Goal: Task Accomplishment & Management: Complete application form

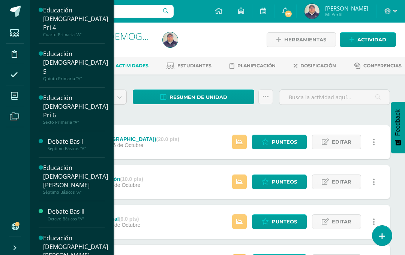
click at [77, 93] on div "Educación [DEMOGRAPHIC_DATA] Pri 6" at bounding box center [75, 106] width 65 height 26
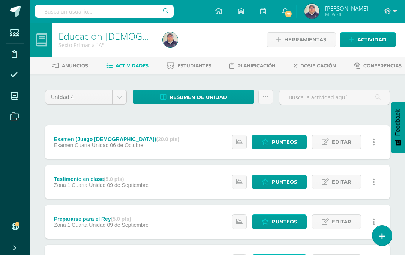
click at [282, 149] on span "Punteos" at bounding box center [284, 142] width 25 height 14
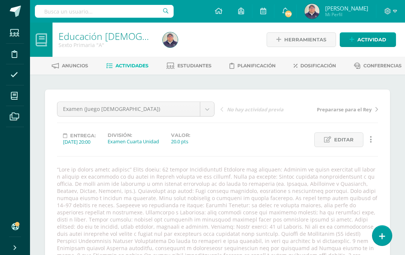
click at [149, 64] on span "Actividades" at bounding box center [132, 66] width 33 height 6
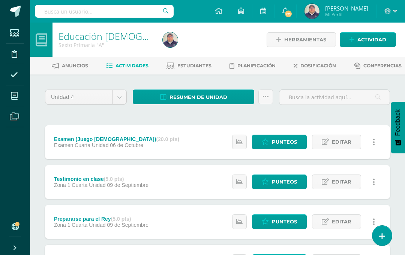
click at [370, 40] on span "Actividad" at bounding box center [372, 40] width 29 height 14
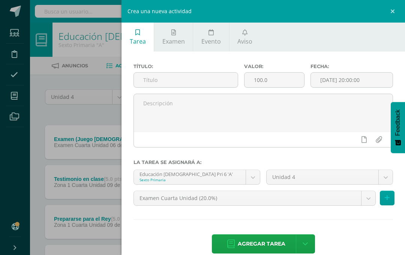
click at [201, 81] on input "text" at bounding box center [186, 79] width 104 height 15
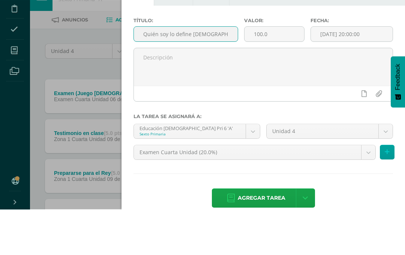
type input "Quién soy lo define [DEMOGRAPHIC_DATA], no la cultura"
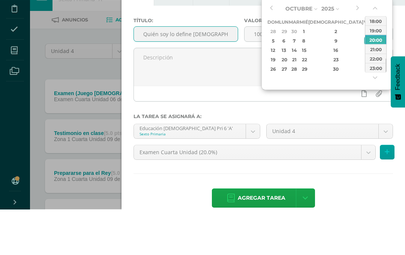
type input "[DATE] 20:00"
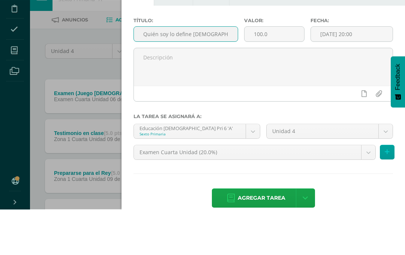
type input "Quién soy lo define [DEMOGRAPHIC_DATA], no la cultura"
click at [240, 94] on textarea at bounding box center [263, 113] width 259 height 38
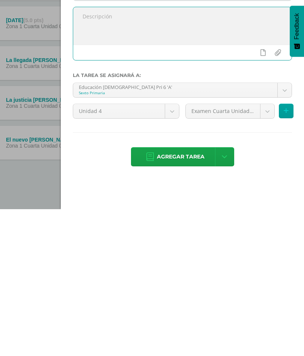
scroll to position [214, 18]
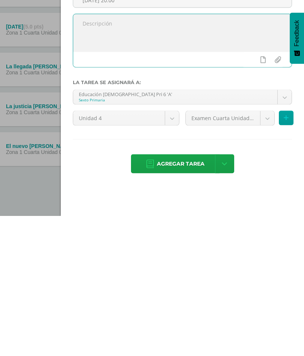
click at [267, 124] on body "Estudiantes Disciplina Asistencia Mis cursos Archivos Soporte Ayuda Reportar un…" at bounding box center [134, 72] width 304 height 568
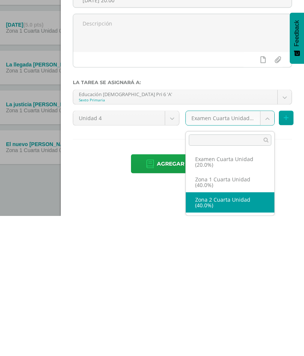
select select "30482"
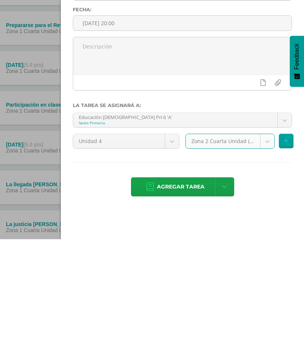
scroll to position [129, 18]
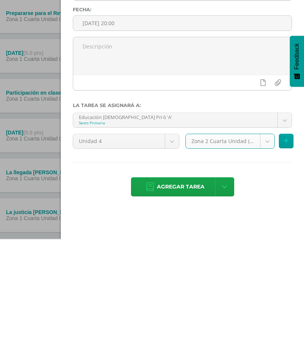
click at [190, 254] on span "Agregar tarea" at bounding box center [181, 303] width 48 height 18
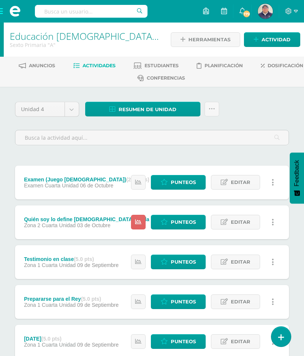
click at [277, 42] on span "Actividad" at bounding box center [276, 40] width 29 height 14
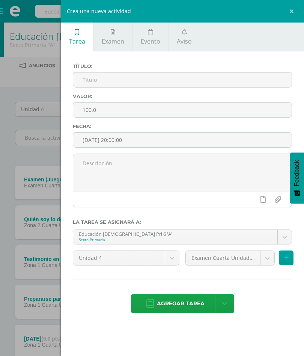
click at [151, 86] on input "text" at bounding box center [182, 79] width 218 height 15
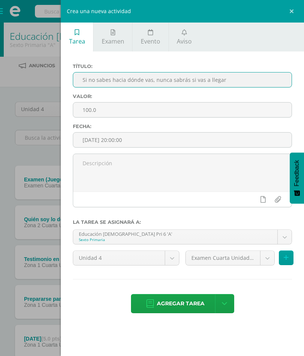
type input "Si no sabes hacia dónde vas, nunca sabrás si vas a llegar."
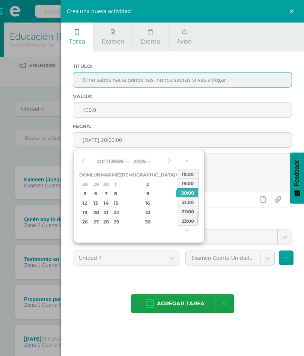
type input "[DATE] 20:00"
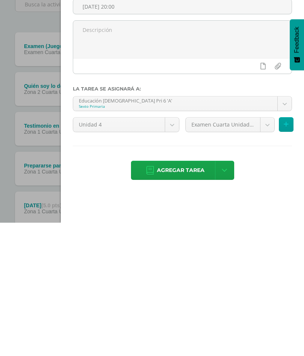
type input "Si no sabes hacia dónde vas, nunca sabrás si vas a llegar."
click at [265, 125] on body "Tarea asignada exitosamente Estudiantes Disciplina Asistencia Mis cursos Archiv…" at bounding box center [152, 302] width 304 height 605
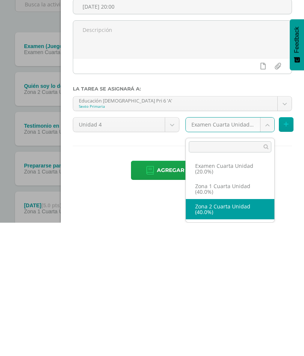
select select "30482"
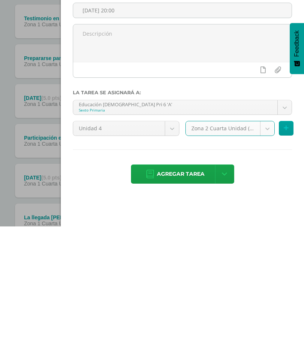
scroll to position [132, 0]
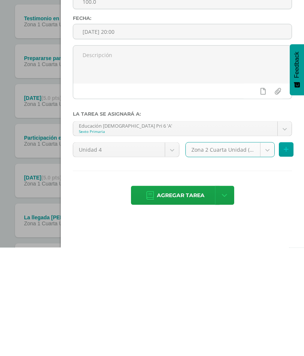
click at [188, 294] on span "Agregar tarea" at bounding box center [181, 303] width 48 height 18
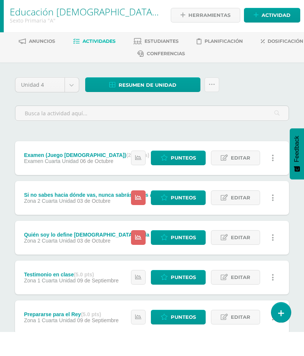
click at [274, 33] on span "Actividad" at bounding box center [276, 40] width 29 height 14
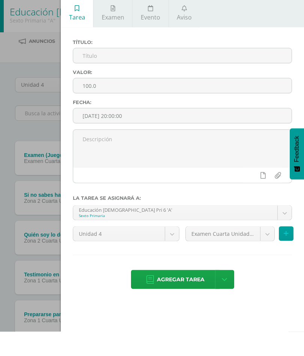
click at [134, 72] on input "text" at bounding box center [182, 79] width 218 height 15
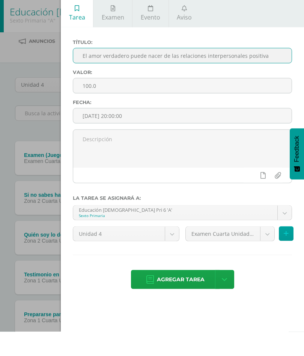
type input "El amor verdadero puede nacer de las relaciones interpersonales positivas"
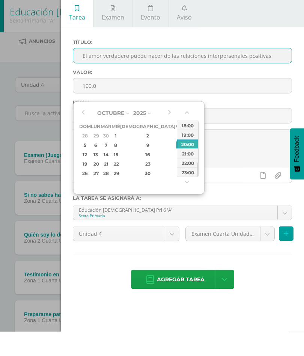
type input "2025-10-03 20:00"
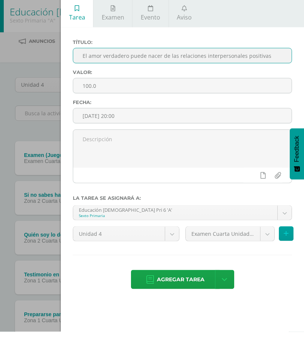
type input "El amor verdadero puede nacer de las relaciones interpersonales positivas"
click at [238, 154] on textarea at bounding box center [182, 173] width 218 height 38
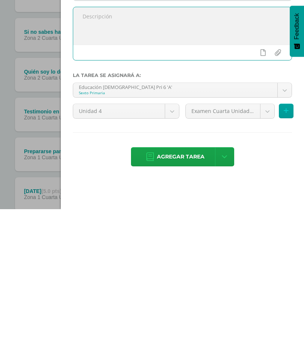
scroll to position [52, 0]
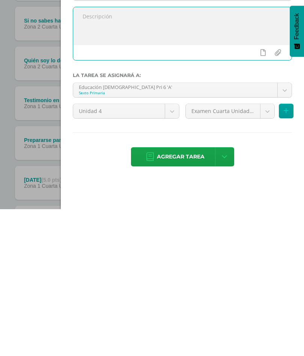
click at [267, 115] on body "Tarea asignada exitosamente Estudiantes Disciplina Asistencia Mis cursos Archiv…" at bounding box center [152, 271] width 304 height 647
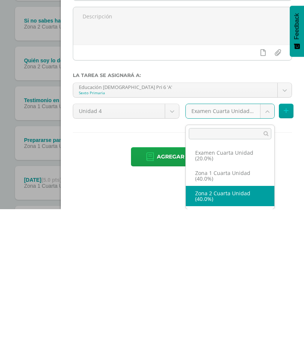
select select "30482"
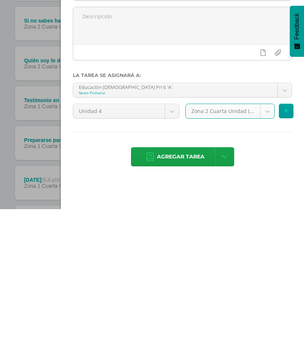
click at [185, 294] on span "Agregar tarea" at bounding box center [181, 303] width 48 height 18
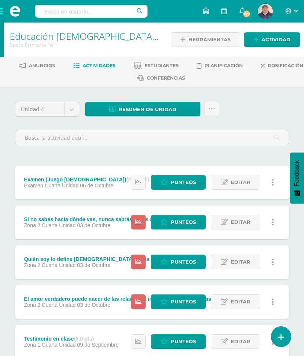
click at [278, 37] on span "Actividad" at bounding box center [276, 40] width 29 height 14
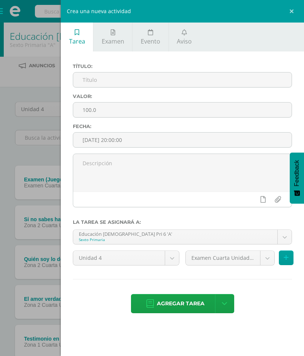
click at [203, 81] on input "text" at bounding box center [182, 79] width 218 height 15
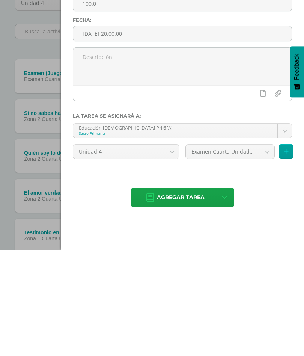
type input "La calidad de vida que tengas [DATE], dependerá de las decisiones que tomes [DA…"
click at [267, 157] on body "Tarea asignada exitosamente Estudiantes Disciplina Asistencia Mis cursos Archiv…" at bounding box center [152, 343] width 304 height 687
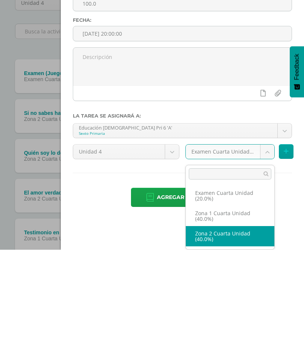
select select "30482"
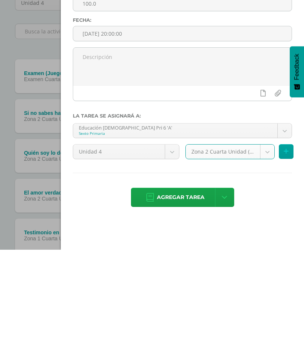
click at [186, 294] on span "Agregar tarea" at bounding box center [181, 303] width 48 height 18
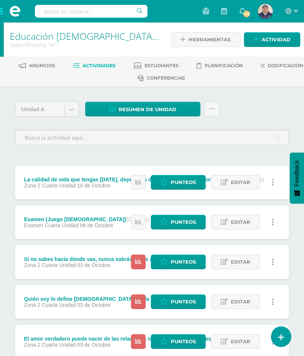
click at [238, 183] on span "Editar" at bounding box center [241, 182] width 20 height 14
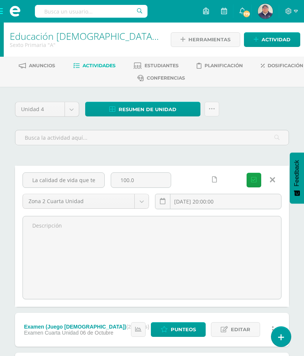
click at [144, 185] on input "100.0" at bounding box center [141, 180] width 60 height 15
type input "1"
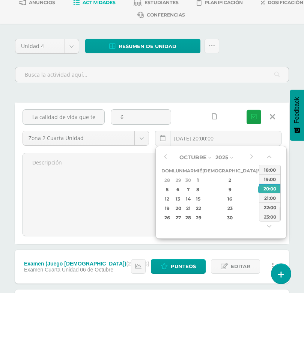
type input "6"
click at [238, 194] on input "[DATE] 20:00:00" at bounding box center [218, 201] width 126 height 15
type input "2025-10-03 20:00"
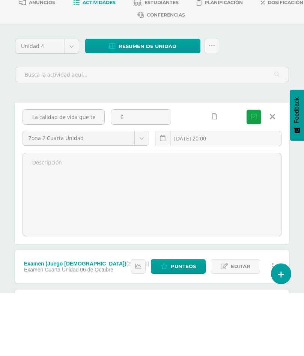
click at [258, 173] on button "Guardar" at bounding box center [254, 180] width 15 height 15
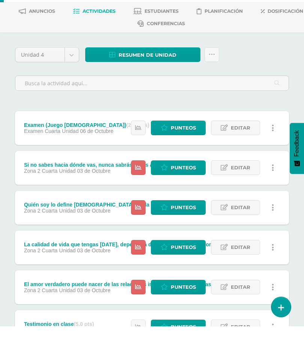
scroll to position [26, 0]
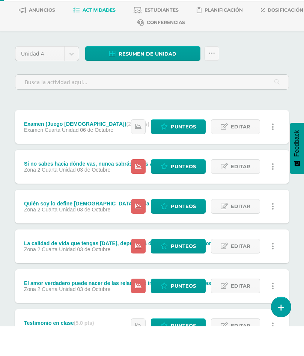
click at [181, 269] on span "Punteos" at bounding box center [183, 276] width 25 height 14
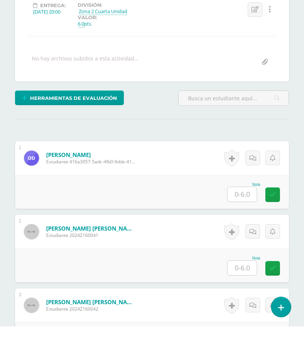
scroll to position [115, 0]
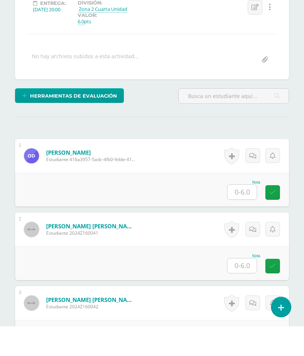
click at [242, 214] on input "text" at bounding box center [241, 221] width 29 height 15
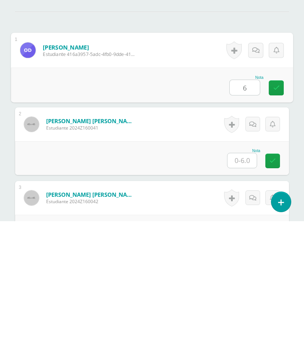
type input "6"
click at [243, 288] on input "text" at bounding box center [241, 295] width 29 height 15
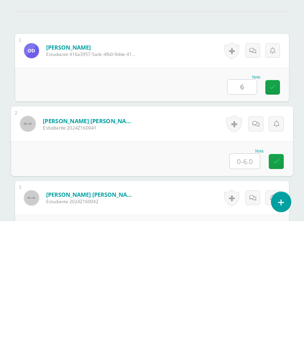
type input "Y"
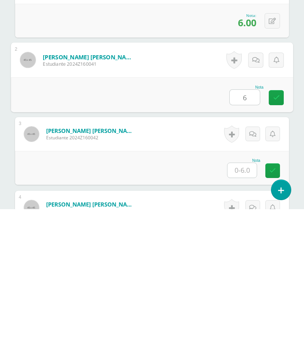
scroll to position [167, 0]
type input "6"
click at [246, 310] on input "text" at bounding box center [241, 317] width 29 height 15
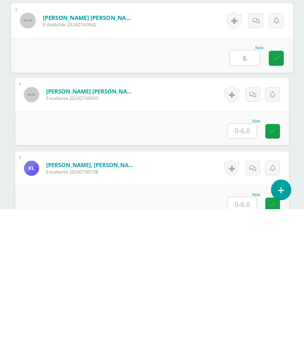
scroll to position [280, 0]
type input "6"
click at [244, 270] on input "text" at bounding box center [241, 277] width 29 height 15
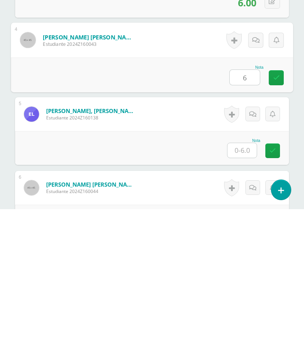
scroll to position [340, 0]
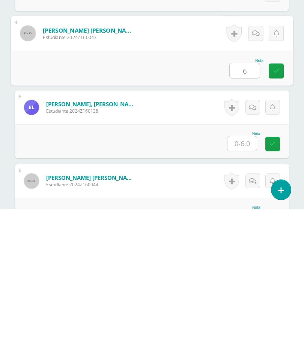
type input "6"
click at [245, 283] on input "text" at bounding box center [241, 290] width 29 height 15
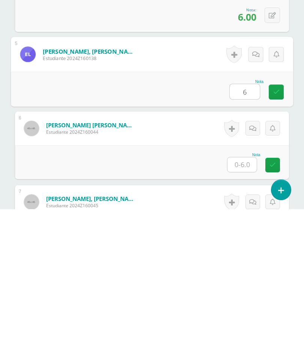
scroll to position [402, 0]
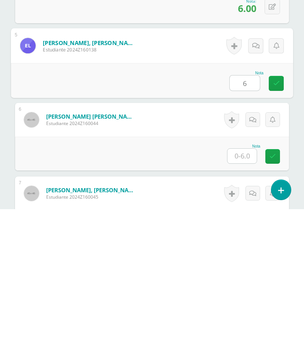
type input "6"
click at [248, 295] on input "text" at bounding box center [241, 302] width 29 height 15
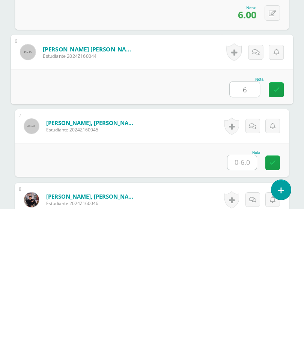
scroll to position [470, 0]
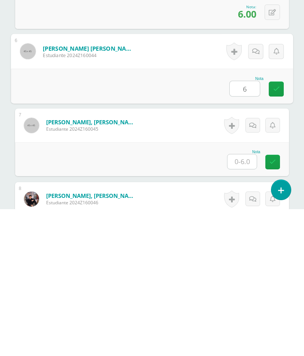
type input "6"
click at [249, 301] on input "text" at bounding box center [241, 308] width 29 height 15
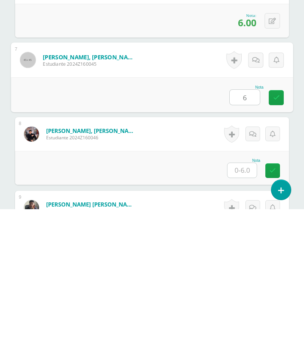
scroll to position [538, 0]
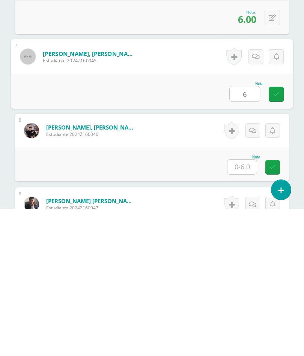
type input "6"
click at [244, 306] on input "text" at bounding box center [241, 313] width 29 height 15
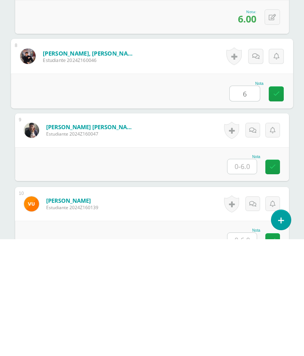
scroll to position [652, 0]
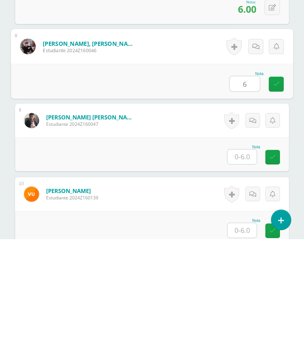
type input "6"
click at [240, 266] on input "text" at bounding box center [241, 273] width 29 height 15
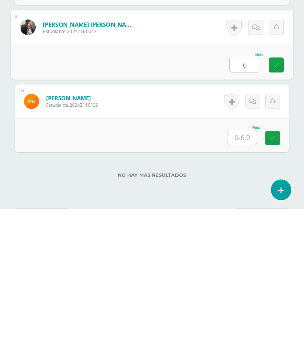
scroll to position [715, 0]
type input "6"
click at [243, 277] on input "text" at bounding box center [241, 284] width 29 height 15
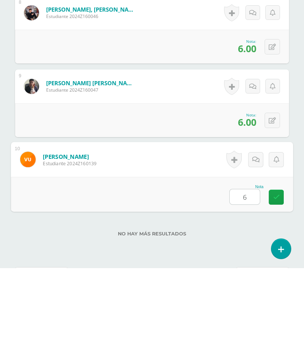
scroll to position [748, 0]
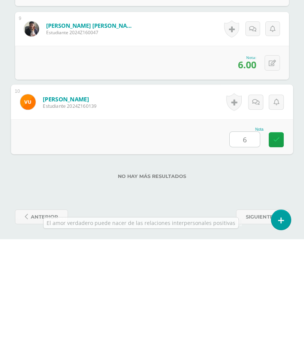
type input "6"
click at [255, 327] on span "siguiente" at bounding box center [259, 334] width 27 height 14
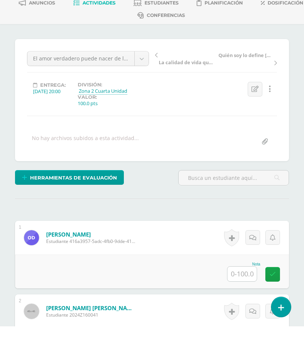
scroll to position [34, 0]
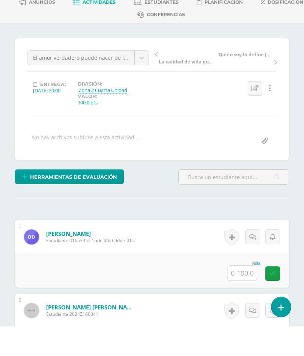
click at [255, 115] on icon at bounding box center [255, 118] width 7 height 6
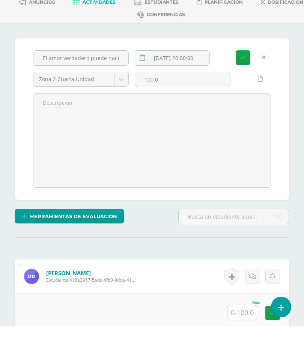
click at [182, 102] on input "100.0" at bounding box center [182, 109] width 95 height 15
type input "1"
type input "6"
click at [240, 84] on icon "submit" at bounding box center [243, 87] width 6 height 6
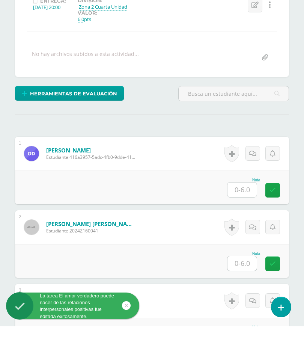
scroll to position [118, 0]
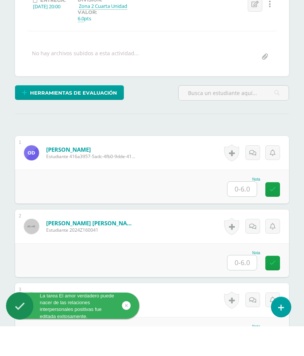
click at [245, 211] on input "text" at bounding box center [241, 218] width 29 height 15
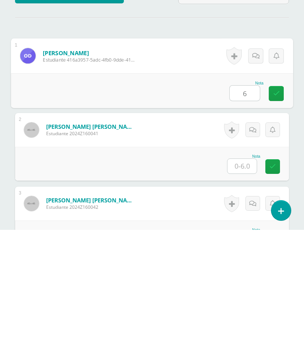
type input "6"
click at [243, 285] on input "text" at bounding box center [241, 292] width 29 height 15
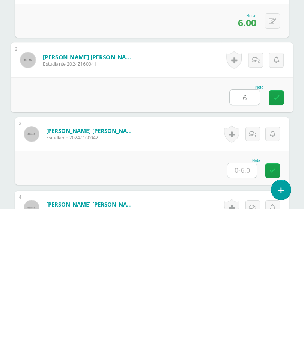
scroll to position [167, 0]
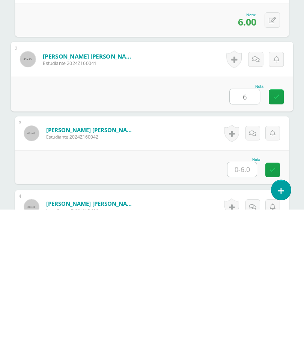
type input "6"
click at [244, 309] on input "text" at bounding box center [241, 316] width 29 height 15
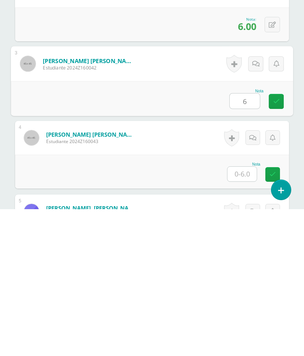
scroll to position [247, 0]
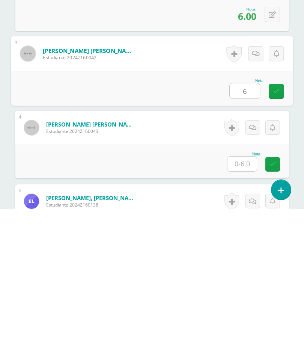
type input "6"
click at [245, 303] on input "text" at bounding box center [241, 310] width 29 height 15
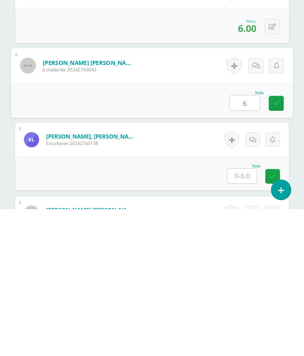
scroll to position [318, 0]
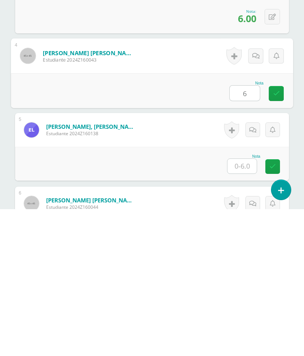
type input "6"
click at [249, 306] on input "text" at bounding box center [241, 313] width 29 height 15
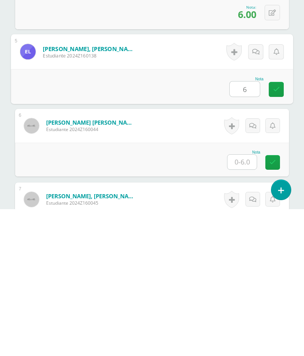
scroll to position [397, 0]
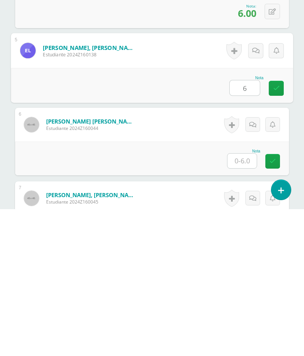
type input "6"
click at [245, 300] on input "text" at bounding box center [241, 307] width 29 height 15
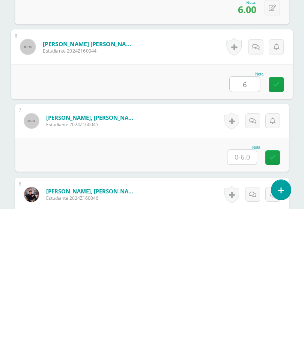
scroll to position [474, 0]
type input "6"
click at [247, 296] on input "text" at bounding box center [241, 303] width 29 height 15
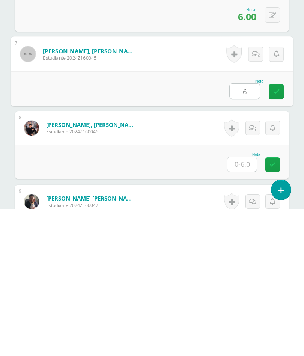
scroll to position [544, 0]
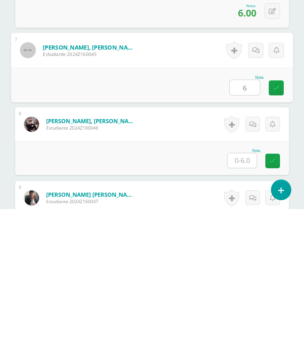
type input "6"
click at [247, 300] on input "text" at bounding box center [241, 307] width 29 height 15
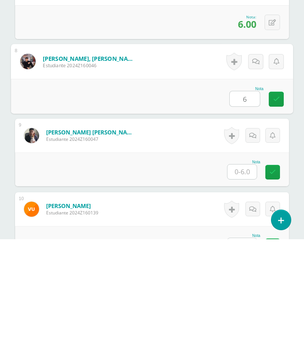
scroll to position [640, 0]
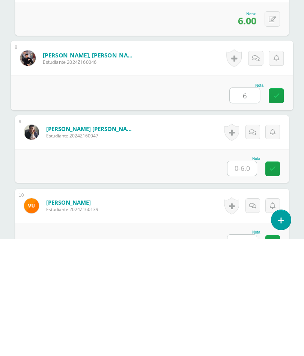
type input "6"
click at [247, 278] on input "text" at bounding box center [241, 285] width 29 height 15
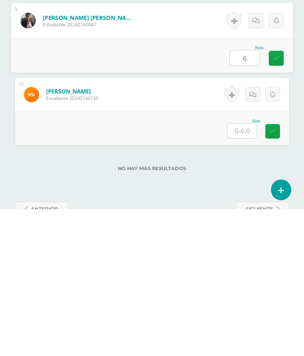
scroll to position [721, 0]
type input "6"
click at [245, 270] on input "text" at bounding box center [241, 277] width 29 height 15
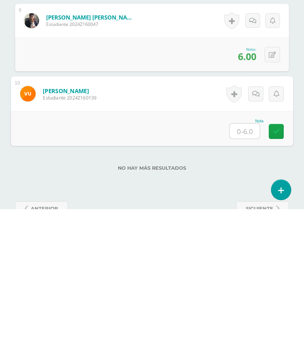
type input "6"
click at [276, 275] on icon at bounding box center [276, 278] width 7 height 6
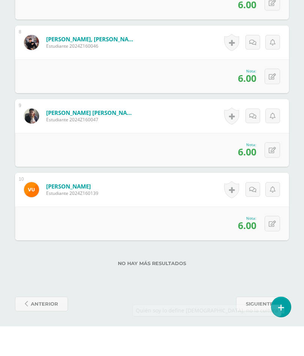
click at [256, 327] on span "siguiente" at bounding box center [259, 334] width 27 height 14
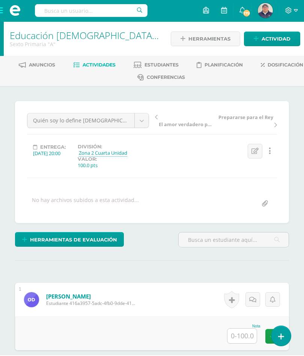
click at [255, 149] on icon at bounding box center [255, 152] width 7 height 6
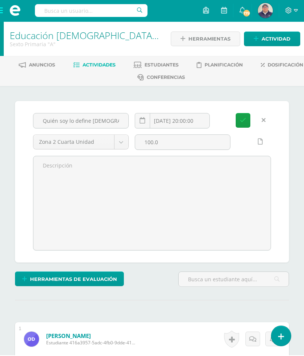
click at [185, 141] on input "100.0" at bounding box center [182, 143] width 95 height 15
type input "1"
type input "6"
click at [245, 118] on icon "submit" at bounding box center [243, 121] width 6 height 6
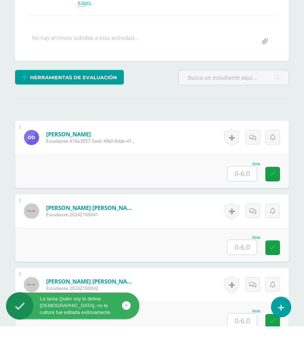
scroll to position [133, 0]
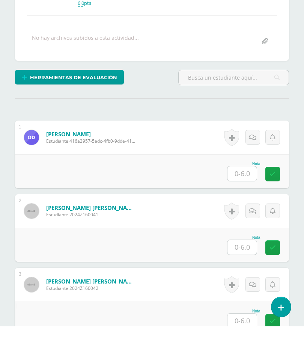
click at [244, 196] on input "text" at bounding box center [241, 203] width 29 height 15
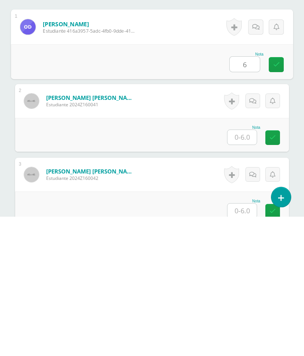
type input "6"
click at [247, 270] on input "text" at bounding box center [241, 277] width 29 height 15
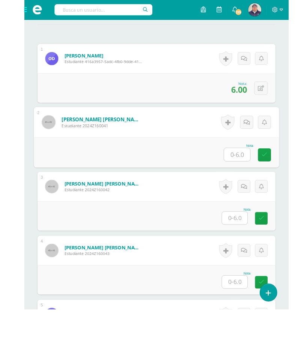
scroll to position [233, 18]
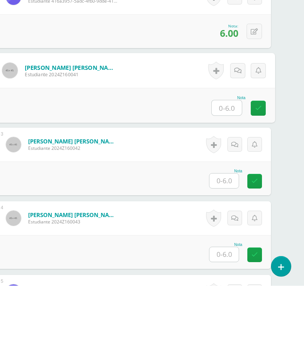
click at [228, 170] on input "text" at bounding box center [227, 177] width 30 height 15
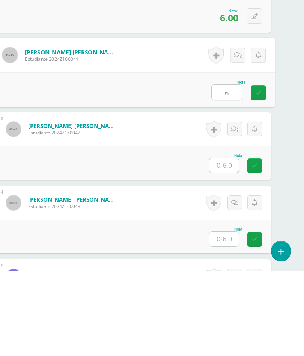
type input "6"
click at [228, 244] on input "text" at bounding box center [223, 251] width 29 height 15
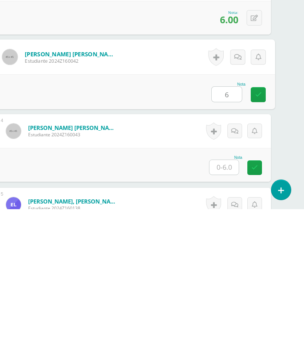
scroll to position [247, 18]
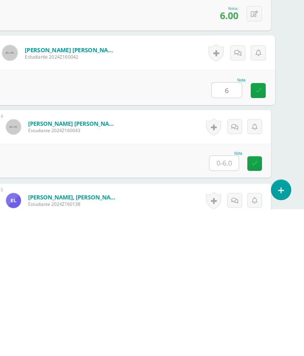
type input "6"
click at [226, 303] on input "text" at bounding box center [223, 310] width 29 height 15
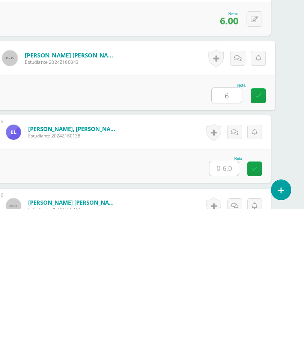
scroll to position [317, 18]
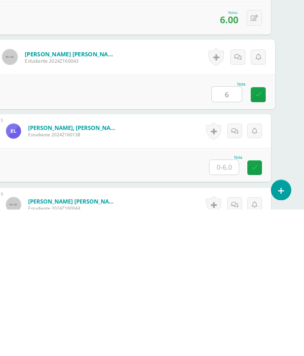
type input "6"
click at [232, 307] on input "text" at bounding box center [223, 314] width 29 height 15
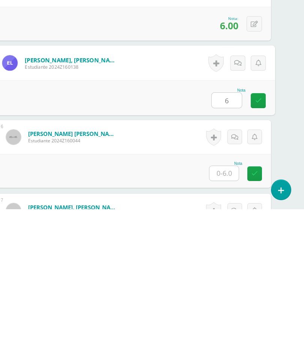
scroll to position [385, 18]
type input "6"
click at [228, 312] on input "text" at bounding box center [223, 319] width 29 height 15
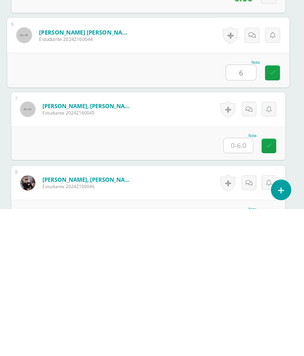
scroll to position [502, 2]
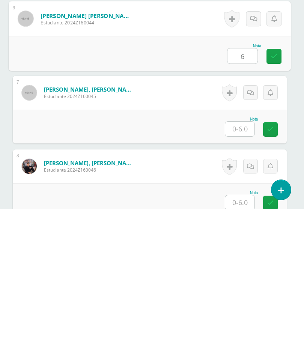
type input "6"
click at [240, 268] on input "text" at bounding box center [239, 275] width 29 height 15
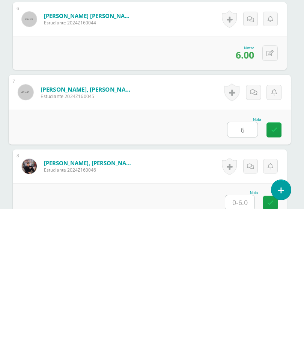
type input "6"
click at [244, 342] on input "text" at bounding box center [239, 349] width 29 height 15
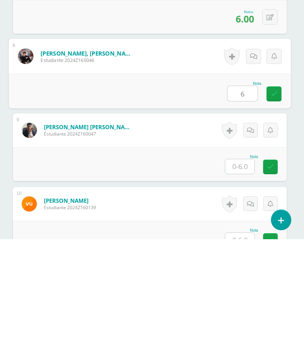
scroll to position [645, 2]
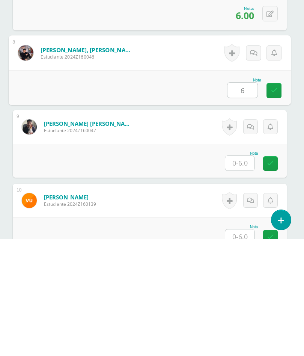
type input "6"
click at [241, 273] on input "text" at bounding box center [239, 280] width 29 height 15
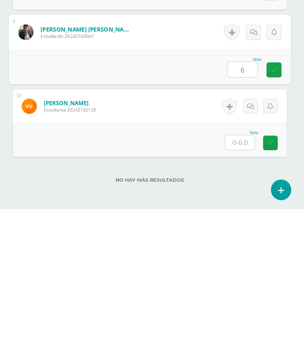
scroll to position [726, 2]
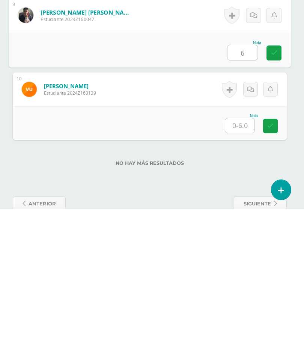
type input "6"
click at [238, 265] on input "text" at bounding box center [239, 272] width 29 height 15
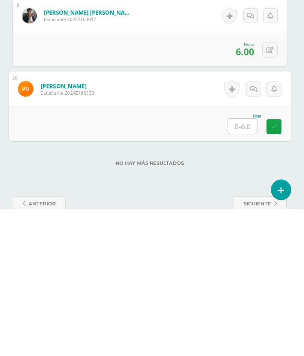
type input "6"
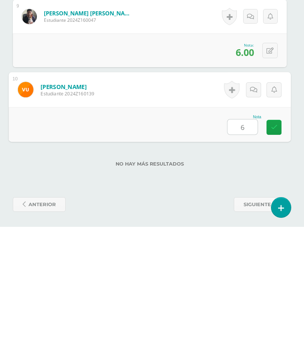
scroll to position [748, 2]
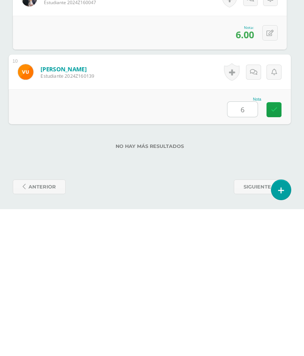
click at [276, 253] on icon at bounding box center [274, 256] width 7 height 6
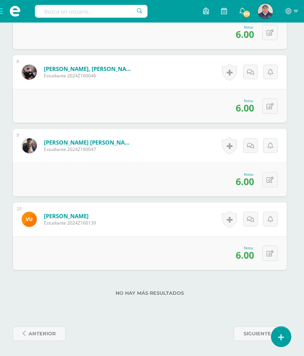
scroll to position [747, 2]
click at [255, 333] on span "siguiente" at bounding box center [257, 334] width 27 height 14
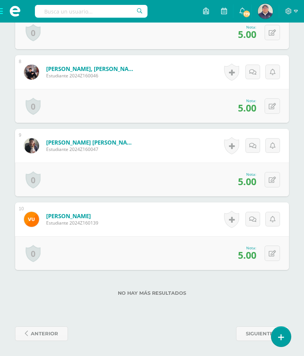
scroll to position [755, 0]
click at [48, 332] on span "anterior" at bounding box center [44, 334] width 27 height 14
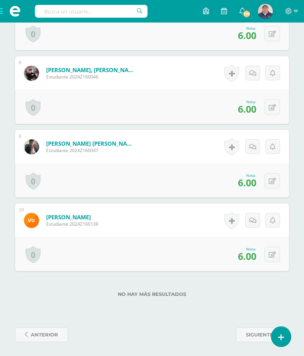
scroll to position [747, 0]
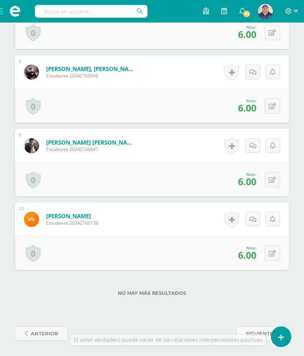
click at [50, 331] on span "anterior" at bounding box center [44, 334] width 27 height 14
click at [47, 331] on span "anterior" at bounding box center [44, 334] width 27 height 14
click at [243, 257] on input "text" at bounding box center [241, 255] width 29 height 15
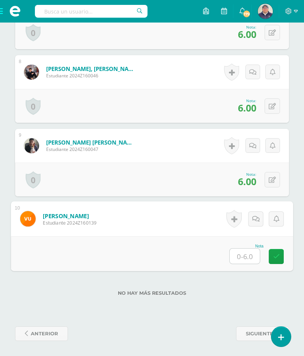
scroll to position [748, 18]
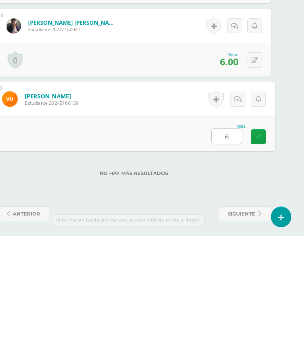
type input "6"
click at [31, 327] on span "anterior" at bounding box center [26, 334] width 27 height 14
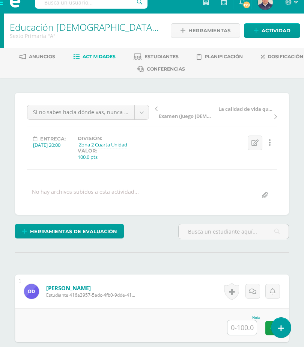
scroll to position [7, 0]
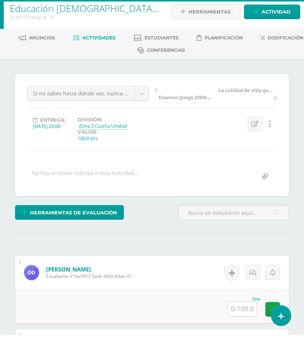
click at [251, 138] on link "Editar" at bounding box center [255, 145] width 15 height 15
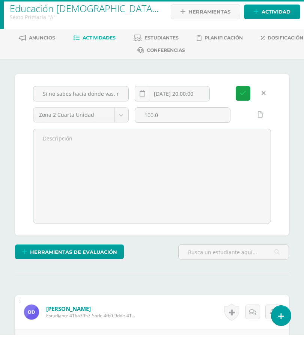
click at [177, 129] on input "100.0" at bounding box center [182, 136] width 95 height 15
type input "1"
type input "6"
click at [242, 111] on icon "submit" at bounding box center [243, 114] width 6 height 6
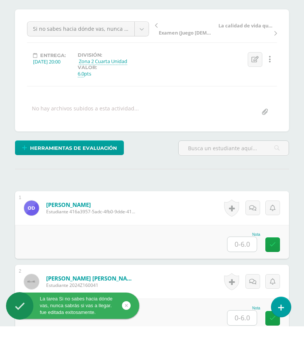
scroll to position [70, 0]
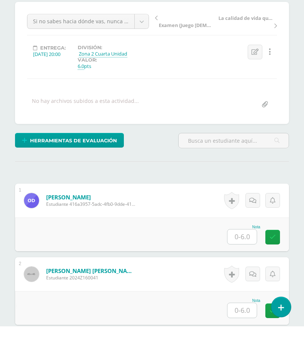
click at [244, 259] on input "text" at bounding box center [241, 266] width 29 height 15
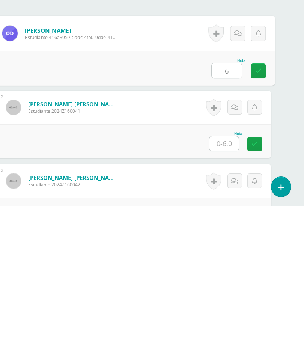
scroll to position [117, 18]
type input "6"
click at [229, 286] on input "text" at bounding box center [223, 293] width 29 height 15
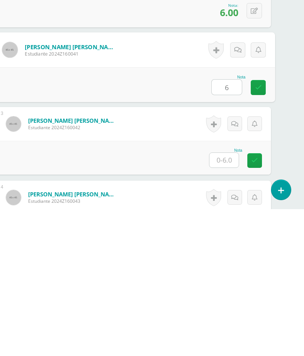
scroll to position [184, 18]
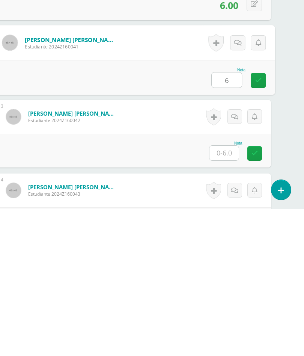
type input "6"
click at [228, 292] on input "text" at bounding box center [223, 299] width 29 height 15
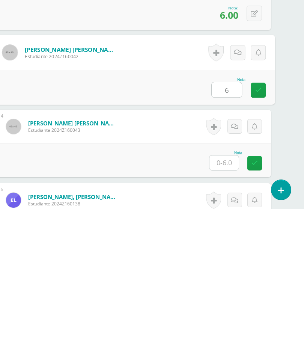
scroll to position [248, 18]
type input "6"
click at [230, 302] on input "text" at bounding box center [223, 309] width 29 height 15
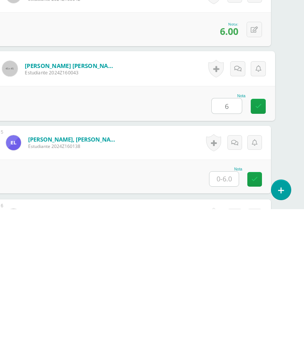
scroll to position [336, 18]
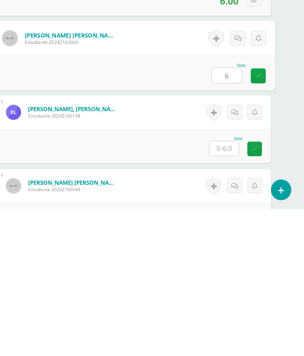
type input "6"
click at [231, 288] on input "text" at bounding box center [223, 295] width 29 height 15
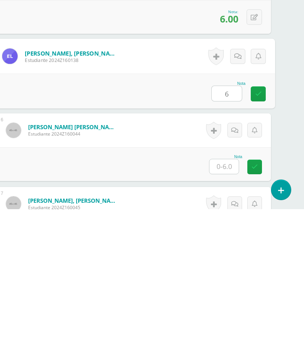
scroll to position [392, 18]
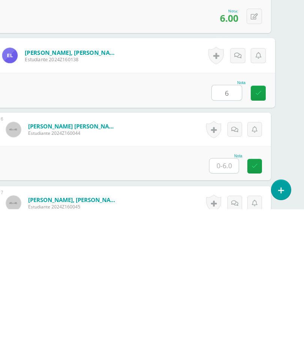
type input "6"
click at [229, 305] on input "text" at bounding box center [223, 312] width 29 height 15
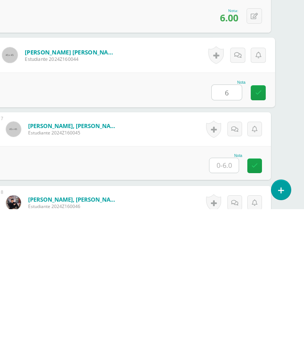
scroll to position [469, 18]
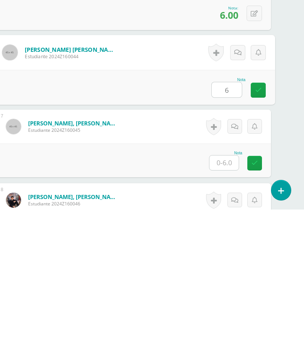
type input "6"
click at [227, 302] on input "text" at bounding box center [223, 309] width 29 height 15
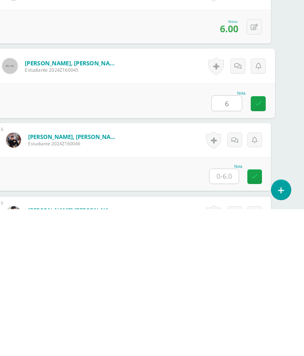
scroll to position [534, 18]
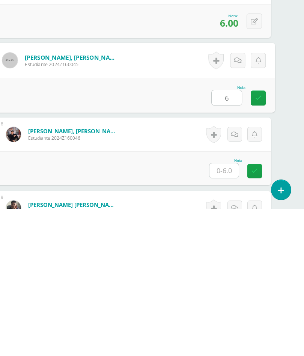
type input "6"
click at [228, 310] on input "text" at bounding box center [223, 317] width 29 height 15
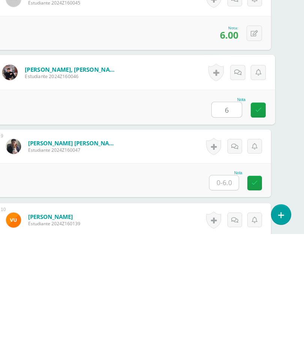
scroll to position [622, 18]
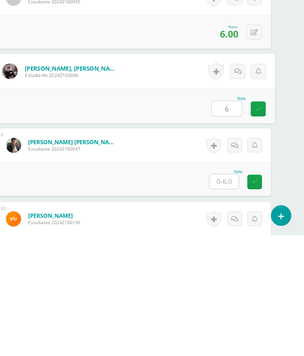
type input "6"
click at [224, 295] on input "text" at bounding box center [223, 302] width 29 height 15
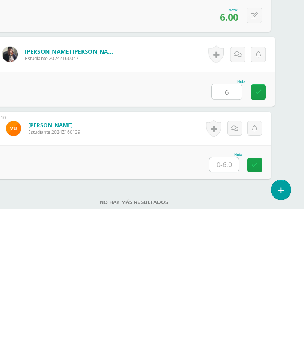
scroll to position [712, 18]
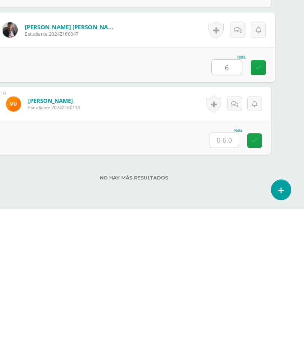
type input "6"
click at [228, 280] on input "text" at bounding box center [223, 287] width 29 height 15
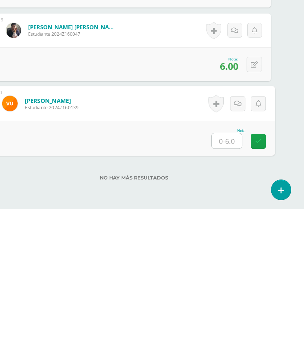
type input "6"
click at [258, 285] on icon at bounding box center [258, 288] width 7 height 6
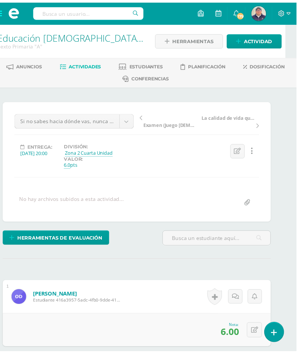
scroll to position [0, 0]
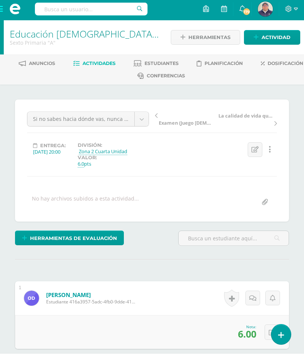
click at [116, 63] on span "Actividades" at bounding box center [99, 66] width 33 height 6
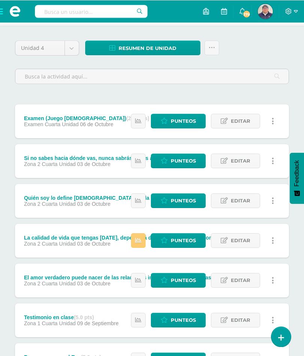
scroll to position [47, 0]
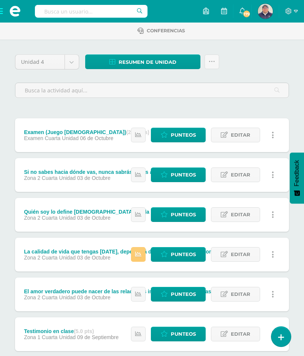
click at [177, 251] on span "Punteos" at bounding box center [183, 254] width 25 height 14
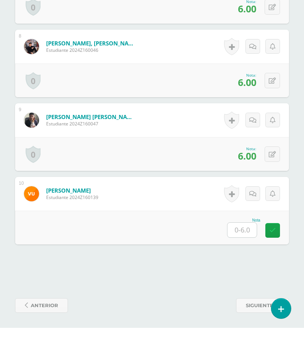
scroll to position [742, 0]
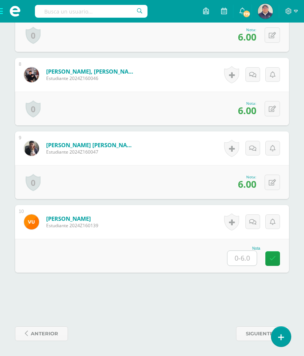
click at [242, 256] on input "text" at bounding box center [241, 258] width 29 height 15
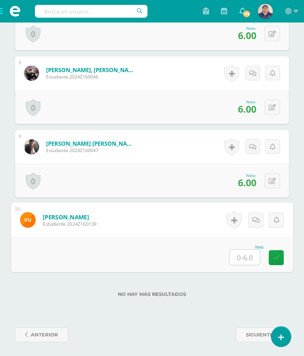
scroll to position [748, 18]
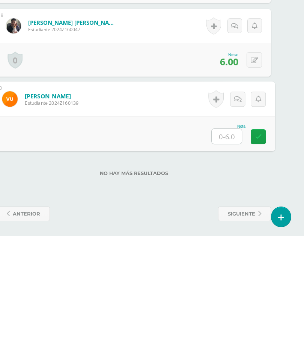
type input "6"
click at [261, 253] on icon at bounding box center [258, 256] width 7 height 6
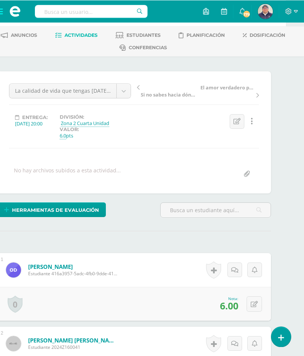
scroll to position [0, 18]
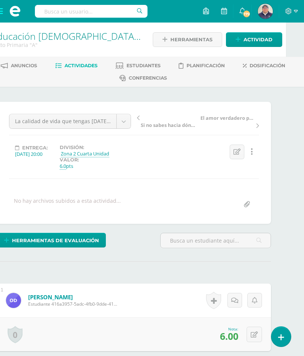
click at [98, 67] on span "Actividades" at bounding box center [81, 66] width 33 height 6
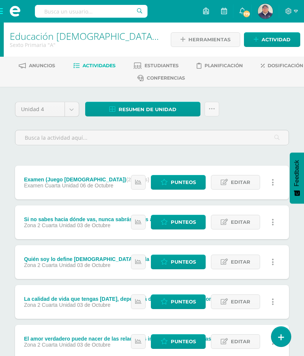
click at [274, 39] on span "Actividad" at bounding box center [276, 40] width 29 height 14
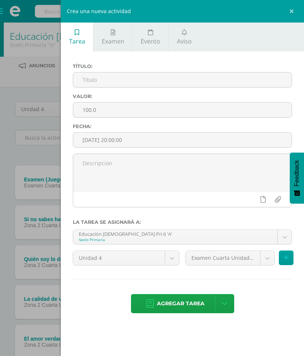
click at [205, 84] on input "text" at bounding box center [182, 79] width 218 height 15
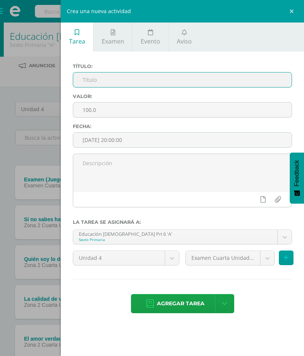
type input "D"
type input "[DEMOGRAPHIC_DATA]"
click at [132, 112] on input "100.0" at bounding box center [182, 109] width 218 height 15
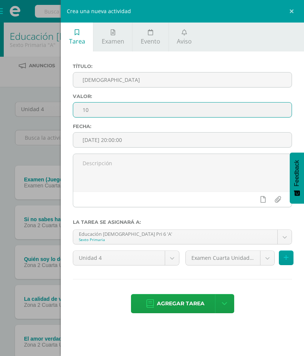
type input "1"
type input "8"
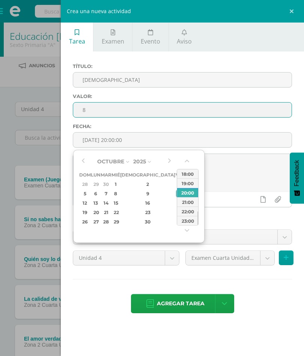
type input "[DATE] 20:00"
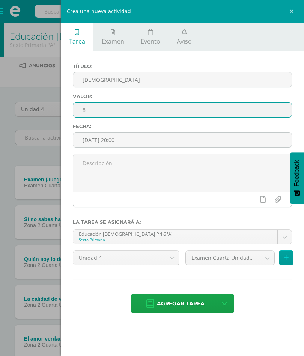
type input "8"
click at [238, 172] on textarea at bounding box center [182, 173] width 218 height 38
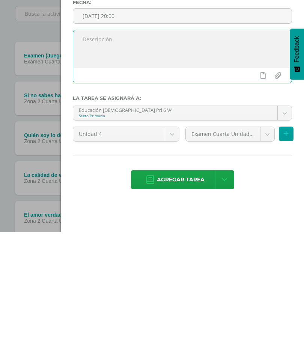
click at [264, 137] on body "Estudiantes Disciplina Asistencia Mis cursos Archivos Soporte Ayuda Reportar un…" at bounding box center [152, 363] width 304 height 727
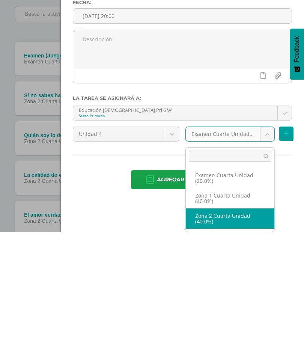
select select "30482"
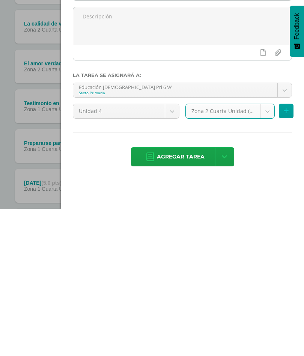
scroll to position [133, 0]
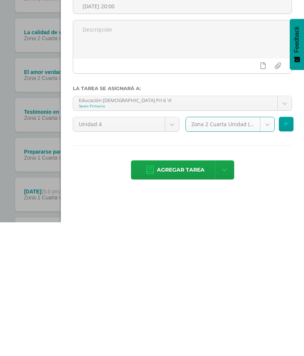
click at [188, 294] on span "Agregar tarea" at bounding box center [181, 303] width 48 height 18
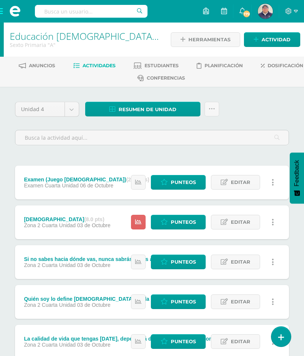
click at [272, 41] on span "Actividad" at bounding box center [276, 40] width 29 height 14
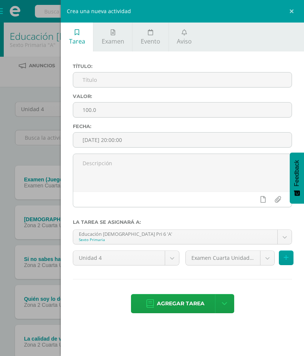
click at [175, 83] on input "text" at bounding box center [182, 79] width 218 height 15
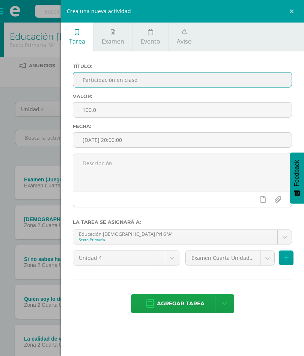
type input "Participación en clase"
click at [163, 116] on input "100.0" at bounding box center [182, 109] width 218 height 15
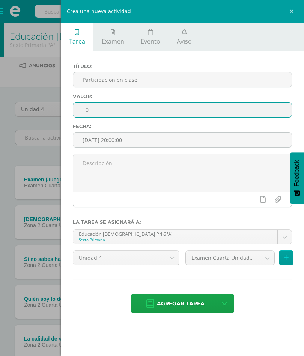
type input "1"
type input "8"
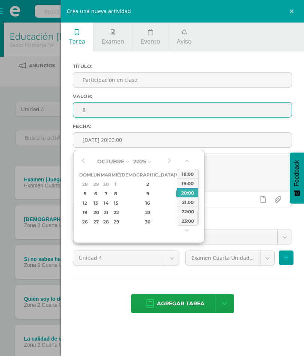
type input "[DATE] 20:00"
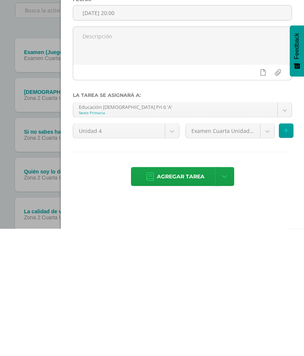
scroll to position [7, 0]
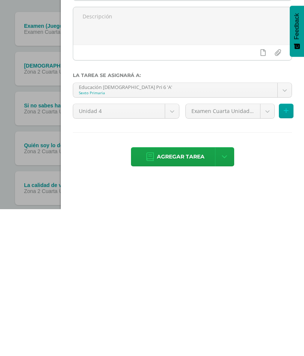
type input "8"
click at [266, 113] on body "Tarea asignada exitosamente Estudiantes Disciplina Asistencia Mis cursos Archiv…" at bounding box center [152, 295] width 304 height 605
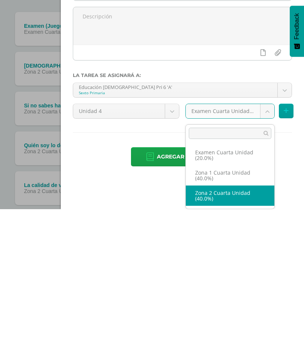
select select "30482"
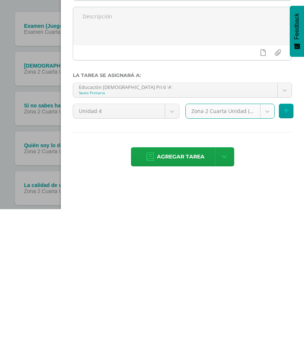
click at [196, 294] on span "Agregar tarea" at bounding box center [181, 303] width 48 height 18
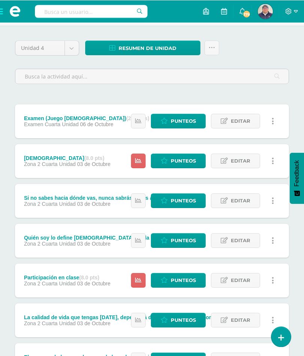
scroll to position [57, 0]
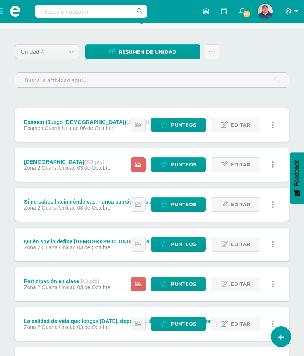
click at [177, 286] on span "Punteos" at bounding box center [183, 284] width 25 height 14
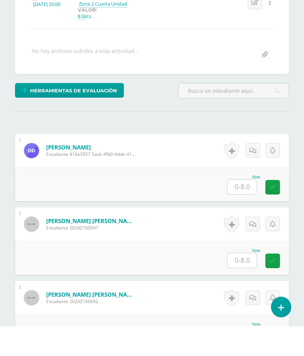
scroll to position [120, 0]
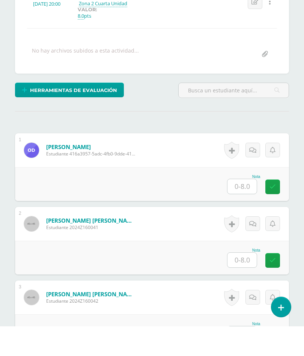
click at [244, 209] on input "text" at bounding box center [241, 216] width 29 height 15
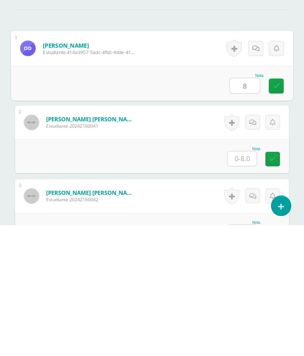
type input "8"
click at [245, 282] on input "text" at bounding box center [241, 289] width 29 height 15
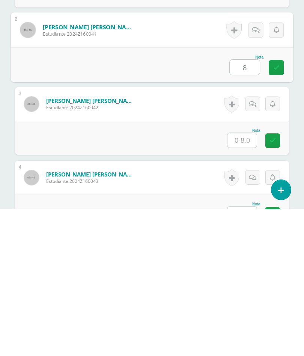
scroll to position [201, 0]
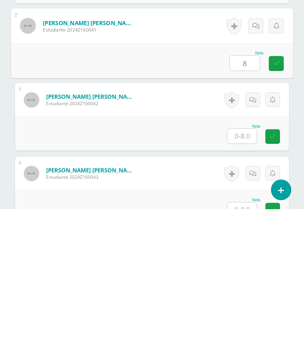
type input "8"
click at [245, 276] on input "text" at bounding box center [241, 283] width 29 height 15
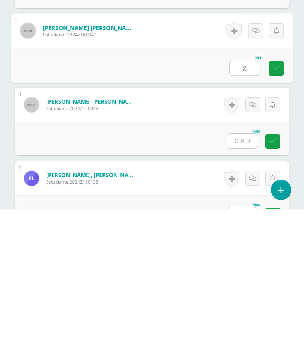
scroll to position [271, 0]
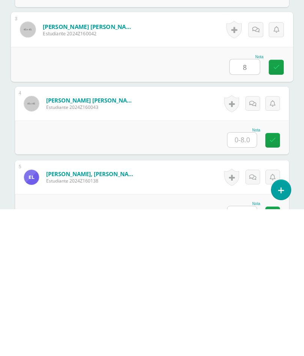
type input "8"
click at [248, 279] on input "text" at bounding box center [241, 286] width 29 height 15
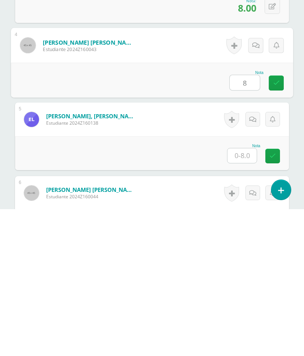
scroll to position [339, 0]
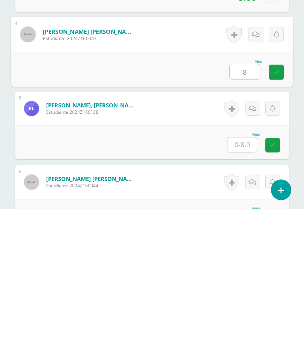
type input "8"
click at [241, 284] on input "text" at bounding box center [241, 291] width 29 height 15
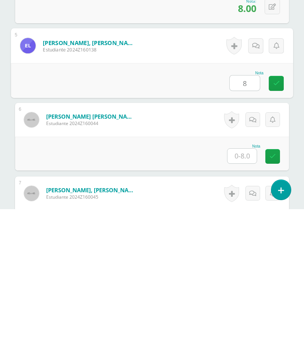
scroll to position [413, 0]
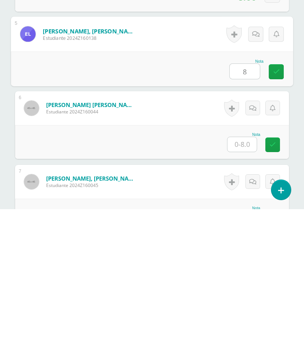
type input "8"
click at [246, 284] on input "text" at bounding box center [241, 291] width 29 height 15
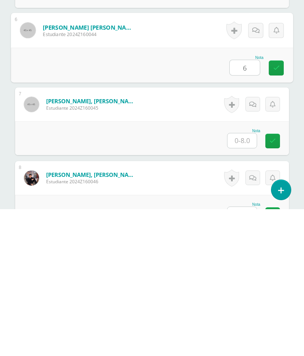
scroll to position [500, 0]
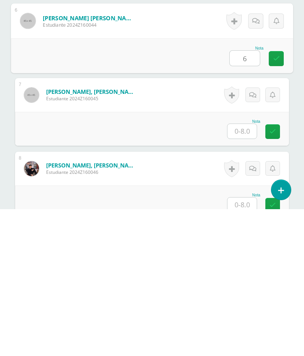
type input "6"
click at [245, 271] on input "text" at bounding box center [241, 278] width 29 height 15
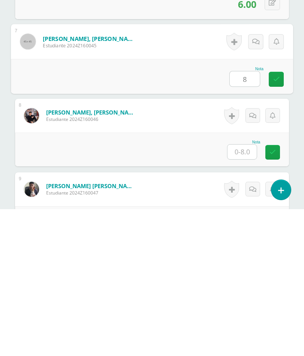
scroll to position [563, 0]
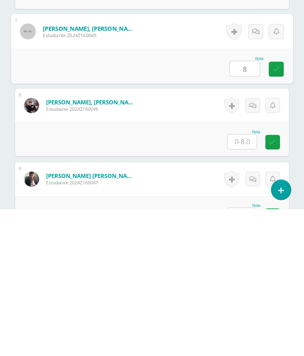
type input "8"
click at [245, 281] on input "text" at bounding box center [241, 288] width 29 height 15
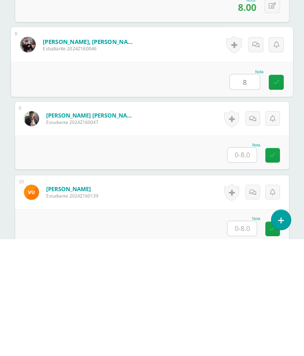
scroll to position [656, 0]
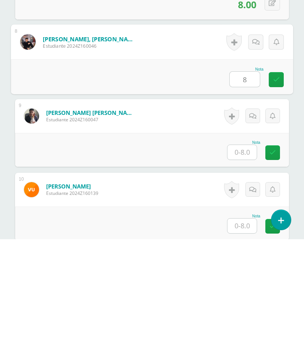
type input "8"
click at [245, 262] on input "text" at bounding box center [241, 269] width 29 height 15
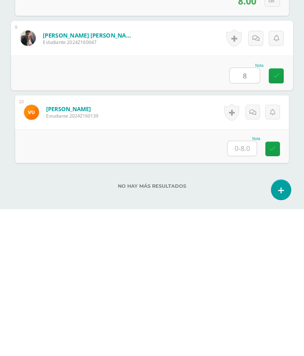
scroll to position [705, 0]
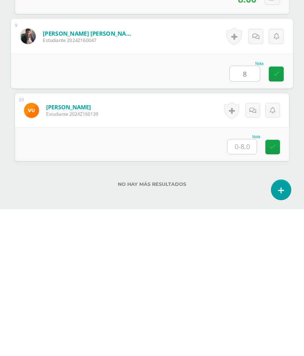
type input "8"
click at [246, 286] on input "text" at bounding box center [241, 293] width 29 height 15
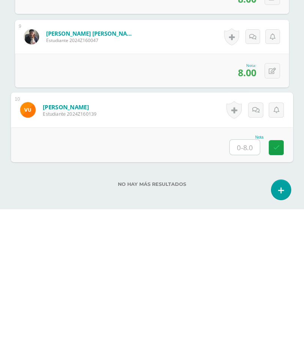
type input "8"
click at [277, 291] on icon at bounding box center [276, 294] width 7 height 6
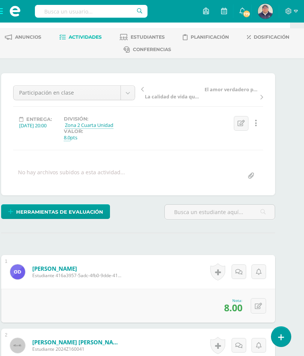
scroll to position [0, 18]
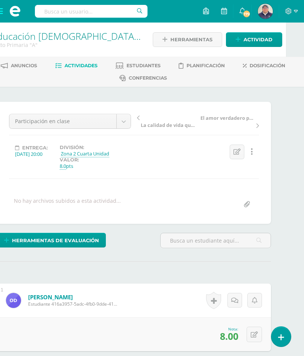
click at [98, 68] on span "Actividades" at bounding box center [81, 66] width 33 height 6
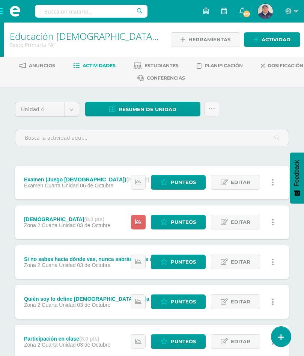
click at [185, 224] on span "Punteos" at bounding box center [183, 222] width 25 height 14
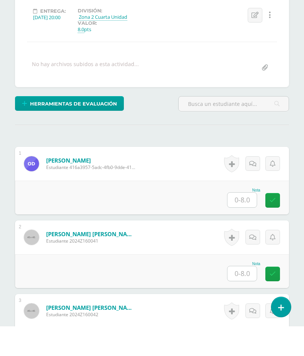
scroll to position [114, 0]
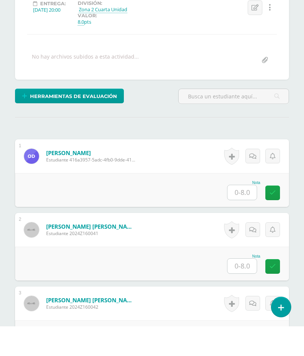
click at [246, 215] on input "text" at bounding box center [241, 222] width 29 height 15
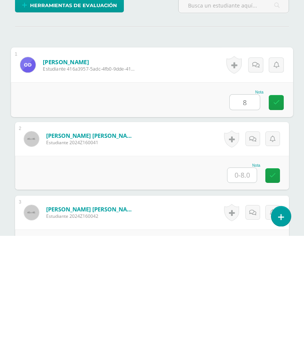
type input "8"
click at [246, 288] on input "text" at bounding box center [241, 295] width 29 height 15
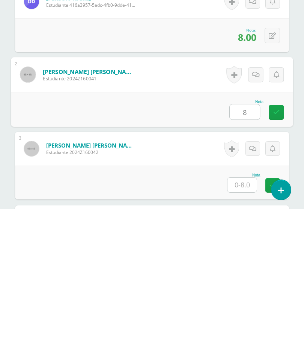
scroll to position [154, 0]
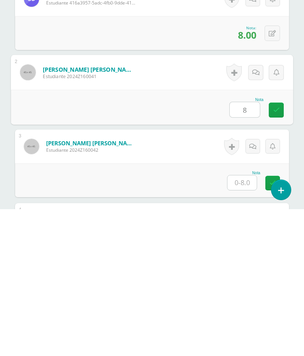
type input "8"
click at [246, 322] on input "text" at bounding box center [241, 329] width 29 height 15
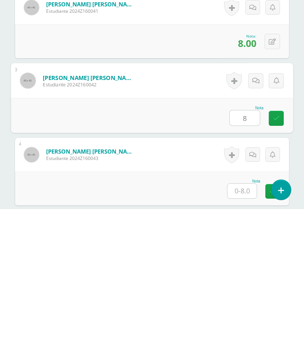
scroll to position [242, 0]
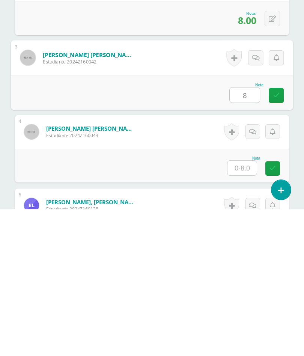
type input "8"
click at [241, 307] on input "text" at bounding box center [241, 314] width 29 height 15
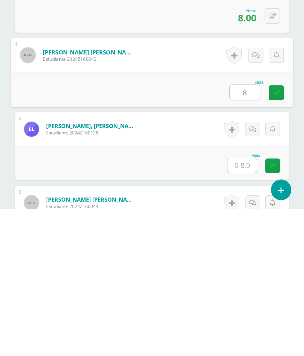
scroll to position [339, 0]
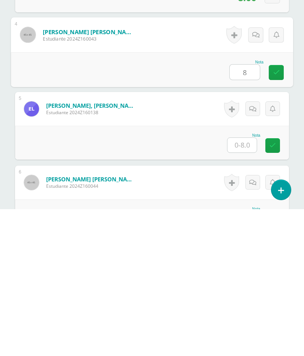
type input "8"
click at [245, 285] on input "text" at bounding box center [241, 292] width 29 height 15
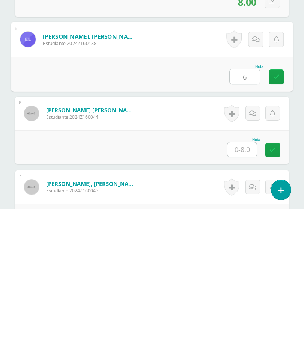
scroll to position [413, 0]
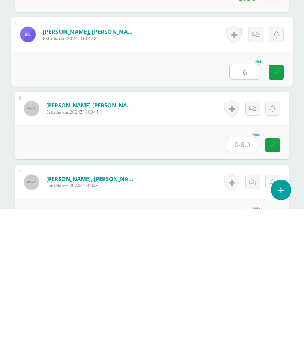
type input "6"
click at [247, 284] on input "text" at bounding box center [241, 291] width 29 height 15
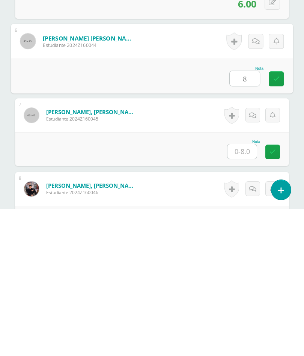
scroll to position [486, 0]
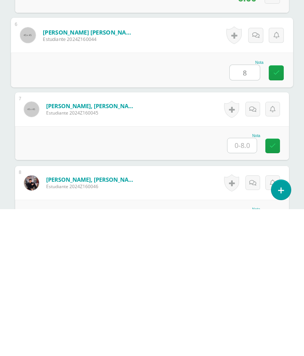
type input "8"
click at [245, 285] on input "text" at bounding box center [241, 292] width 29 height 15
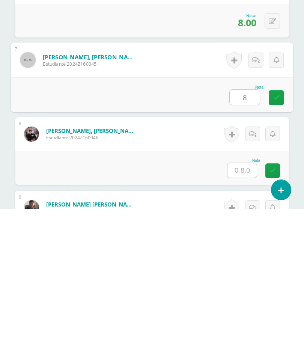
scroll to position [557, 0]
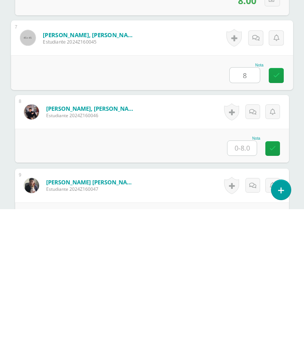
type input "8"
click at [245, 288] on input "text" at bounding box center [241, 295] width 29 height 15
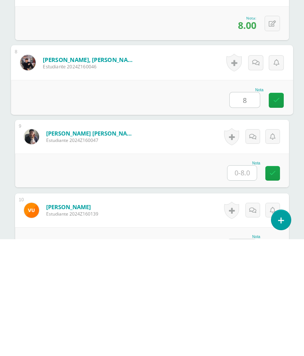
scroll to position [647, 0]
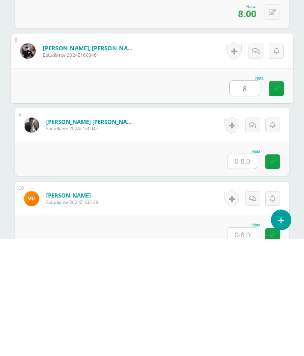
type input "8"
click at [248, 271] on input "text" at bounding box center [241, 278] width 29 height 15
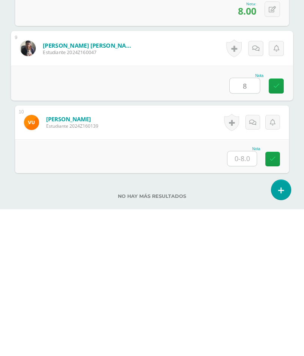
scroll to position [708, 0]
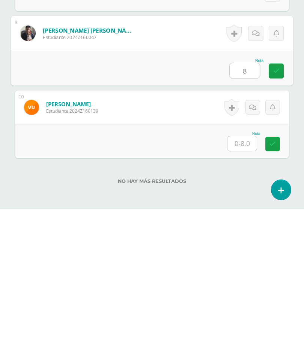
type input "8"
click at [244, 283] on input "text" at bounding box center [241, 290] width 29 height 15
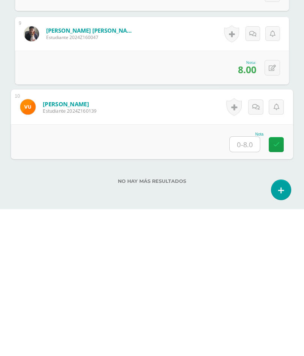
type input "6"
click at [275, 288] on icon at bounding box center [276, 291] width 7 height 6
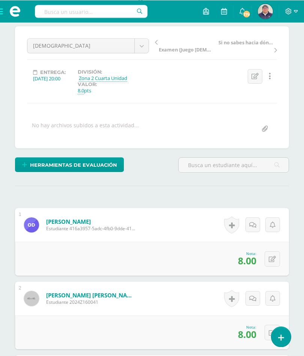
scroll to position [0, 0]
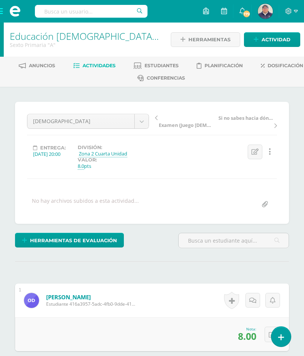
click at [116, 65] on span "Actividades" at bounding box center [99, 66] width 33 height 6
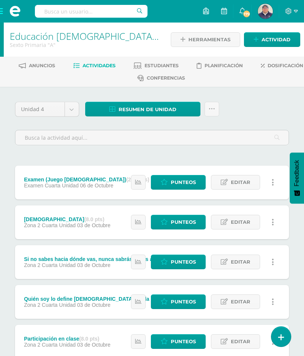
click at [169, 112] on span "Resumen de unidad" at bounding box center [148, 109] width 58 height 14
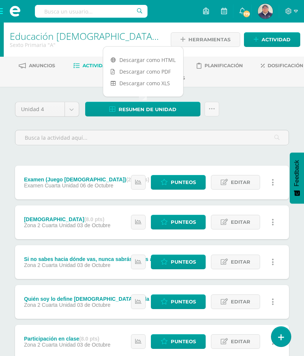
click at [160, 71] on link "Descargar como PDF" at bounding box center [143, 72] width 80 height 12
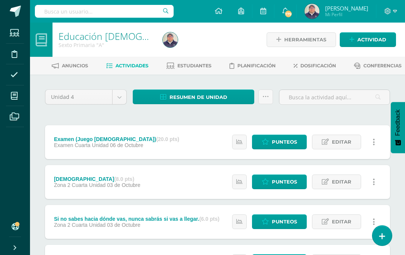
click at [14, 98] on icon at bounding box center [14, 96] width 7 height 8
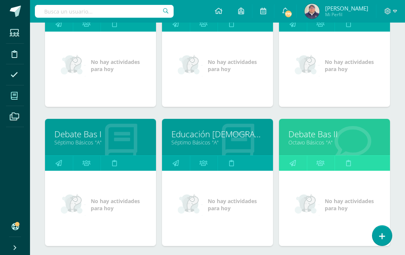
scroll to position [161, 0]
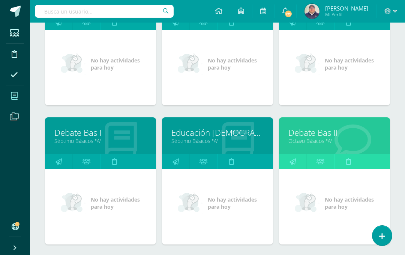
click at [121, 140] on link "Séptimo Básicos "A"" at bounding box center [100, 140] width 92 height 7
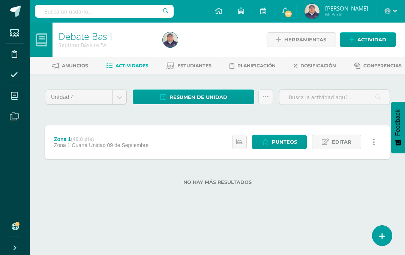
click at [368, 38] on span "Actividad" at bounding box center [372, 40] width 29 height 14
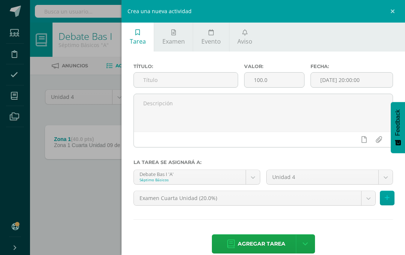
click at [97, 205] on div "Crea una nueva actividad Tarea Examen Evento Aviso Título: Valor: 100.0 Fecha: …" at bounding box center [202, 127] width 405 height 255
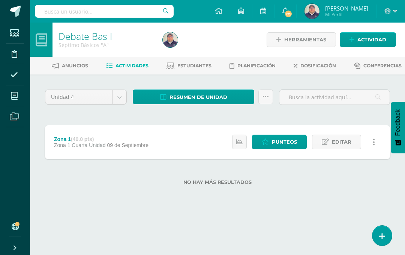
click at [149, 66] on span "Actividades" at bounding box center [132, 66] width 33 height 6
click at [368, 40] on span "Actividad" at bounding box center [372, 40] width 29 height 14
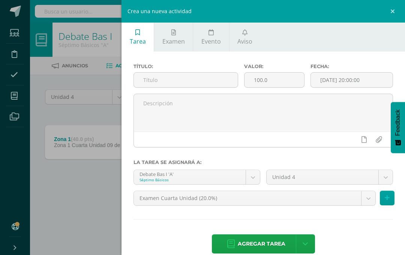
click at [197, 83] on input "text" at bounding box center [186, 79] width 104 height 15
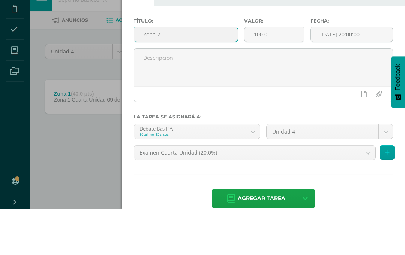
type input "Zona 2"
click at [285, 72] on input "100.0" at bounding box center [275, 79] width 60 height 15
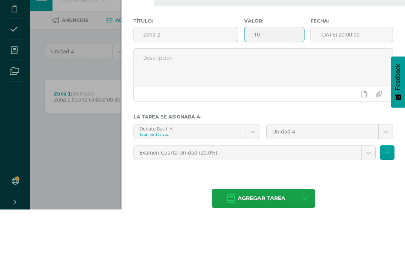
type input "1"
type input "40"
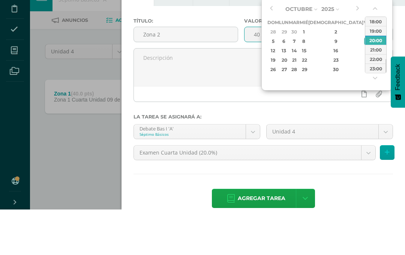
type input "[DATE] 20:00"
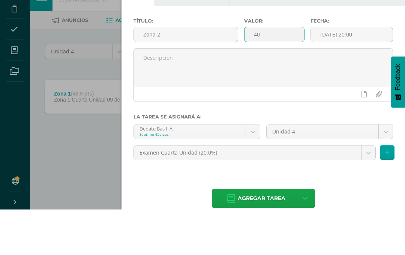
type input "40"
click at [222, 94] on textarea at bounding box center [263, 113] width 259 height 38
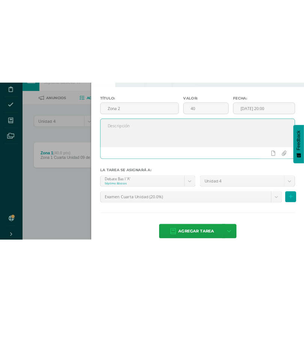
scroll to position [0, 18]
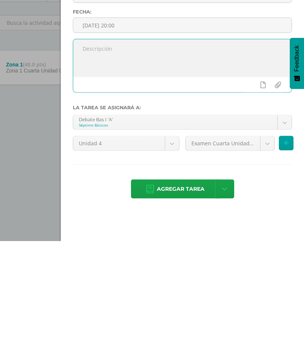
click at [265, 146] on body "Estudiantes Disciplina Asistencia Mis cursos Archivos Soporte Ayuda Reportar un…" at bounding box center [134, 124] width 304 height 249
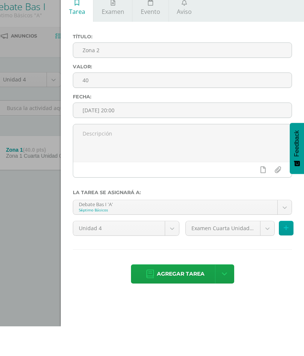
click at [270, 232] on body "Estudiantes Disciplina Asistencia Mis cursos Archivos Soporte Ayuda Reportar un…" at bounding box center [134, 124] width 304 height 249
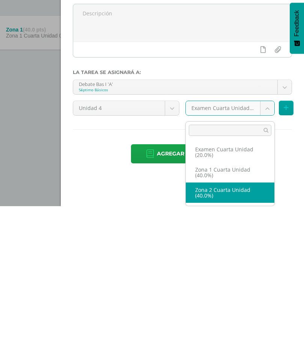
select select "30439"
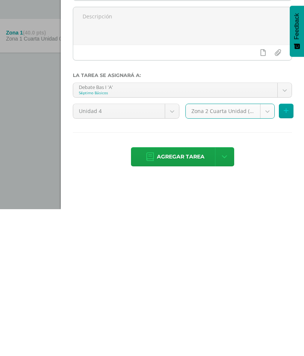
click at [195, 254] on span "Agregar tarea" at bounding box center [181, 303] width 48 height 18
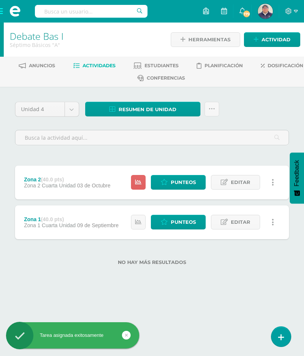
click at [185, 178] on span "Punteos" at bounding box center [183, 182] width 25 height 14
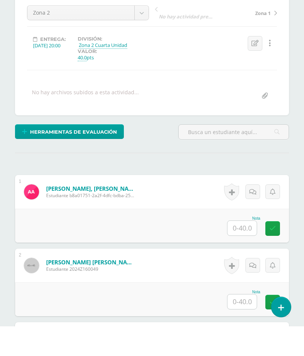
scroll to position [80, 0]
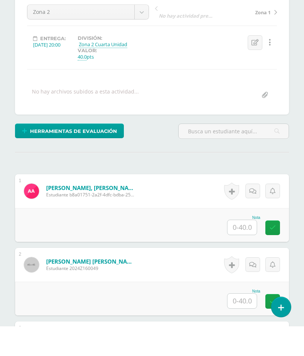
click at [241, 250] on input "text" at bounding box center [241, 257] width 29 height 15
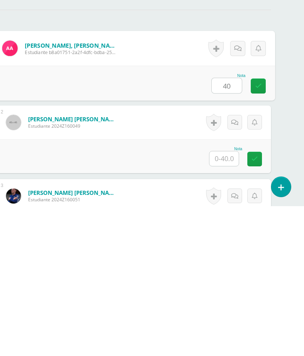
scroll to position [111, 18]
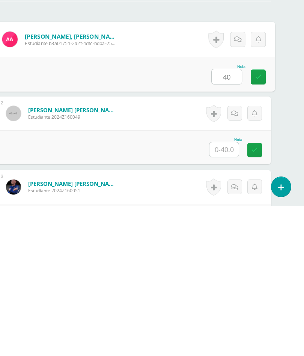
type input "40"
click at [230, 292] on input "text" at bounding box center [223, 299] width 29 height 15
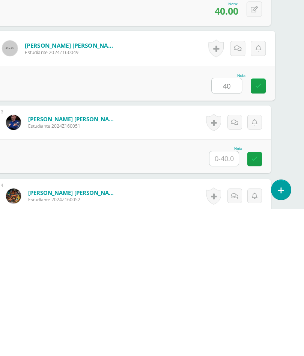
scroll to position [186, 18]
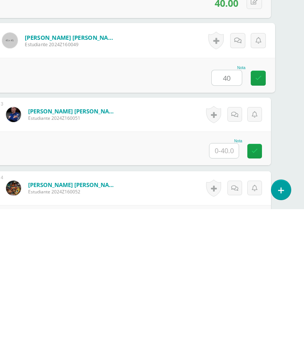
type input "40"
click at [226, 290] on input "text" at bounding box center [223, 297] width 29 height 15
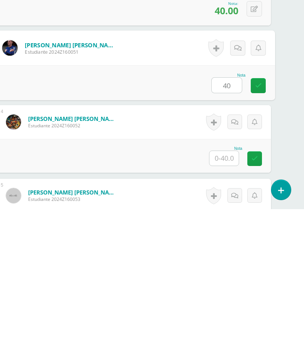
scroll to position [255, 18]
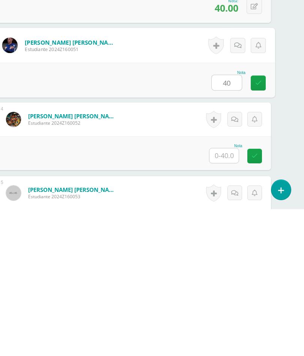
type input "40"
click at [224, 295] on input "text" at bounding box center [223, 302] width 29 height 15
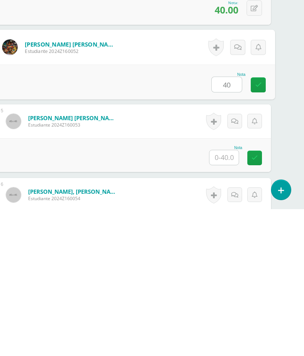
scroll to position [329, 18]
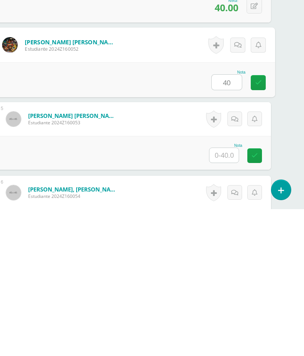
type input "40"
click at [230, 295] on input "text" at bounding box center [223, 302] width 29 height 15
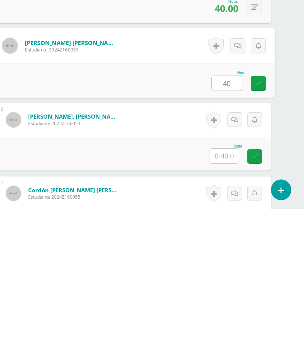
scroll to position [405, 18]
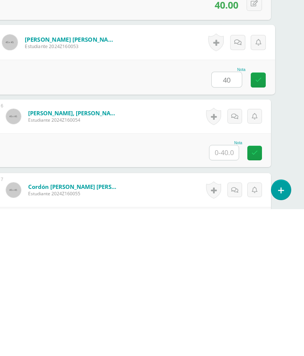
type input "40"
click at [226, 292] on input "text" at bounding box center [223, 299] width 29 height 15
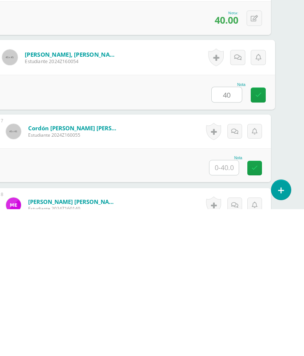
scroll to position [472, 18]
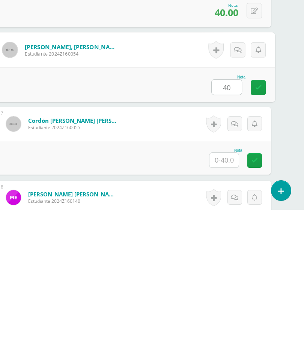
type input "40"
click at [221, 299] on input "text" at bounding box center [223, 306] width 29 height 15
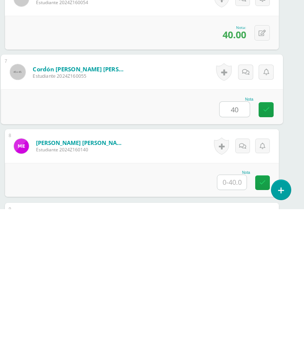
scroll to position [534, 9]
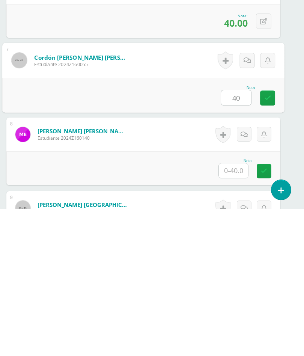
type input "40"
click at [236, 310] on input "text" at bounding box center [233, 317] width 29 height 15
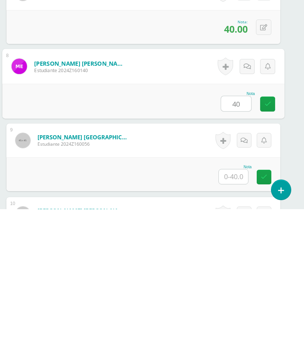
scroll to position [614, 9]
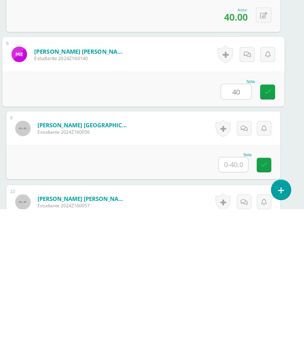
type input "40"
click at [236, 304] on input "text" at bounding box center [233, 311] width 29 height 15
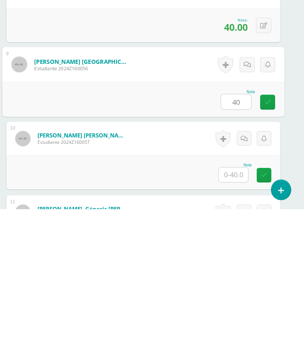
scroll to position [682, 9]
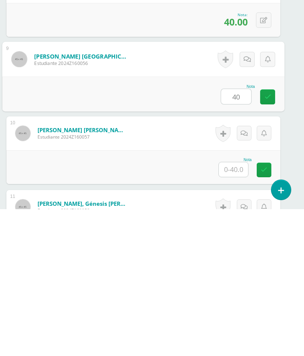
type input "40"
click at [238, 309] on input "text" at bounding box center [233, 316] width 29 height 15
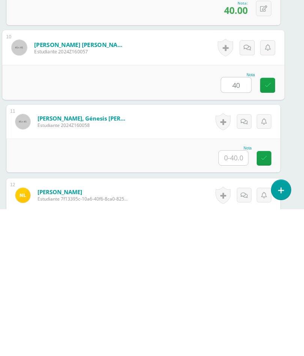
scroll to position [768, 9]
type input "40"
click at [238, 297] on input "text" at bounding box center [233, 304] width 29 height 15
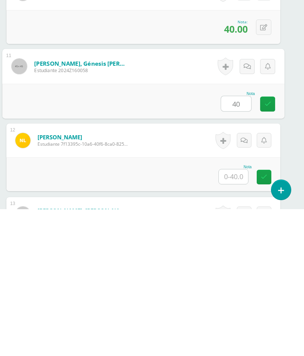
scroll to position [837, 9]
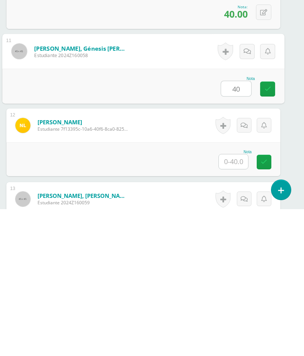
type input "40"
click at [237, 301] on input "text" at bounding box center [233, 308] width 29 height 15
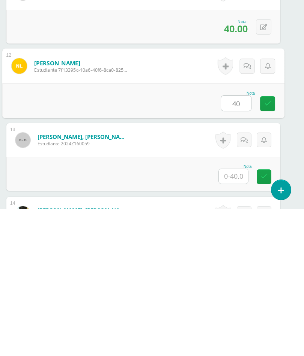
scroll to position [918, 9]
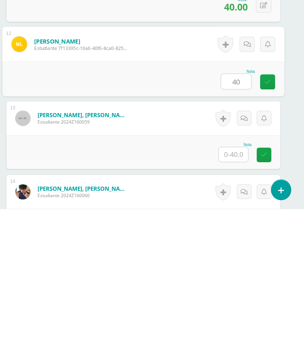
type input "40"
click at [234, 294] on input "text" at bounding box center [233, 301] width 29 height 15
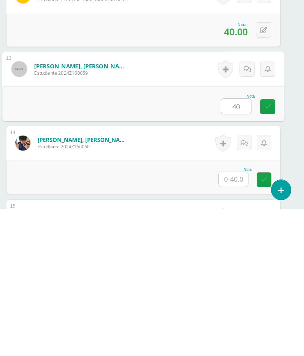
scroll to position [968, 9]
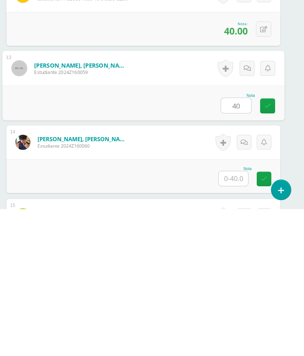
type input "40"
click at [238, 318] on input "text" at bounding box center [233, 325] width 29 height 15
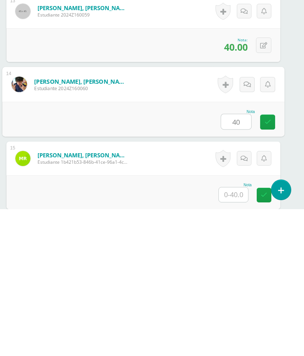
scroll to position [1050, 9]
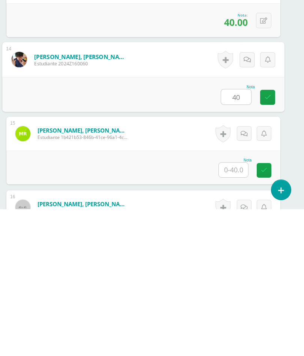
type input "40"
click at [236, 309] on input "text" at bounding box center [233, 316] width 29 height 15
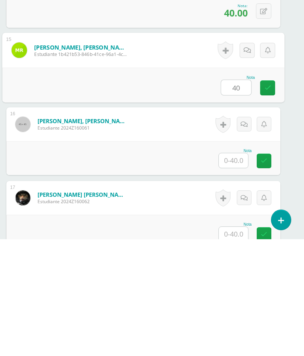
scroll to position [1163, 9]
type input "40"
click at [237, 270] on input "text" at bounding box center [233, 277] width 29 height 15
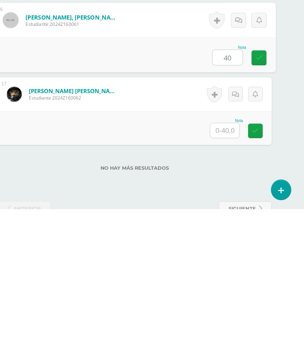
scroll to position [1241, 18]
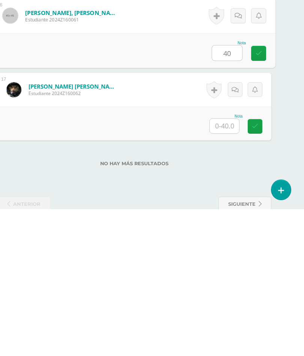
type input "40"
click at [227, 265] on input "text" at bounding box center [224, 272] width 29 height 15
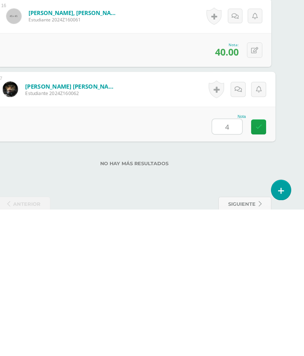
type input "40"
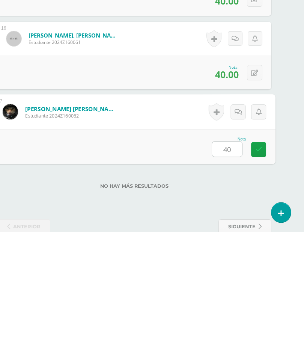
click at [261, 270] on icon at bounding box center [259, 273] width 7 height 6
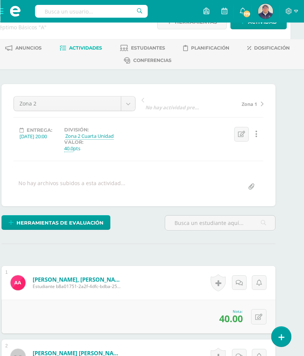
scroll to position [0, 13]
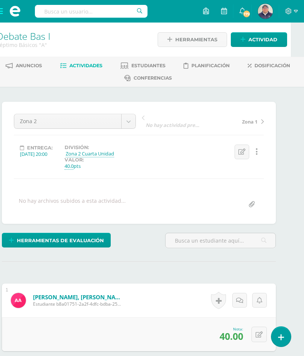
click at [258, 39] on span "Actividad" at bounding box center [263, 40] width 29 height 14
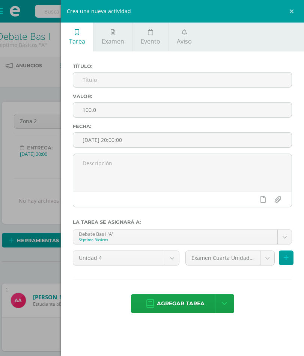
click at [179, 80] on input "text" at bounding box center [182, 79] width 218 height 15
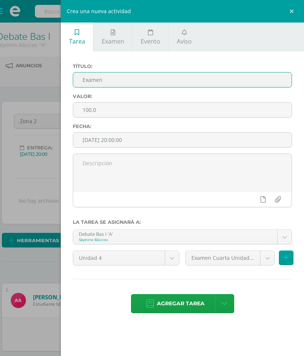
type input "Examen"
click at [152, 113] on input "100.0" at bounding box center [182, 109] width 218 height 15
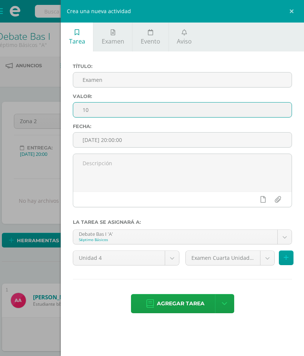
type input "1"
type input "20"
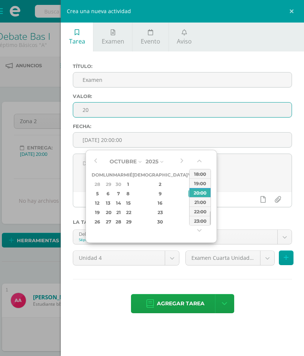
type input "2025-10-09 20:00"
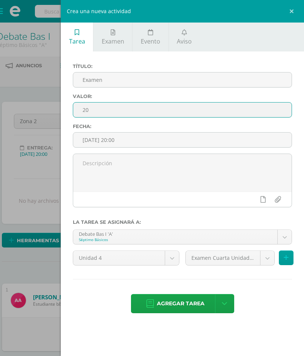
type input "20"
click at [254, 127] on label "Fecha:" at bounding box center [182, 126] width 219 height 6
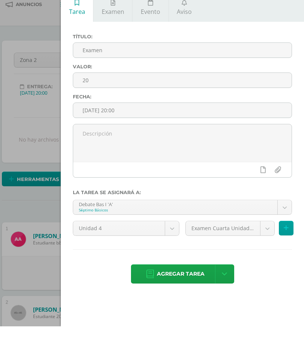
scroll to position [35, 13]
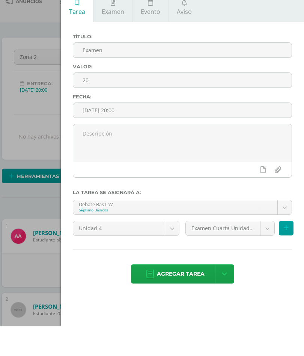
click at [190, 294] on span "Agregar tarea" at bounding box center [181, 303] width 48 height 18
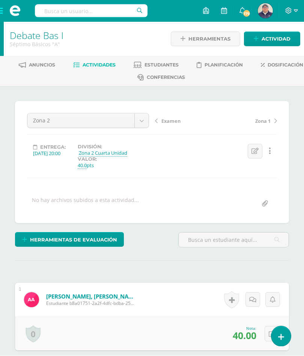
click at [116, 63] on span "Actividades" at bounding box center [99, 66] width 33 height 6
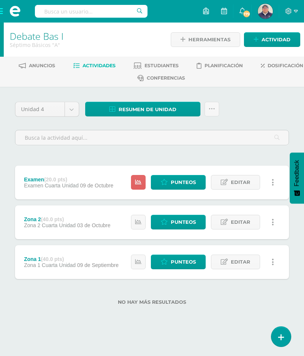
click at [187, 179] on span "Punteos" at bounding box center [183, 182] width 25 height 14
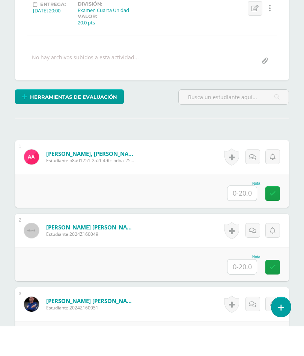
scroll to position [152, 0]
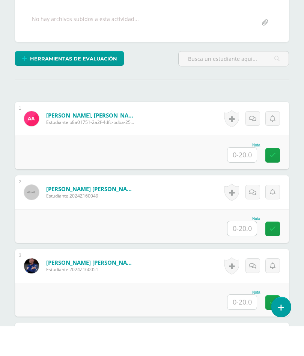
click at [244, 177] on input "text" at bounding box center [241, 184] width 29 height 15
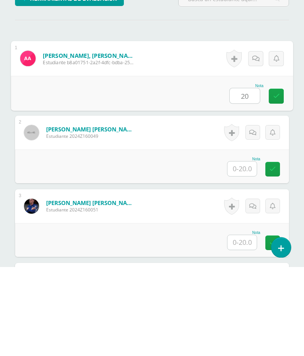
type input "20"
click at [249, 251] on input "text" at bounding box center [241, 258] width 29 height 15
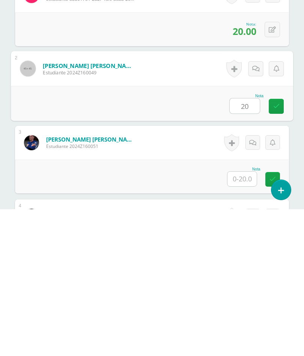
scroll to position [168, 0]
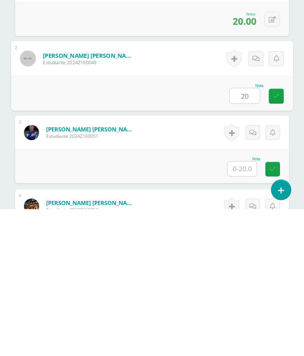
type input "20"
click at [244, 308] on input "text" at bounding box center [241, 315] width 29 height 15
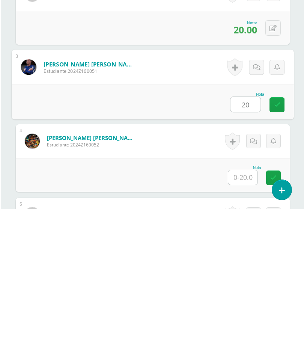
scroll to position [251, 0]
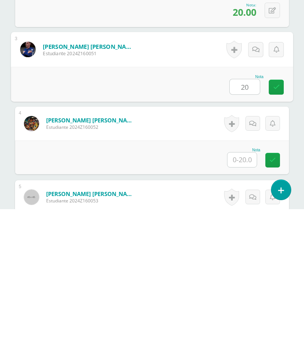
type input "20"
click at [245, 299] on input "text" at bounding box center [241, 306] width 29 height 15
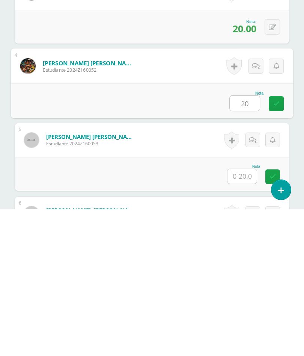
scroll to position [313, 0]
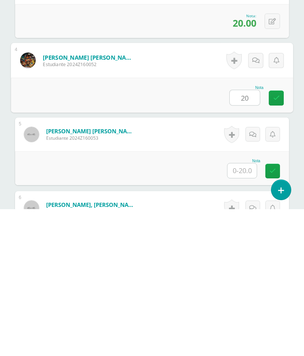
type input "20"
click at [245, 310] on input "text" at bounding box center [241, 317] width 29 height 15
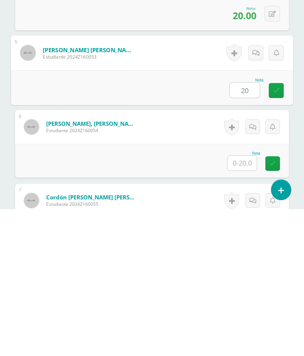
scroll to position [406, 0]
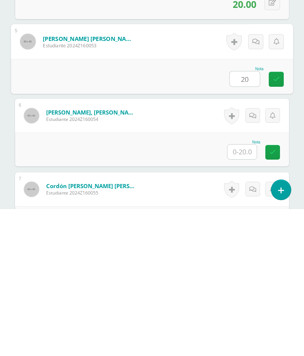
type input "20"
click at [242, 291] on input "text" at bounding box center [241, 298] width 29 height 15
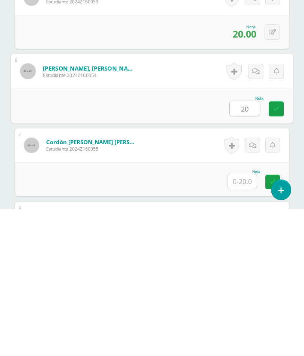
scroll to position [455, 0]
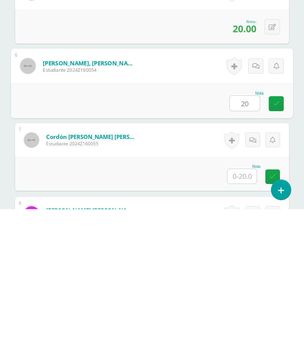
type input "20"
click at [245, 316] on input "text" at bounding box center [241, 323] width 29 height 15
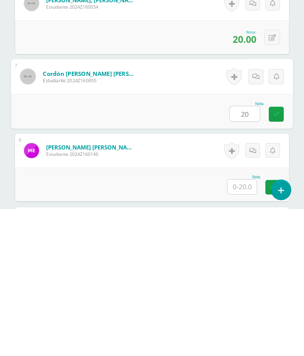
scroll to position [526, 0]
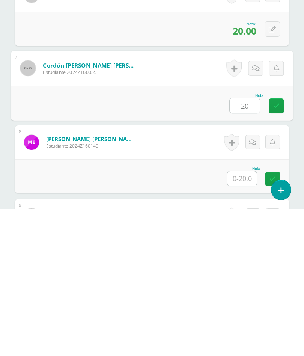
type input "20"
click at [249, 318] on input "text" at bounding box center [241, 325] width 29 height 15
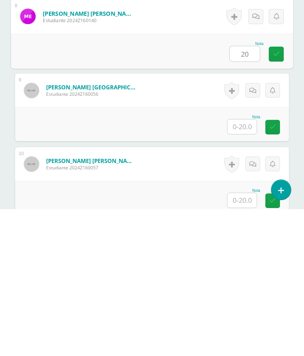
scroll to position [655, 0]
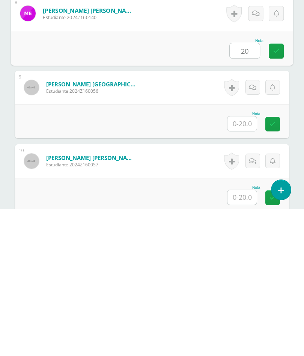
type input "20"
click at [243, 263] on input "text" at bounding box center [241, 270] width 29 height 15
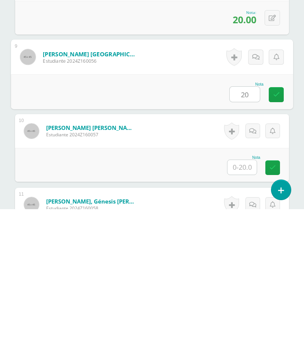
scroll to position [690, 0]
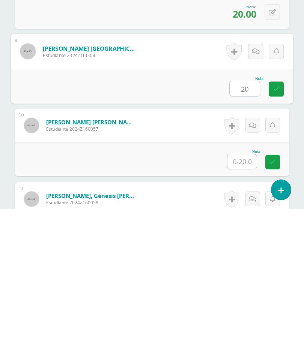
type input "20"
click at [248, 301] on input "text" at bounding box center [241, 308] width 29 height 15
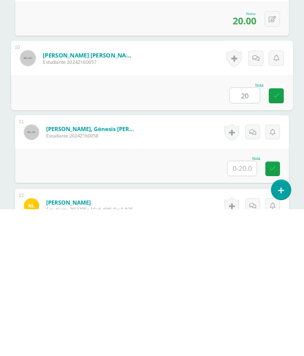
scroll to position [761, 0]
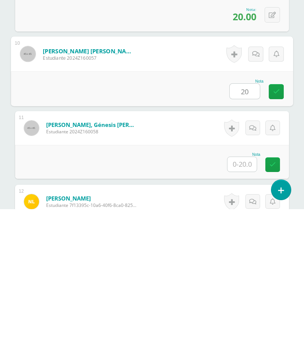
type input "20"
click at [248, 304] on input "text" at bounding box center [241, 311] width 29 height 15
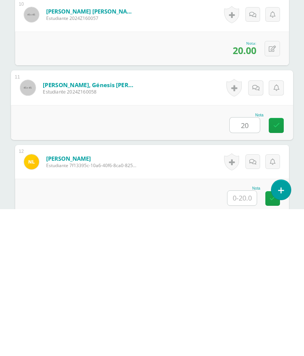
scroll to position [803, 0]
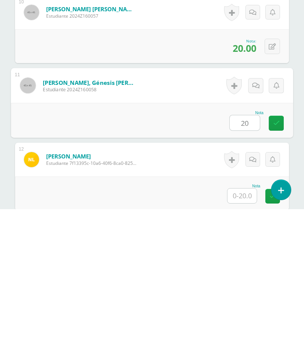
type input "20"
click at [248, 335] on input "text" at bounding box center [241, 342] width 29 height 15
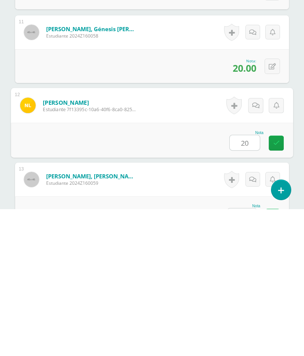
scroll to position [874, 0]
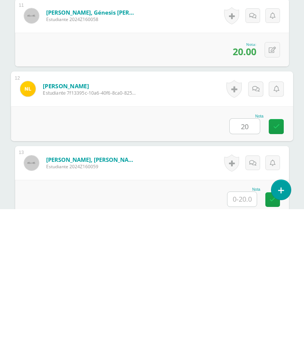
type input "20"
click at [248, 339] on input "text" at bounding box center [241, 346] width 29 height 15
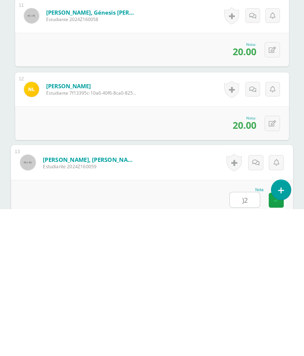
type input ")"
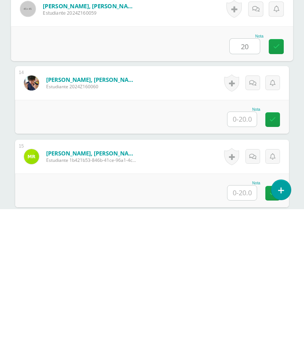
scroll to position [1027, 0]
type input "20"
click at [250, 258] on input "text" at bounding box center [241, 265] width 29 height 15
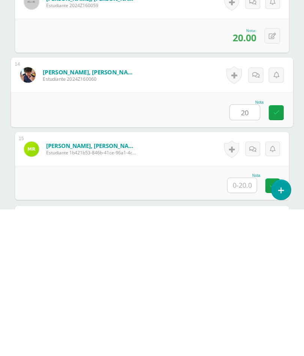
scroll to position [1072, 0]
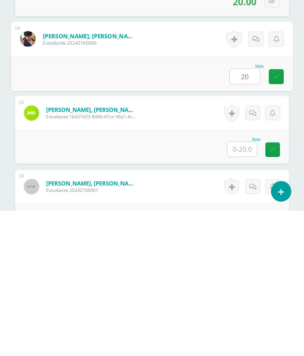
type input "20"
click at [248, 287] on input "text" at bounding box center [241, 294] width 29 height 15
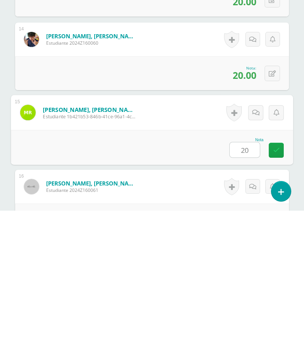
type input "20"
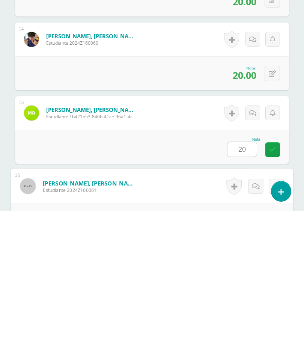
scroll to position [1206, 18]
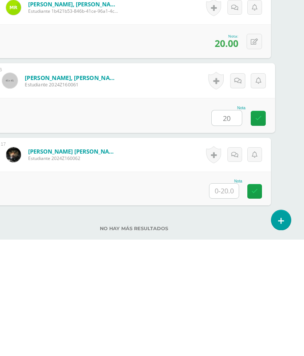
type input "20"
click at [228, 300] on input "text" at bounding box center [223, 307] width 29 height 15
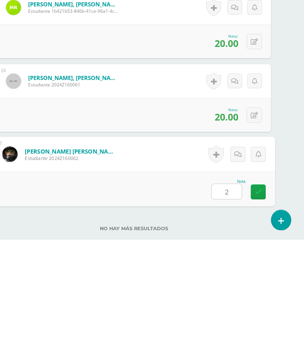
type input "20"
click at [257, 305] on icon at bounding box center [258, 308] width 7 height 6
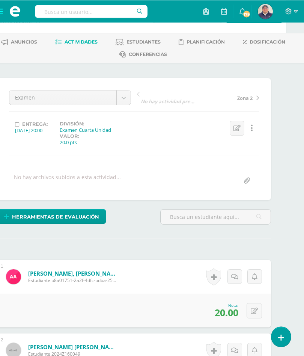
scroll to position [0, 18]
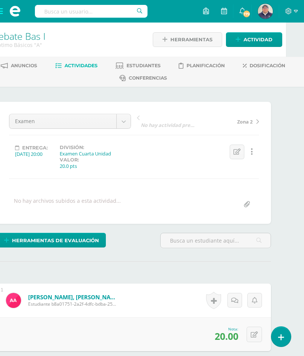
click at [98, 67] on span "Actividades" at bounding box center [81, 66] width 33 height 6
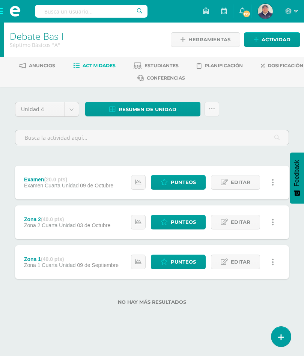
click at [170, 108] on span "Resumen de unidad" at bounding box center [148, 109] width 58 height 14
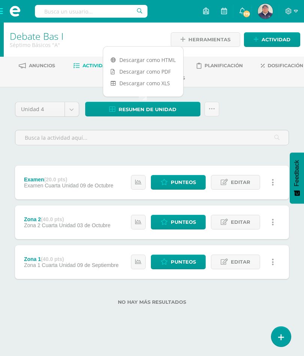
click at [134, 73] on link "Descargar como PDF" at bounding box center [143, 72] width 80 height 12
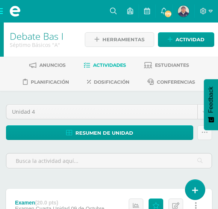
click at [4, 12] on span at bounding box center [15, 11] width 30 height 23
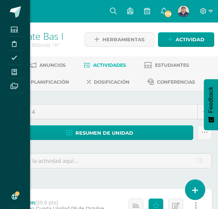
click at [17, 76] on span at bounding box center [14, 72] width 17 height 10
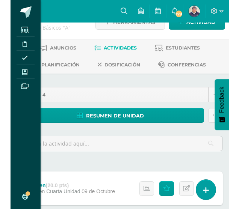
scroll to position [19, 0]
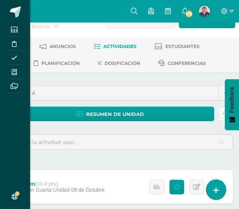
click at [14, 73] on icon at bounding box center [14, 72] width 5 height 6
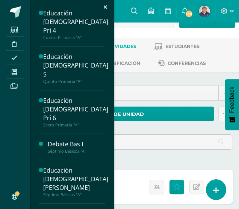
click at [74, 204] on span "Actividades" at bounding box center [65, 207] width 29 height 7
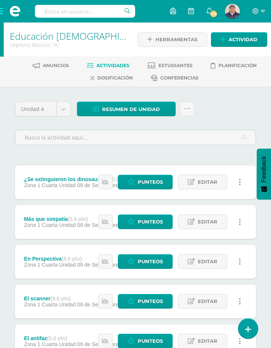
click at [238, 39] on span "Actividad" at bounding box center [243, 40] width 29 height 14
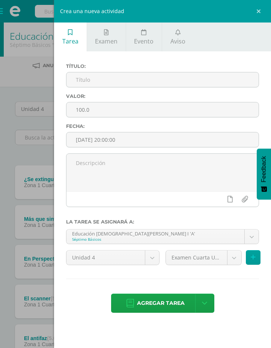
click at [150, 114] on input "100.0" at bounding box center [162, 109] width 192 height 15
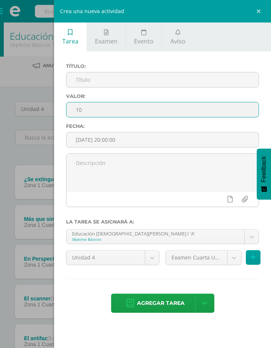
type input "1"
type input "6"
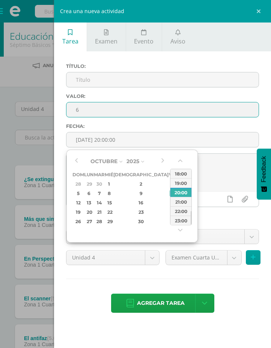
type input "[DATE] 20:00"
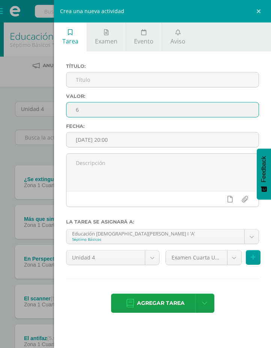
type input "6"
click at [221, 176] on textarea at bounding box center [162, 173] width 192 height 38
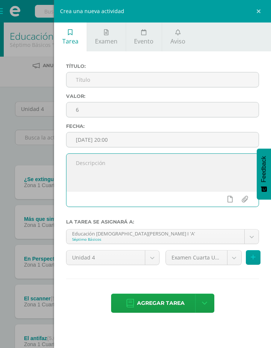
click at [160, 79] on input "text" at bounding box center [162, 79] width 192 height 15
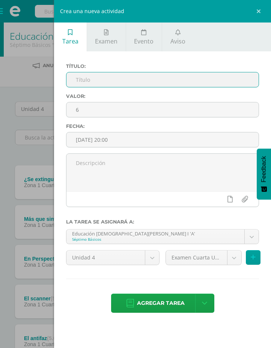
click at [114, 83] on input "text" at bounding box center [162, 79] width 192 height 15
click at [141, 84] on input "Respeto y protejo mi" at bounding box center [162, 79] width 192 height 15
click at [189, 85] on input "Respeto y protejo mi sexualidad, porque" at bounding box center [162, 79] width 192 height 15
click at [216, 84] on input "Respeto y protejo mi sexualidad, porque es un regalo" at bounding box center [162, 79] width 192 height 15
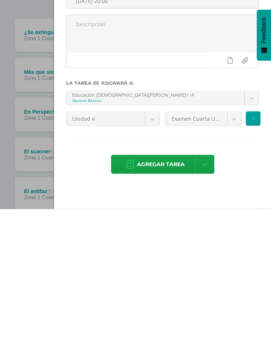
scroll to position [20, 0]
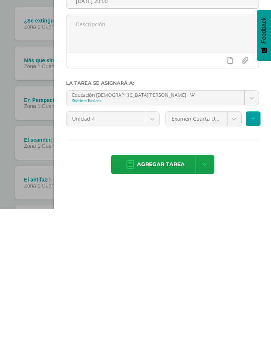
type input "Respeto y protejo mi sexualidad, porque es un regalo especial de [DEMOGRAPHIC_D…"
click at [233, 124] on body "Estudiantes Disciplina Asistencia Mis cursos Archivos Soporte Ayuda Reportar un…" at bounding box center [135, 244] width 271 height 528
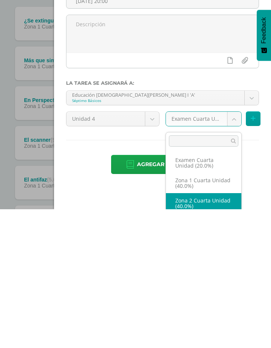
select select "30493"
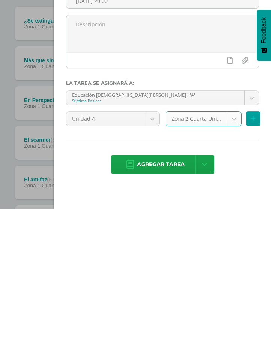
click at [172, 209] on span "Agregar tarea" at bounding box center [161, 303] width 48 height 18
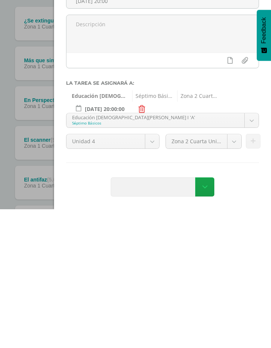
scroll to position [132, 0]
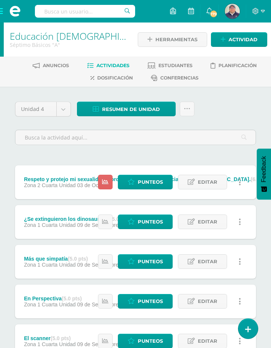
click at [268, 286] on div "Unidad 4 Unidad 1 Unidad 2 Unidad 3 Unidad 4 Resumen de unidad Descargar como H…" at bounding box center [135, 327] width 271 height 481
click at [244, 37] on span "Actividad" at bounding box center [243, 40] width 29 height 14
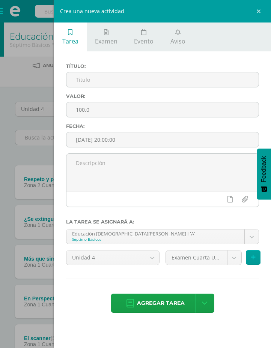
click at [147, 115] on input "100.0" at bounding box center [162, 109] width 192 height 15
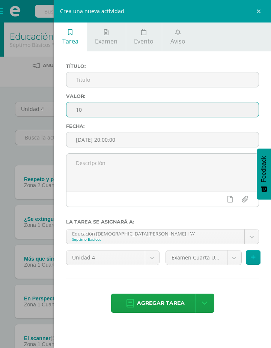
type input "1"
type input "6"
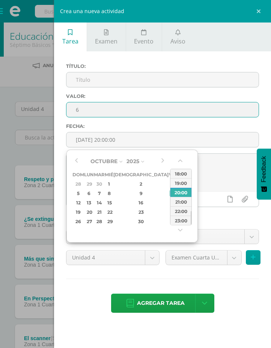
type input "[DATE] 20:00"
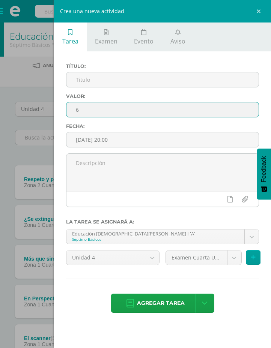
type input "6"
click at [214, 96] on label "Valor:" at bounding box center [162, 96] width 193 height 6
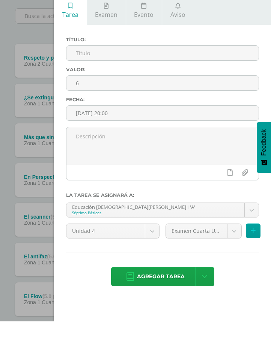
scroll to position [105, 0]
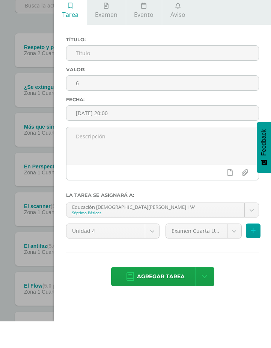
click at [236, 236] on body "Tarea asignada exitosamente Estudiantes Disciplina Asistencia Mis cursos Archiv…" at bounding box center [135, 179] width 271 height 568
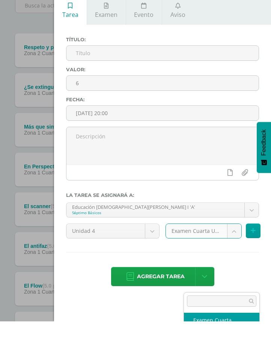
scroll to position [153, 18]
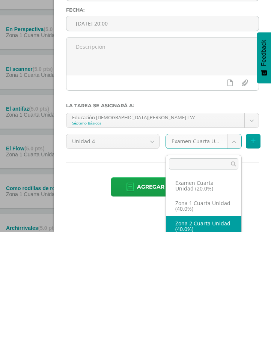
select select "30493"
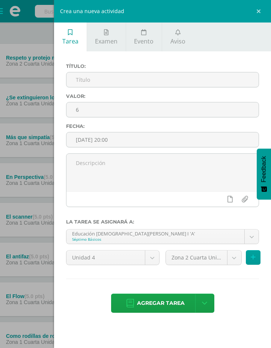
scroll to position [122, 18]
click at [118, 83] on input "text" at bounding box center [162, 79] width 192 height 15
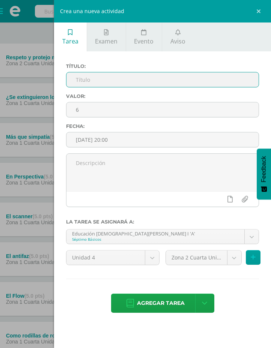
scroll to position [122, 18]
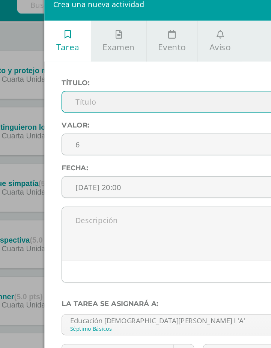
click at [109, 75] on input "text" at bounding box center [162, 79] width 192 height 15
type input "s"
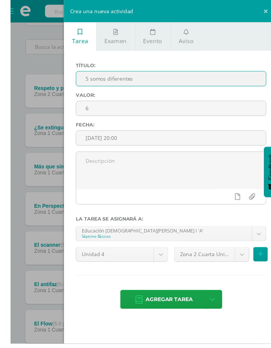
scroll to position [92, 0]
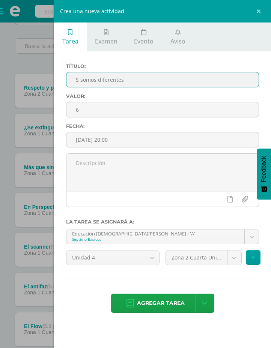
click at [96, 81] on input "S somos diferentes" at bounding box center [162, 79] width 192 height 15
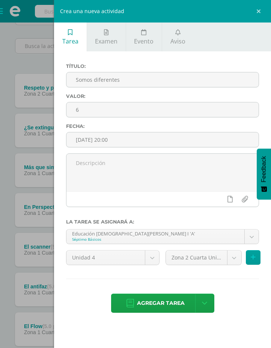
scroll to position [92, 0]
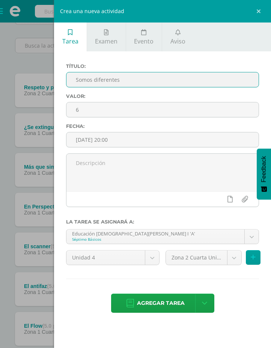
click at [133, 81] on input "Somos diferentes" at bounding box center [162, 79] width 192 height 15
click at [171, 82] on input "Somos diferentes, por eso nos" at bounding box center [162, 79] width 192 height 15
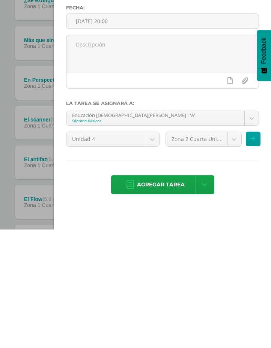
scroll to position [106, 0]
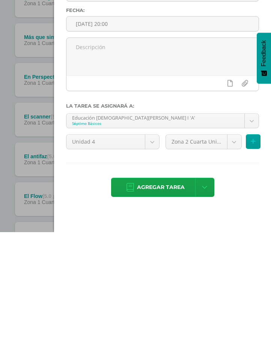
type input "Somos diferentes, por eso nos complementamos."
click at [178, 294] on span "Agregar tarea" at bounding box center [161, 303] width 48 height 18
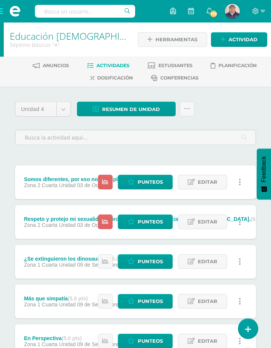
click at [89, 130] on input "text" at bounding box center [135, 137] width 240 height 15
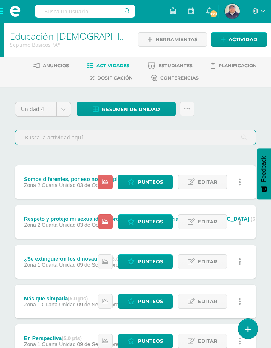
click at [244, 39] on span "Actividad" at bounding box center [243, 40] width 29 height 14
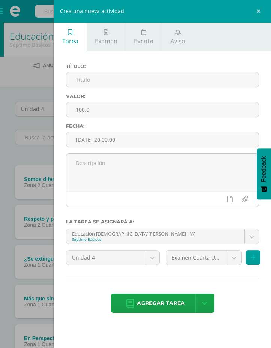
click at [142, 117] on input "100.0" at bounding box center [162, 109] width 192 height 15
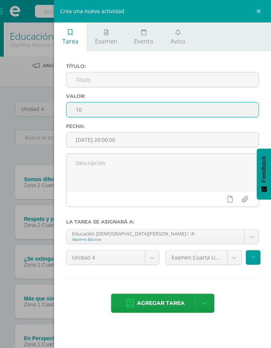
type input "1"
type input "6"
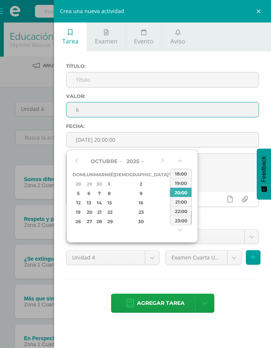
type input "[DATE] 20:00"
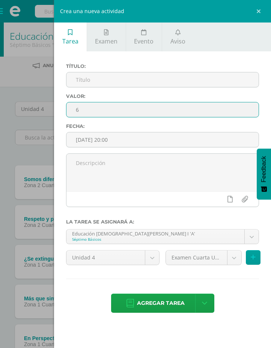
type input "6"
click at [225, 175] on textarea at bounding box center [162, 173] width 192 height 38
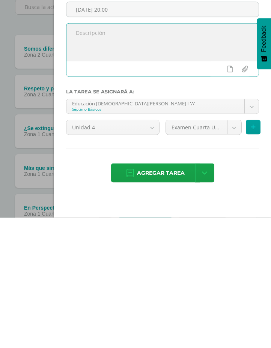
scroll to position [7, 0]
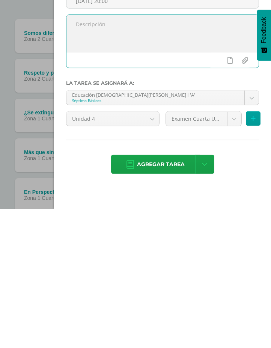
click at [235, 122] on body "Tarea asignada exitosamente Estudiantes Disciplina Asistencia Mis cursos Archiv…" at bounding box center [135, 296] width 271 height 607
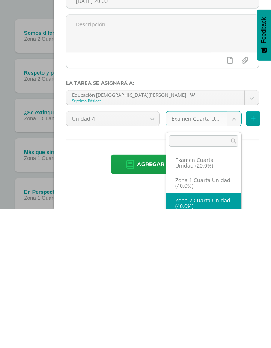
select select "30493"
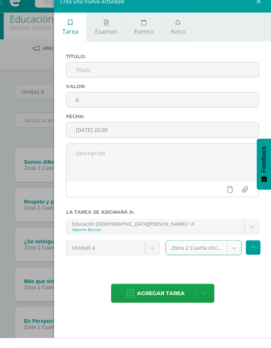
scroll to position [0, 0]
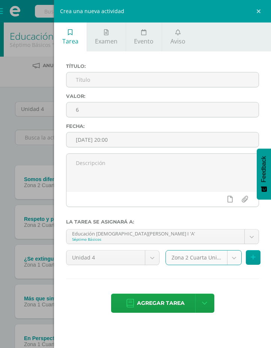
type input "L"
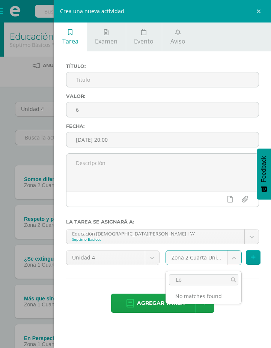
scroll to position [36, 0]
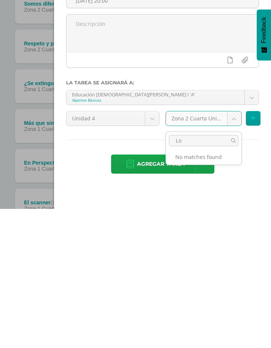
type input "L"
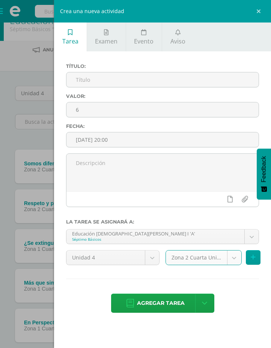
scroll to position [0, 0]
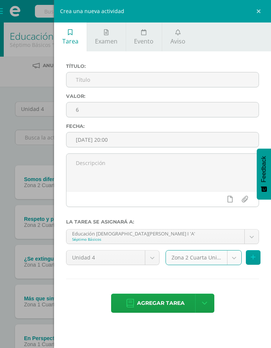
click at [108, 82] on input "text" at bounding box center [162, 79] width 192 height 15
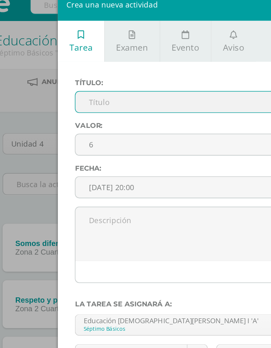
click at [85, 73] on input "text" at bounding box center [162, 79] width 192 height 15
click at [117, 75] on input "Los principios" at bounding box center [162, 79] width 192 height 15
click at [134, 72] on input "Los principios con razón" at bounding box center [162, 79] width 192 height 15
click at [175, 75] on input "Los principios con razón, me ayudan con la" at bounding box center [162, 79] width 192 height 15
click at [174, 75] on input "Los principios con razón, me ayudan con la" at bounding box center [162, 79] width 192 height 15
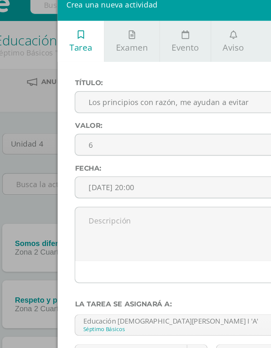
click at [176, 75] on input "Los principios con razón, me ayudan a evitar" at bounding box center [162, 79] width 192 height 15
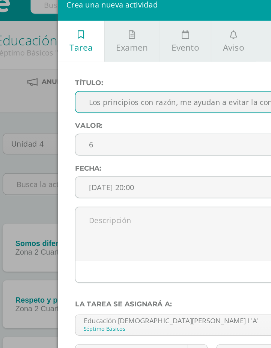
type input "Los principios con razón, me ayudan a evitar la con función"
click at [156, 93] on label "Valor:" at bounding box center [162, 96] width 193 height 6
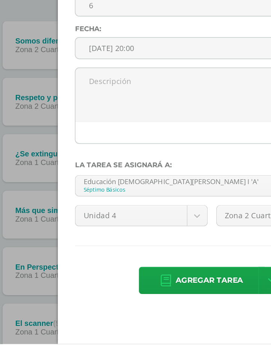
scroll to position [66, 0]
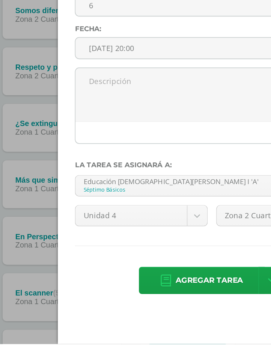
click at [161, 294] on span "Agregar tarea" at bounding box center [161, 303] width 48 height 18
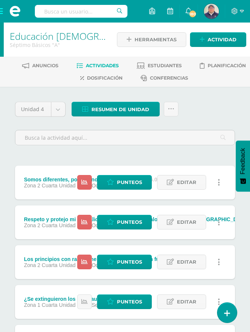
click at [226, 44] on span "Actividad" at bounding box center [222, 40] width 29 height 14
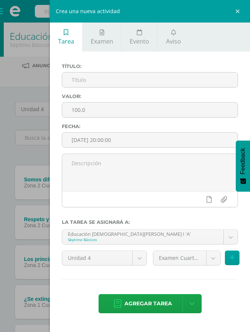
click at [186, 83] on input "text" at bounding box center [150, 79] width 176 height 15
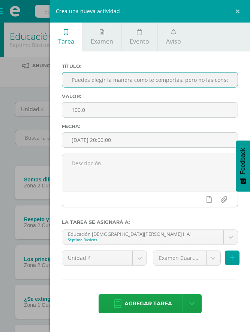
type input "Puedes elegir la manera como te comportas, pero no las consecuencias"
click at [124, 109] on input "100.0" at bounding box center [150, 109] width 176 height 15
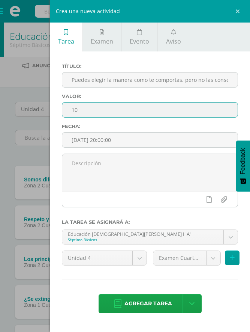
type input "1"
type input "6"
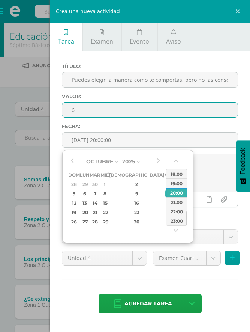
type input "[DATE] 20:00"
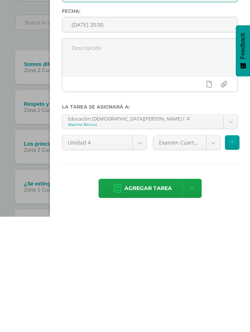
type input "6"
click at [216, 147] on body "Tarea asignada exitosamente Estudiantes Disciplina Asistencia Mis cursos Archiv…" at bounding box center [125, 302] width 250 height 605
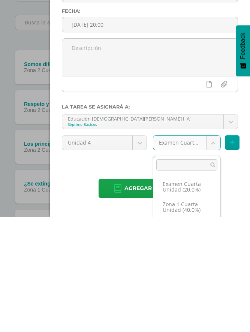
select select "30493"
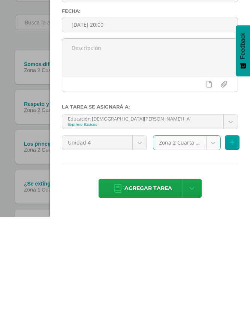
click at [150, 294] on span "Agregar tarea" at bounding box center [149, 303] width 48 height 18
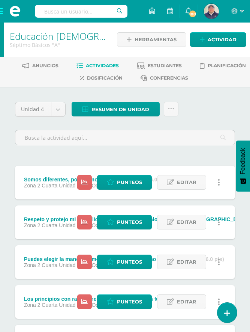
click at [219, 41] on span "Actividad" at bounding box center [222, 40] width 29 height 14
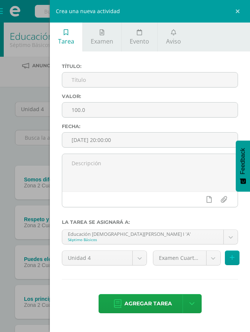
click at [202, 82] on input "text" at bounding box center [150, 79] width 176 height 15
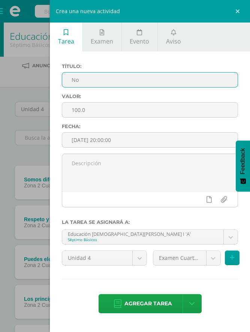
type input "No"
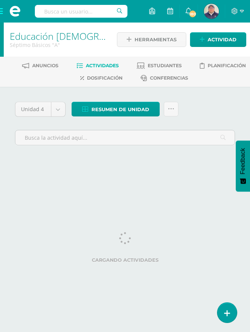
click at [101, 70] on link "Actividades" at bounding box center [98, 66] width 42 height 12
click at [105, 70] on link "Actividades" at bounding box center [98, 66] width 42 height 12
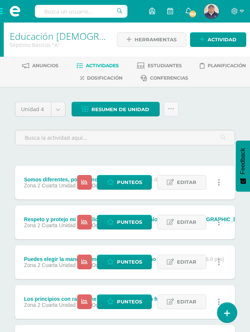
click at [224, 38] on span "Actividad" at bounding box center [222, 40] width 29 height 14
click at [217, 40] on span "Actividad" at bounding box center [222, 40] width 29 height 14
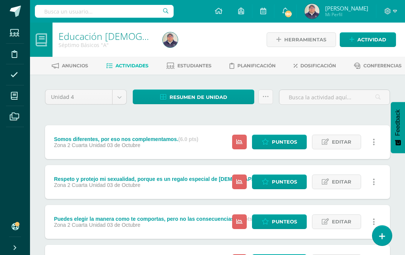
click at [250, 41] on span "Actividad" at bounding box center [372, 40] width 29 height 14
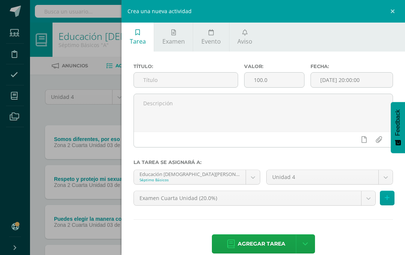
click at [204, 82] on input "text" at bounding box center [186, 79] width 104 height 15
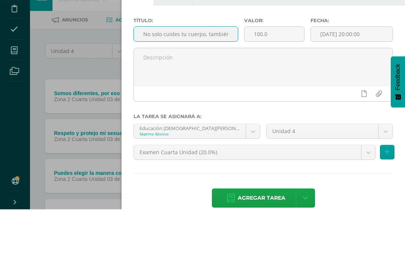
type input "No solo cuides tu cuerpo, también"
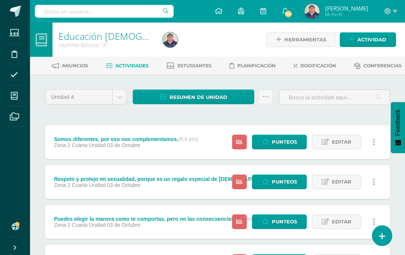
click at [370, 39] on span "Actividad" at bounding box center [372, 40] width 29 height 14
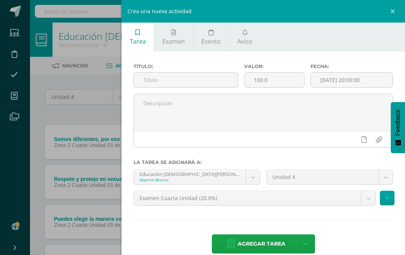
click at [199, 83] on input "text" at bounding box center [186, 79] width 104 height 15
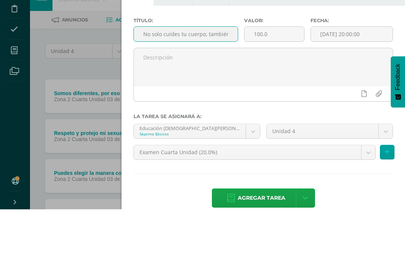
type input "No solo cuides tu cuerpo, también tu corazón"
click at [282, 72] on input "100.0" at bounding box center [275, 79] width 60 height 15
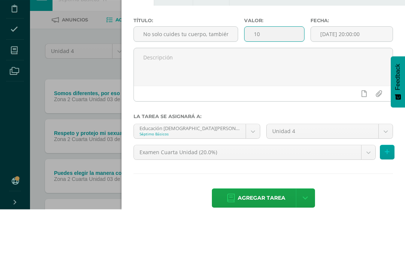
type input "1"
type input "6"
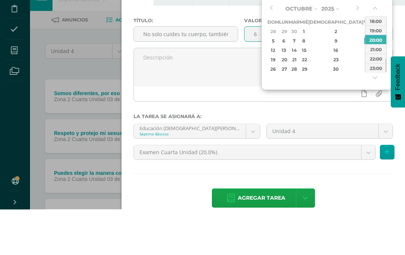
type input "[DATE] 20:00"
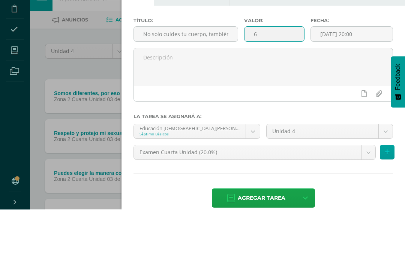
type input "6"
click at [226, 94] on textarea at bounding box center [263, 113] width 259 height 38
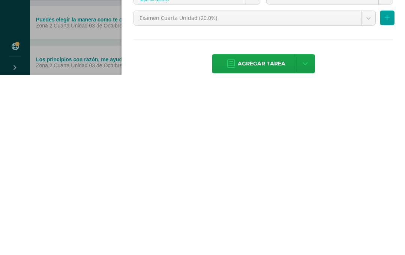
scroll to position [33, 18]
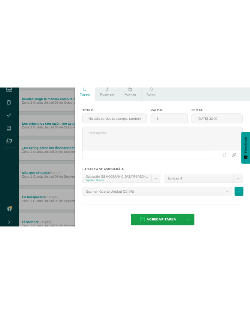
scroll to position [170, 0]
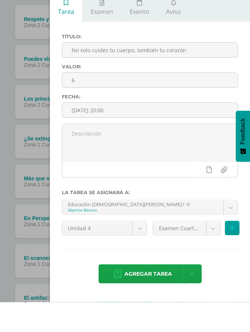
click at [212, 231] on body "Estudiantes Disciplina Asistencia Mis cursos Archivos Soporte Ayuda Reportar un…" at bounding box center [125, 173] width 250 height 687
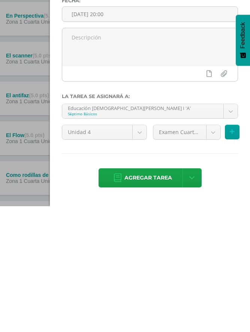
scroll to position [363, 18]
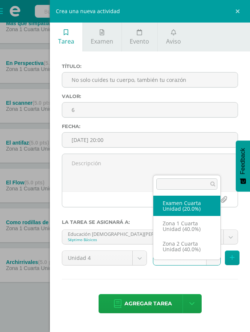
scroll to position [357, 18]
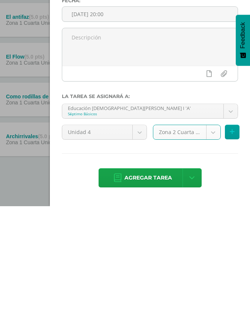
select select "30493"
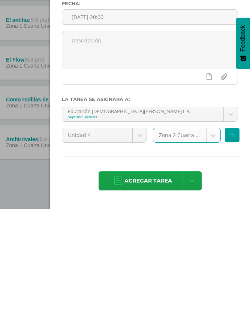
click at [159, 254] on span "Agregar tarea" at bounding box center [149, 303] width 48 height 18
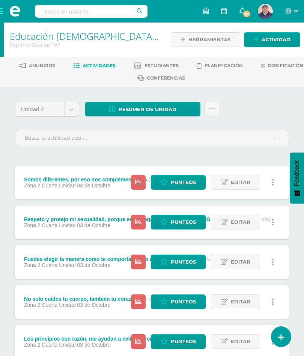
click at [250, 40] on span "Actividad" at bounding box center [276, 40] width 29 height 14
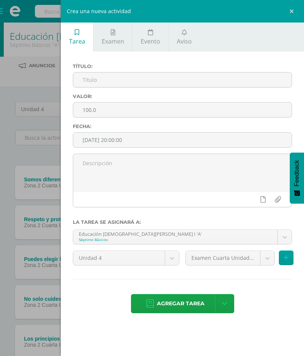
click at [194, 81] on input "text" at bounding box center [182, 79] width 218 height 15
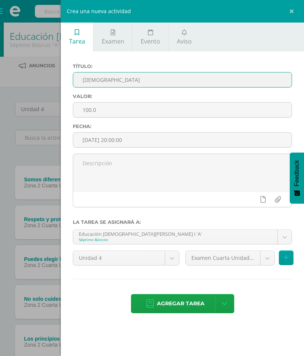
type input "[DEMOGRAPHIC_DATA]"
click at [141, 113] on input "100.0" at bounding box center [182, 109] width 218 height 15
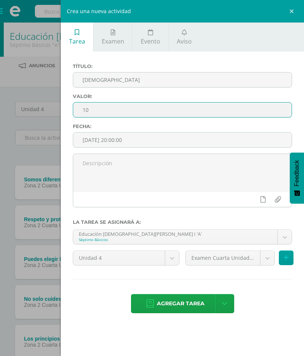
type input "1"
type input "8"
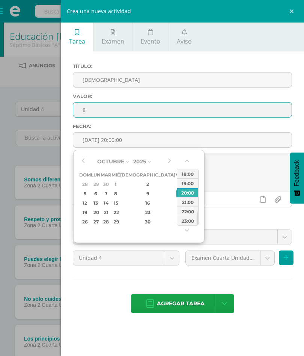
type input "[DATE] 20:00"
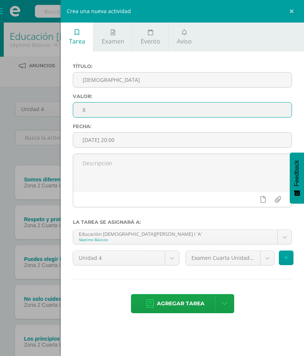
type input "8"
click at [229, 174] on textarea at bounding box center [182, 173] width 218 height 38
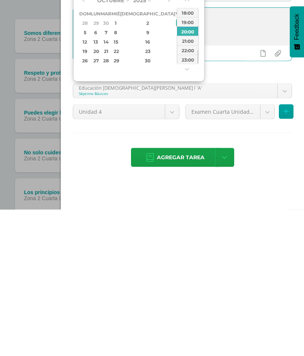
scroll to position [3, 0]
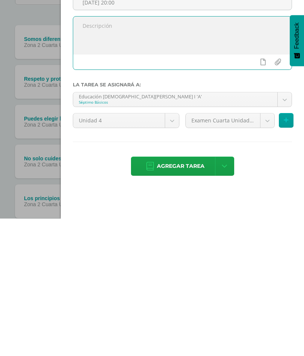
click at [250, 124] on body "Tarea asignada exitosamente Estudiantes Disciplina Asistencia Mis cursos Archiv…" at bounding box center [152, 360] width 304 height 727
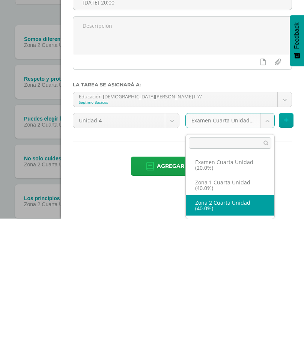
select select "30493"
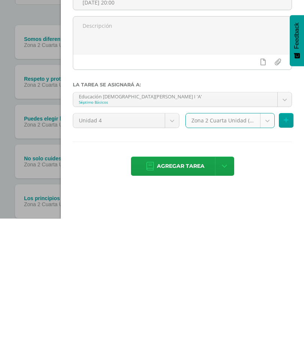
click at [188, 294] on span "Agregar tarea" at bounding box center [181, 303] width 48 height 18
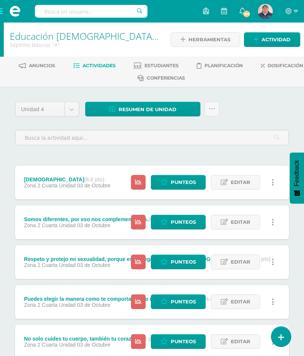
click at [276, 39] on span "Actividad" at bounding box center [276, 40] width 29 height 14
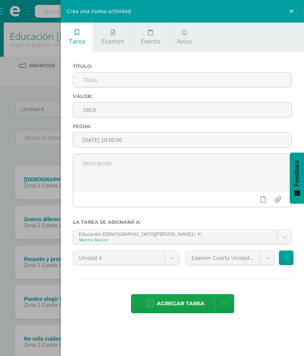
click at [223, 83] on input "text" at bounding box center [182, 79] width 218 height 15
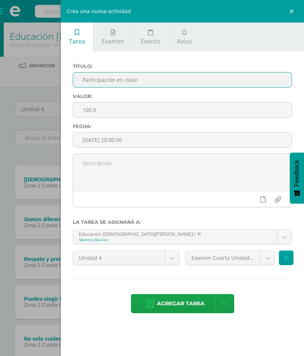
type input "Participación en clase"
click at [136, 113] on input "100.0" at bounding box center [182, 109] width 218 height 15
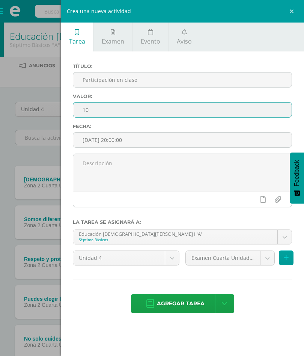
type input "1"
type input "8"
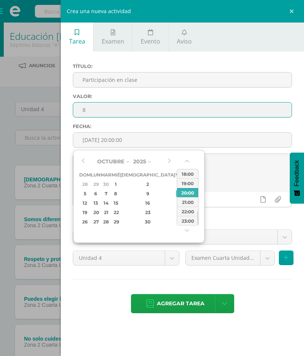
type input "2025-10-03 20:00"
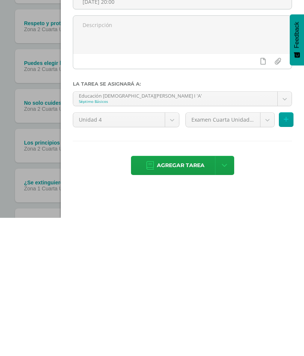
scroll to position [101, 0]
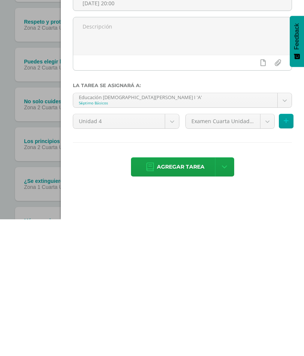
type input "8"
click at [265, 123] on body "Tarea asignada exitosamente Estudiantes Disciplina Asistencia Mis cursos Archiv…" at bounding box center [152, 282] width 304 height 767
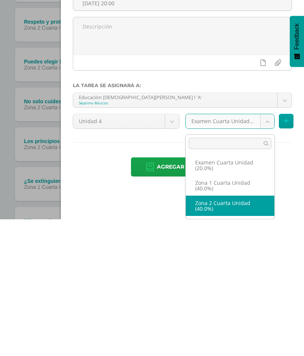
select select "30493"
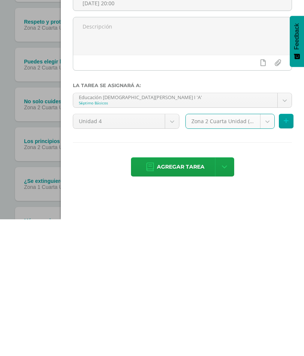
click at [196, 294] on span "Agregar tarea" at bounding box center [181, 303] width 48 height 18
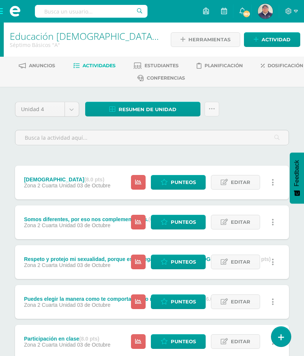
click at [186, 182] on span "Punteos" at bounding box center [183, 182] width 25 height 14
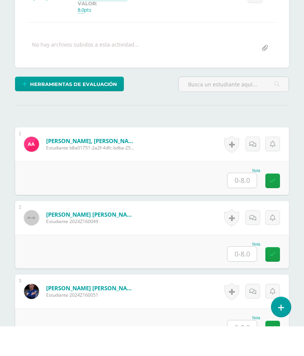
scroll to position [127, 0]
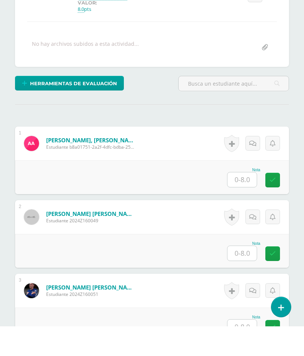
click at [247, 202] on input "text" at bounding box center [241, 209] width 29 height 15
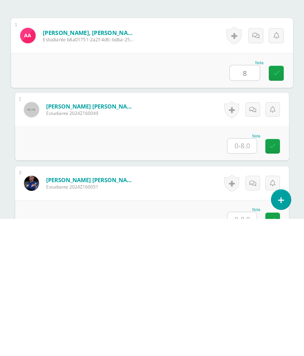
type input "8"
click at [246, 276] on input "text" at bounding box center [241, 283] width 29 height 15
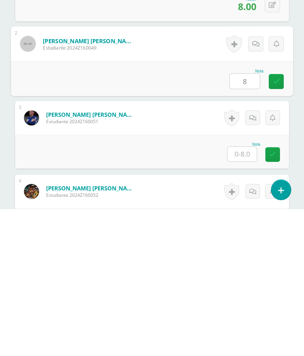
scroll to position [204, 0]
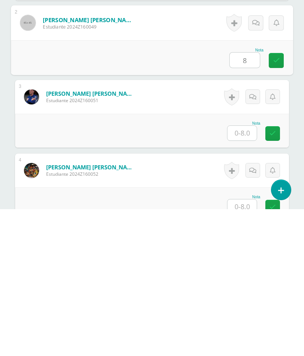
type input "8"
click at [245, 273] on input "text" at bounding box center [241, 280] width 29 height 15
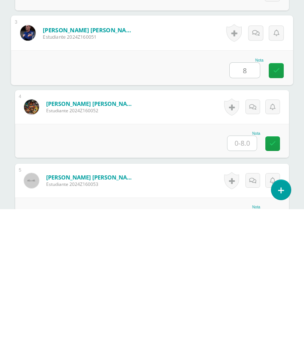
scroll to position [269, 0]
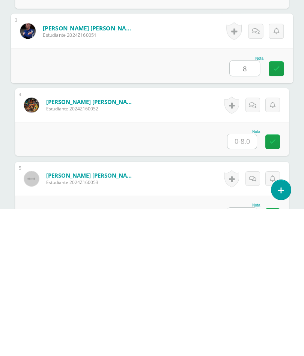
type input "8"
click at [244, 281] on input "text" at bounding box center [241, 288] width 29 height 15
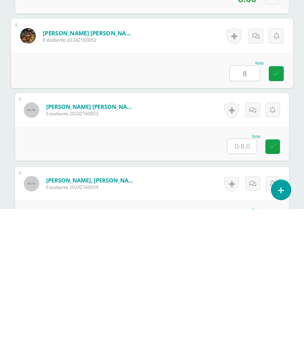
scroll to position [338, 0]
type input "8"
click at [245, 286] on input "text" at bounding box center [241, 293] width 29 height 15
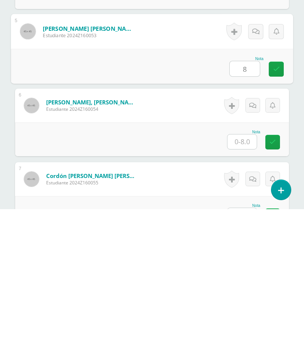
scroll to position [424, 0]
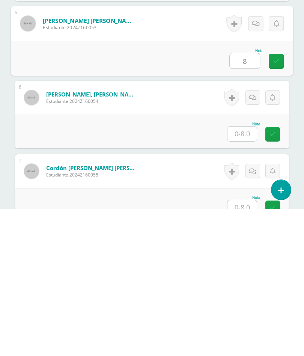
type input "8"
click at [248, 273] on input "text" at bounding box center [241, 280] width 29 height 15
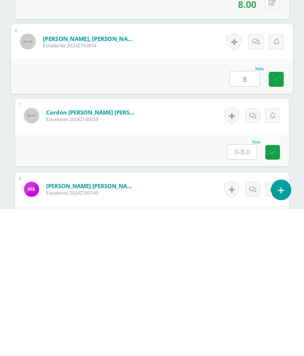
scroll to position [485, 0]
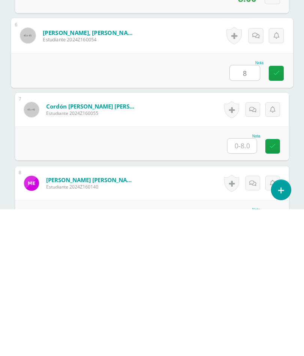
type input "8"
click at [246, 285] on input "text" at bounding box center [241, 292] width 29 height 15
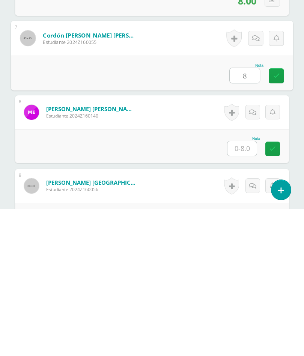
scroll to position [562, 0]
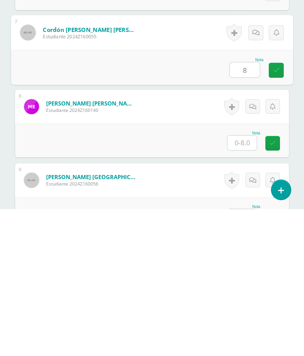
type input "8"
click at [249, 282] on input "text" at bounding box center [241, 289] width 29 height 15
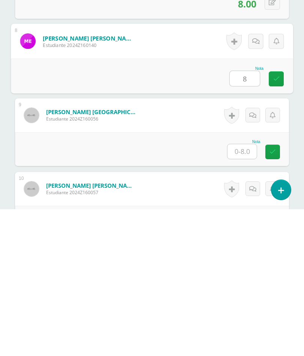
scroll to position [631, 0]
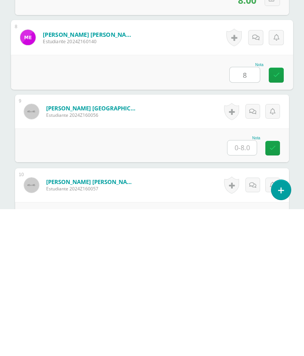
type input "8"
click at [251, 287] on input "text" at bounding box center [241, 294] width 29 height 15
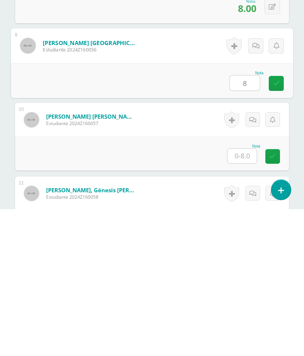
scroll to position [697, 0]
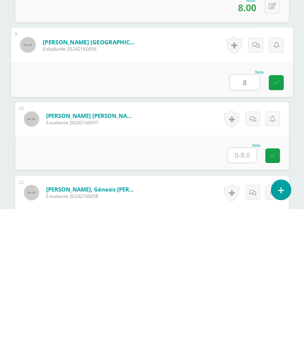
type input "8"
click at [249, 295] on input "text" at bounding box center [241, 302] width 29 height 15
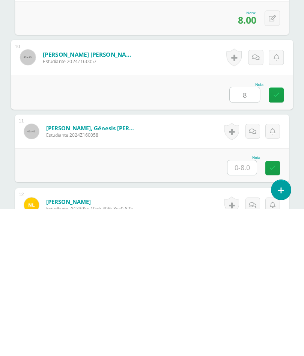
scroll to position [759, 0]
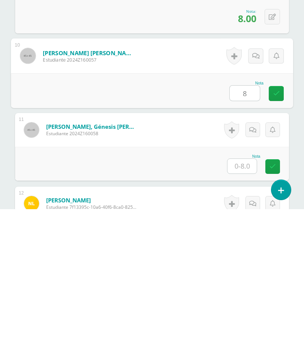
type input "8"
click at [246, 306] on input "text" at bounding box center [241, 313] width 29 height 15
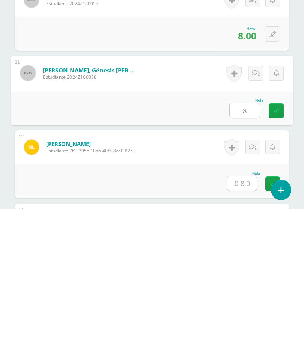
scroll to position [816, 0]
type input "8"
click at [246, 322] on input "text" at bounding box center [241, 329] width 29 height 15
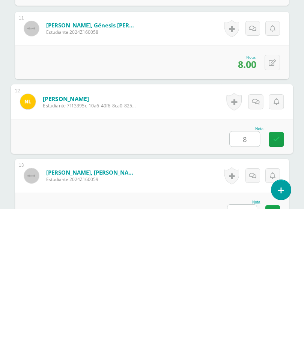
scroll to position [884, 0]
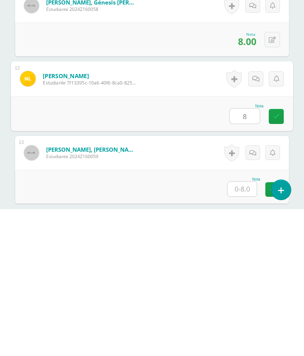
type input "8"
click at [245, 328] on input "text" at bounding box center [241, 335] width 29 height 15
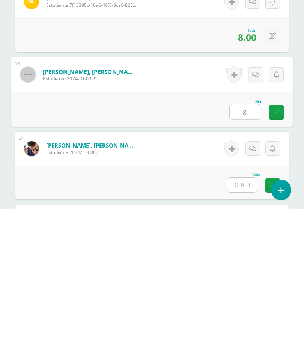
scroll to position [963, 0]
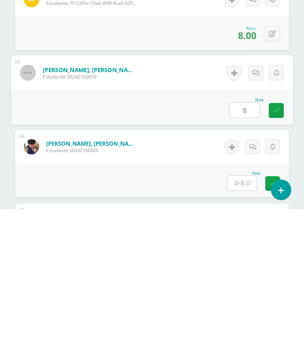
type input "8"
click at [242, 322] on input "text" at bounding box center [241, 329] width 29 height 15
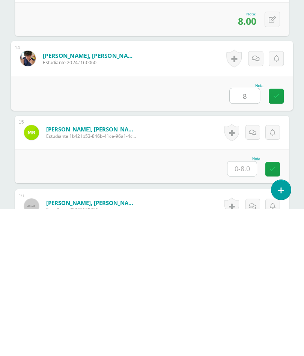
type input "8"
click at [244, 308] on input "text" at bounding box center [241, 315] width 29 height 15
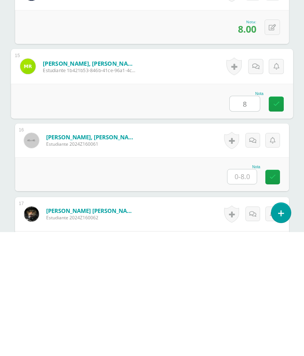
scroll to position [1158, 0]
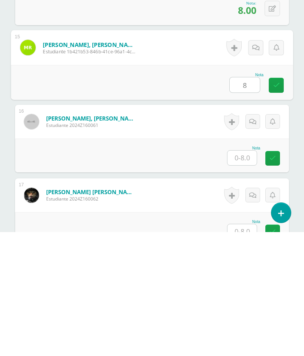
type input "8"
click at [246, 274] on input "text" at bounding box center [241, 281] width 29 height 15
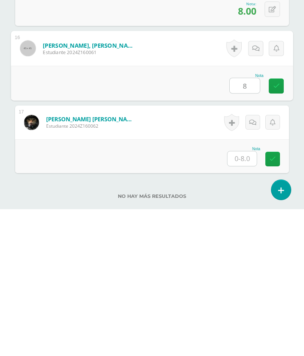
scroll to position [1230, 0]
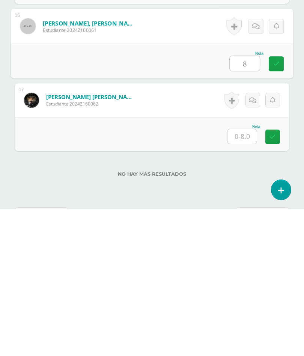
type input "8"
click at [245, 276] on input "text" at bounding box center [241, 283] width 29 height 15
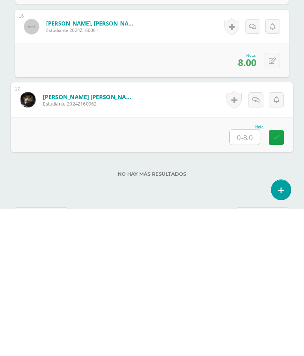
type input "8"
click at [275, 281] on icon at bounding box center [276, 284] width 7 height 6
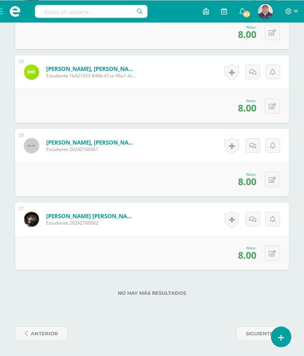
scroll to position [1289, 0]
click at [255, 327] on span "siguiente" at bounding box center [259, 334] width 27 height 14
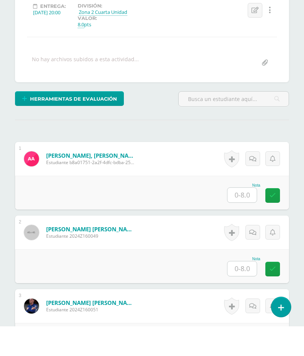
scroll to position [138, 0]
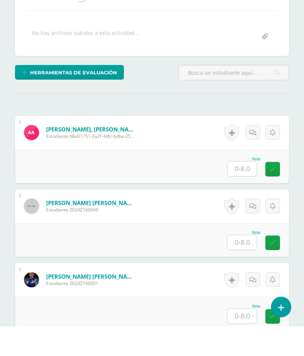
click at [249, 191] on input "text" at bounding box center [241, 198] width 29 height 15
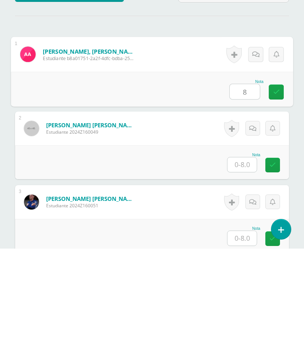
type input "8"
click at [251, 265] on input "text" at bounding box center [241, 272] width 29 height 15
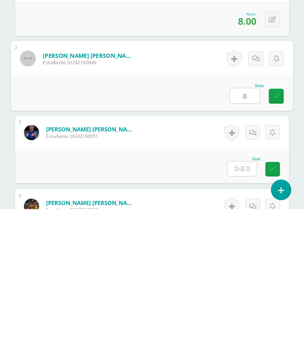
scroll to position [181, 0]
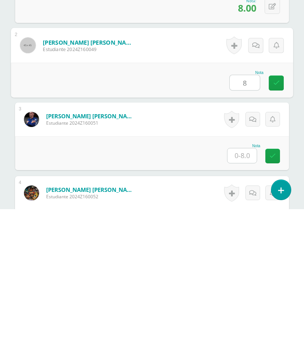
type input "8"
click at [246, 295] on input "text" at bounding box center [241, 302] width 29 height 15
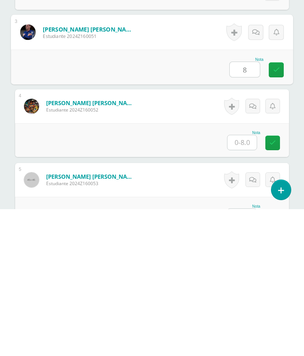
scroll to position [274, 0]
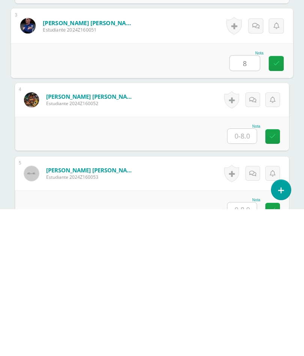
type input "8"
click at [252, 276] on input "text" at bounding box center [241, 283] width 29 height 15
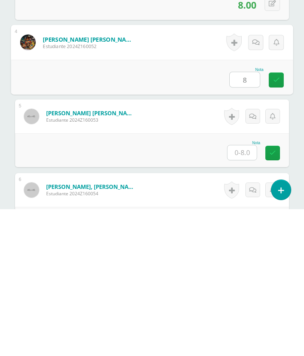
scroll to position [353, 0]
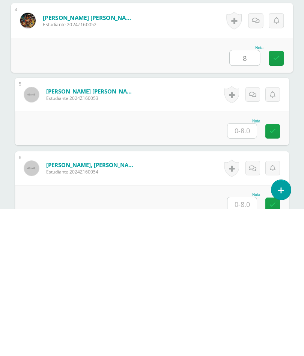
type input "8"
click at [248, 270] on input "text" at bounding box center [241, 277] width 29 height 15
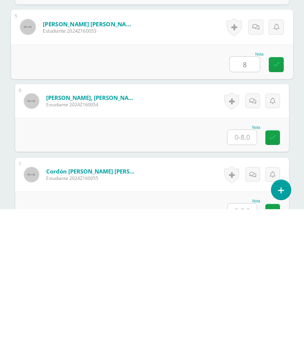
scroll to position [430, 0]
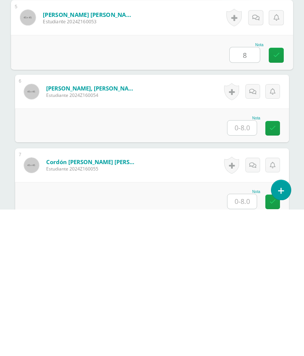
type input "8"
click at [247, 267] on input "text" at bounding box center [241, 274] width 29 height 15
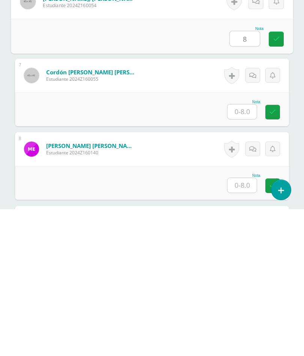
type input "8"
click at [245, 251] on input "text" at bounding box center [241, 258] width 29 height 15
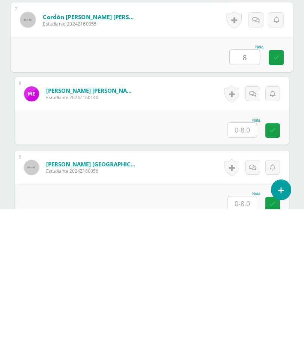
scroll to position [578, 0]
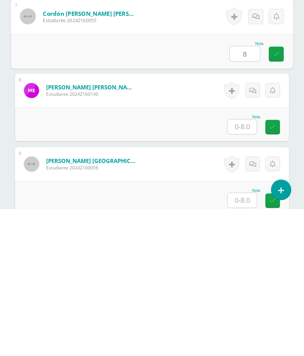
type input "8"
click at [247, 266] on input "text" at bounding box center [241, 273] width 29 height 15
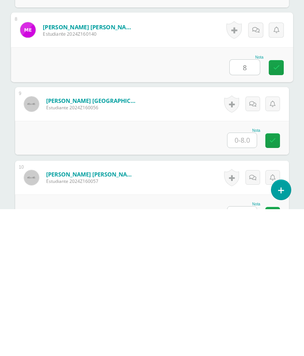
scroll to position [639, 0]
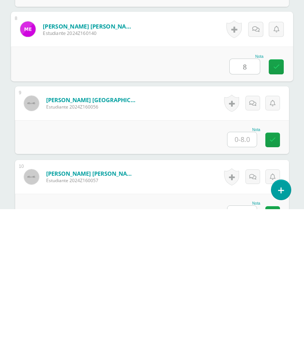
type input "8"
click at [248, 279] on input "text" at bounding box center [241, 286] width 29 height 15
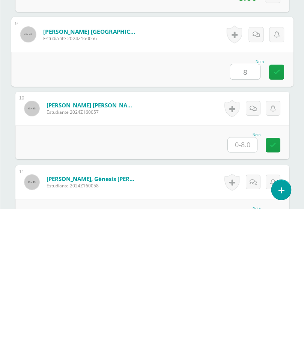
scroll to position [708, 0]
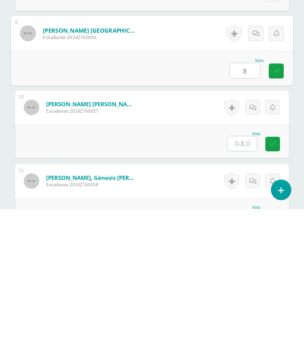
type input "8"
click at [243, 283] on input "text" at bounding box center [241, 290] width 29 height 15
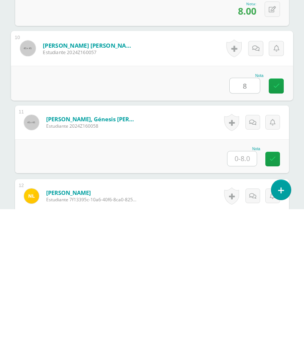
scroll to position [767, 0]
type input "8"
click at [248, 298] on input "text" at bounding box center [241, 305] width 29 height 15
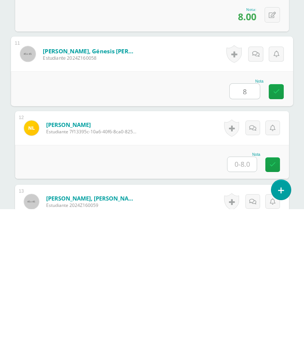
scroll to position [844, 0]
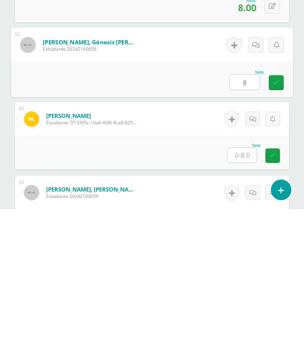
type input "8"
click at [249, 295] on input "text" at bounding box center [241, 302] width 29 height 15
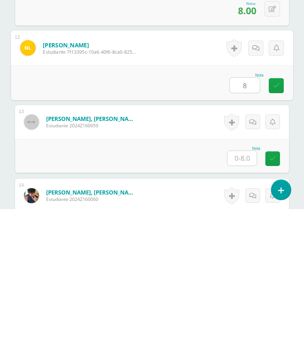
scroll to position [916, 0]
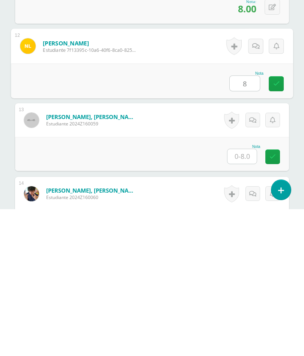
type input "8"
click at [249, 296] on input "text" at bounding box center [241, 303] width 29 height 15
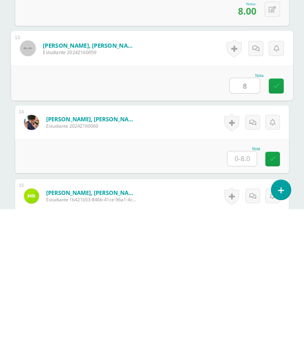
scroll to position [989, 0]
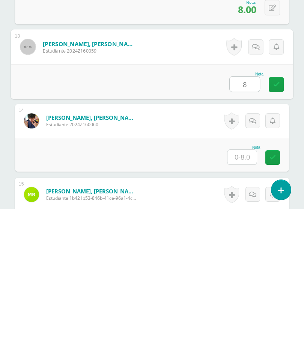
type input "8"
click at [244, 297] on input "text" at bounding box center [241, 304] width 29 height 15
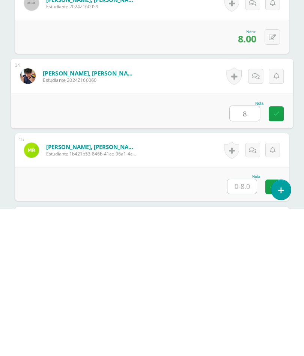
scroll to position [1044, 0]
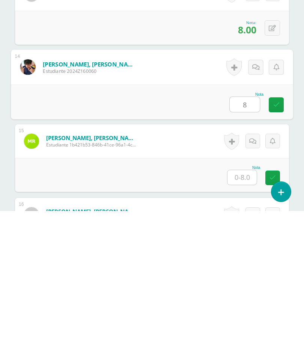
type input "8"
click at [245, 315] on input "text" at bounding box center [241, 322] width 29 height 15
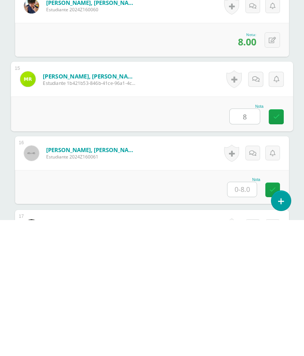
scroll to position [1119, 0]
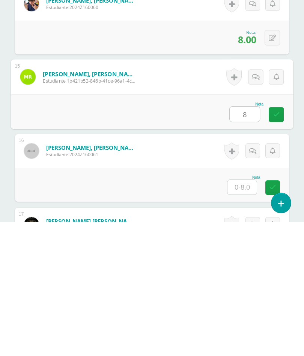
type input "8"
click at [245, 313] on input "text" at bounding box center [241, 320] width 29 height 15
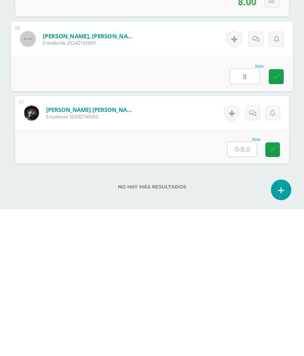
scroll to position [1223, 0]
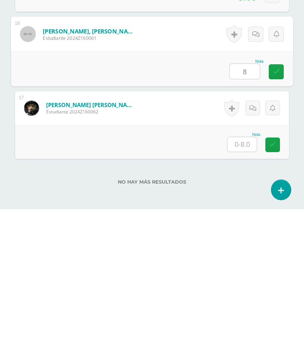
type input "8"
click at [242, 284] on input "text" at bounding box center [241, 291] width 29 height 15
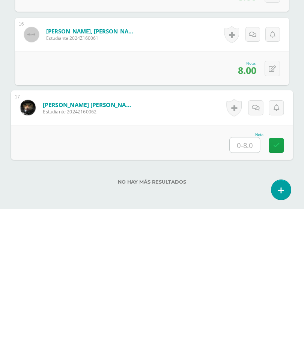
type input ")"
type input "8"
click at [274, 289] on icon at bounding box center [276, 292] width 7 height 6
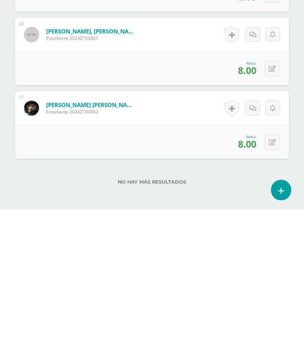
scroll to position [1292, 0]
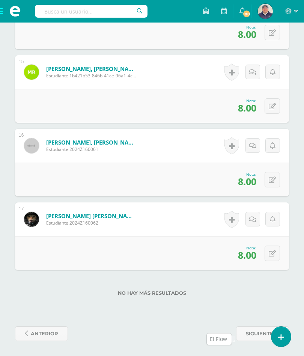
click at [252, 327] on span "siguiente" at bounding box center [259, 334] width 27 height 14
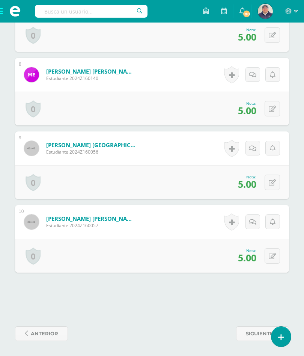
scroll to position [759, 0]
click at [255, 327] on span "siguiente" at bounding box center [259, 334] width 27 height 14
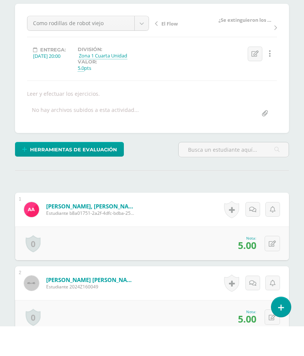
scroll to position [115, 0]
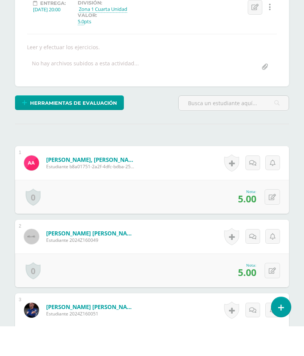
click at [142, 283] on div "0 [GEOGRAPHIC_DATA] Logros obtenidos Aún no hay logros agregados Nota: 5.00" at bounding box center [152, 300] width 274 height 34
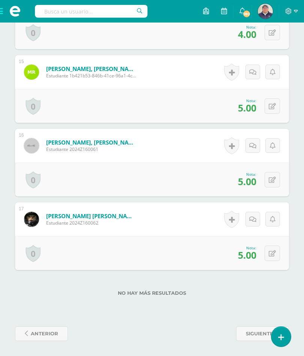
scroll to position [1277, 0]
click at [50, 327] on span "anterior" at bounding box center [44, 334] width 27 height 14
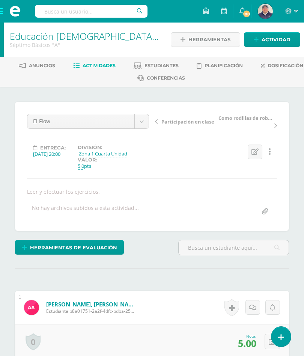
click at [116, 63] on span "Actividades" at bounding box center [99, 66] width 33 height 6
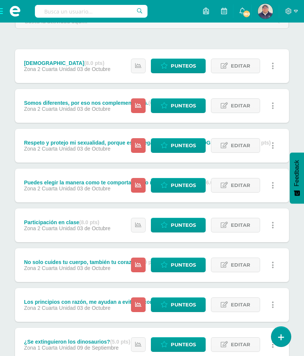
scroll to position [114, 0]
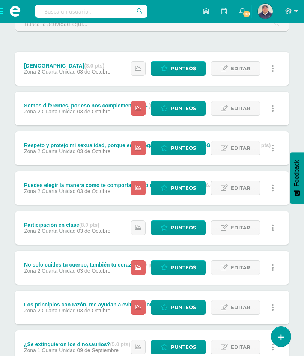
click at [184, 110] on span "Punteos" at bounding box center [183, 108] width 25 height 14
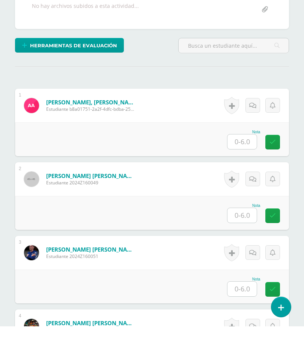
scroll to position [165, 0]
click at [243, 164] on input "text" at bounding box center [241, 171] width 29 height 15
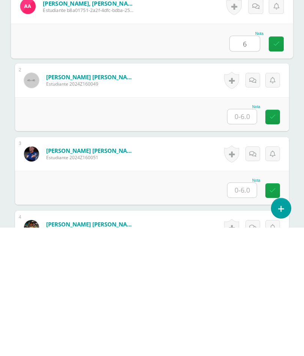
type input "6"
click at [247, 238] on input "text" at bounding box center [241, 245] width 29 height 15
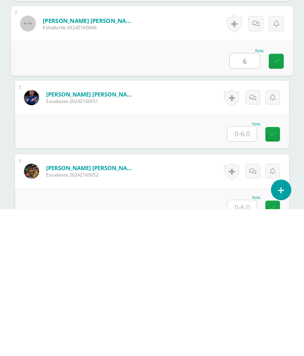
scroll to position [203, 0]
type input "6"
click at [245, 273] on input "text" at bounding box center [241, 280] width 29 height 15
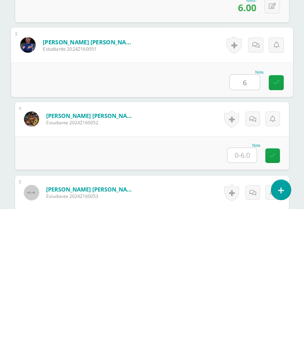
scroll to position [260, 0]
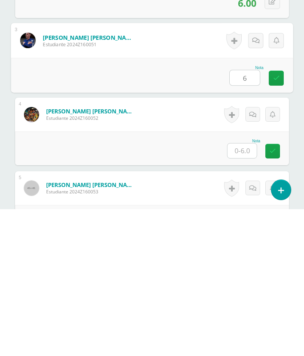
type input "6"
click at [247, 290] on input "text" at bounding box center [241, 297] width 29 height 15
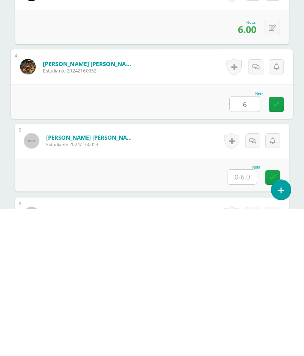
scroll to position [322, 0]
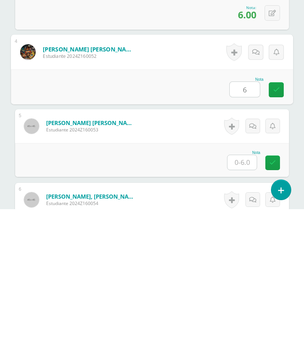
type input "6"
click at [247, 302] on input "text" at bounding box center [241, 309] width 29 height 15
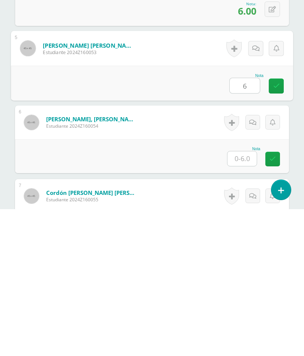
scroll to position [399, 0]
type input "6"
click at [249, 298] on input "text" at bounding box center [241, 305] width 29 height 15
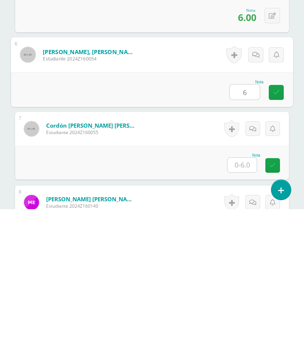
scroll to position [466, 0]
type input "6"
click at [245, 304] on input "text" at bounding box center [241, 311] width 29 height 15
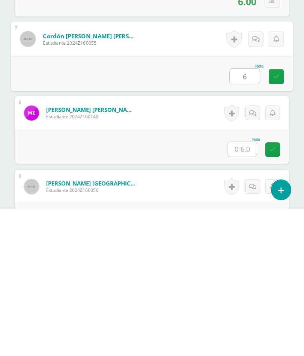
scroll to position [579, 0]
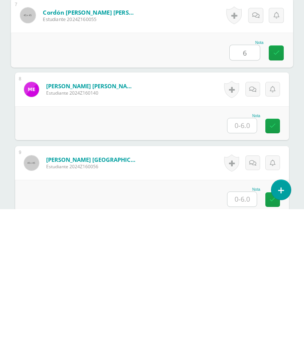
type input "6"
click at [243, 265] on input "text" at bounding box center [241, 272] width 29 height 15
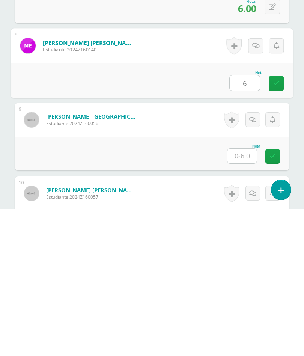
scroll to position [643, 0]
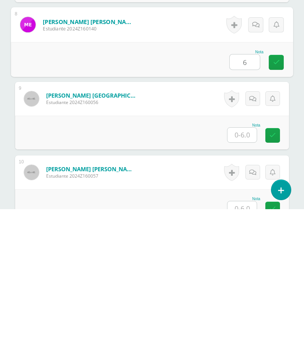
type input "6"
click at [247, 274] on input "text" at bounding box center [241, 281] width 29 height 15
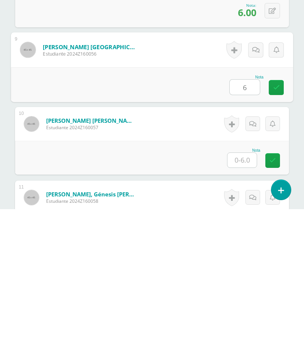
scroll to position [699, 0]
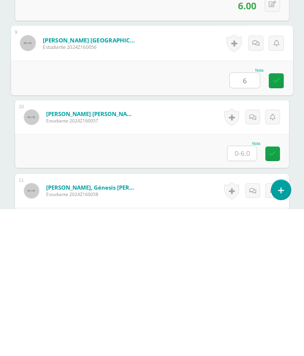
type input "6"
click at [246, 293] on input "text" at bounding box center [241, 300] width 29 height 15
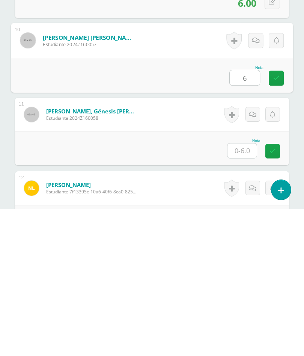
scroll to position [780, 0]
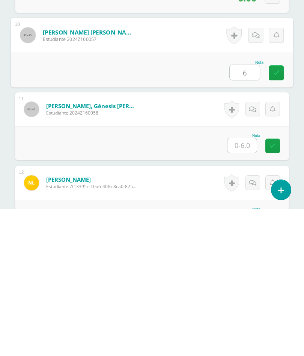
type input "6"
click at [238, 285] on input "text" at bounding box center [241, 292] width 29 height 15
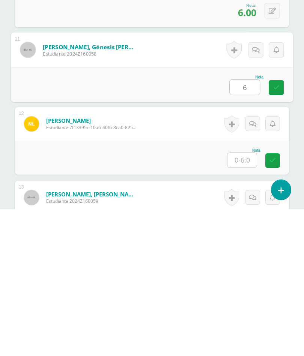
scroll to position [849, 0]
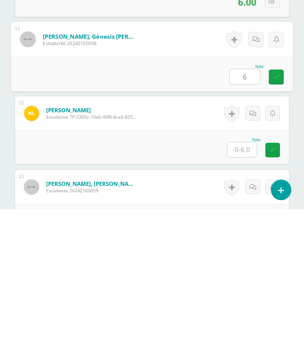
type input "6"
click at [243, 289] on input "text" at bounding box center [241, 296] width 29 height 15
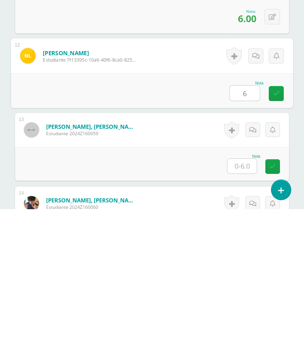
scroll to position [924, 0]
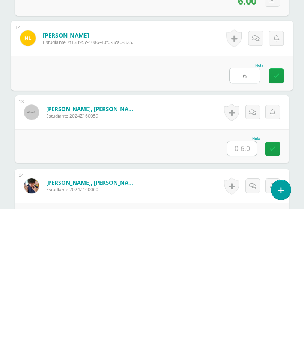
type input "6"
click at [244, 288] on input "text" at bounding box center [241, 295] width 29 height 15
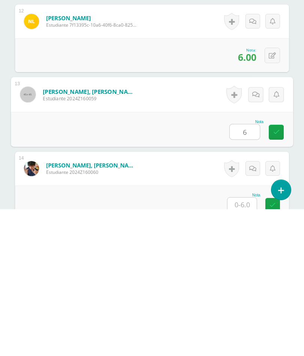
scroll to position [1007, 0]
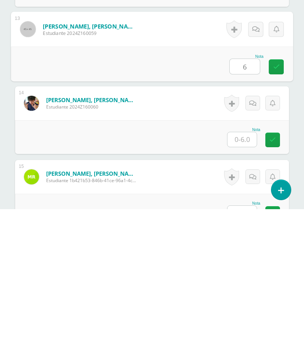
type input "6"
click at [243, 279] on input "text" at bounding box center [241, 286] width 29 height 15
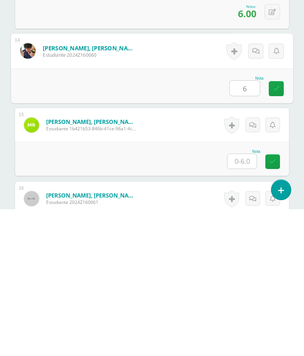
scroll to position [1059, 0]
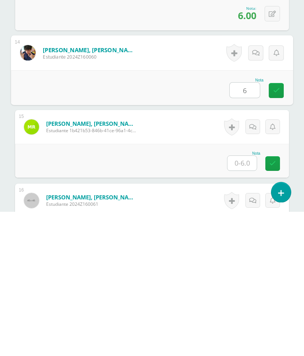
type input "6"
click at [247, 300] on input "text" at bounding box center [241, 307] width 29 height 15
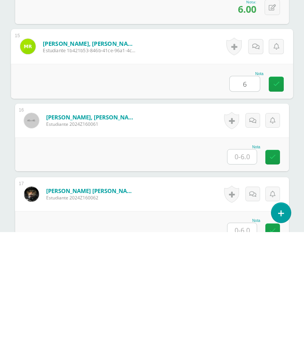
scroll to position [1166, 0]
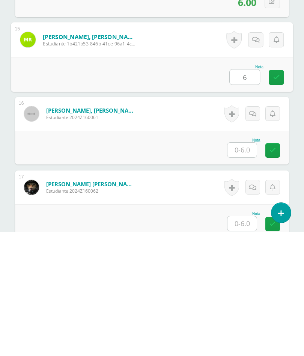
type input "6"
click at [244, 267] on input "text" at bounding box center [241, 274] width 29 height 15
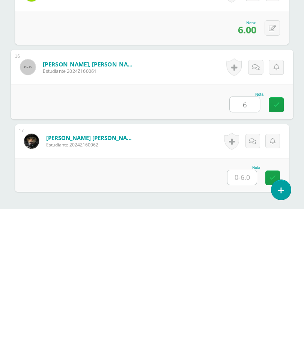
scroll to position [1192, 0]
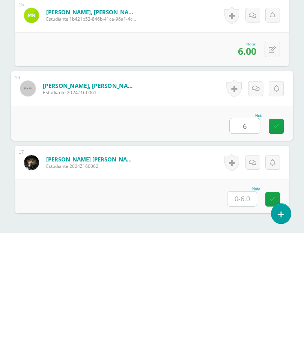
type input "6"
click at [245, 315] on input "text" at bounding box center [241, 322] width 29 height 15
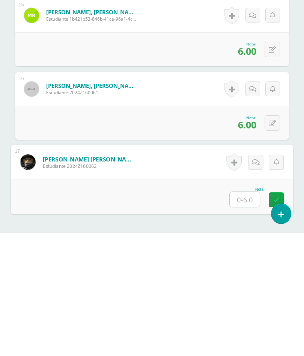
type input "6"
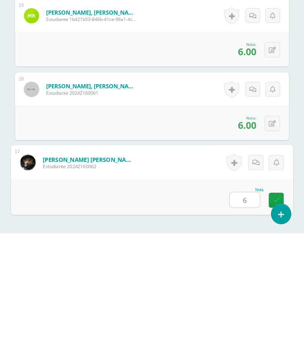
click at [276, 319] on icon at bounding box center [276, 322] width 7 height 6
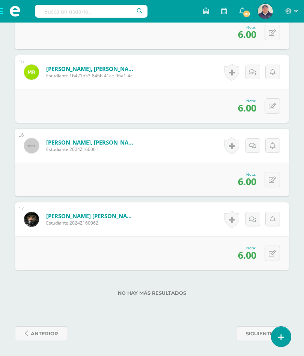
scroll to position [1292, 0]
click at [258, 327] on span "siguiente" at bounding box center [259, 334] width 27 height 14
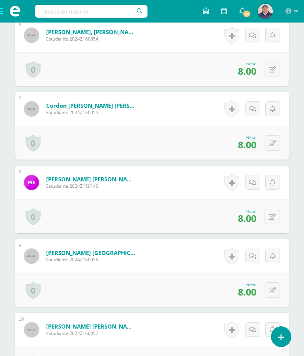
scroll to position [744, 0]
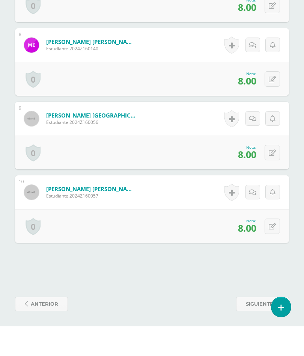
click at [53, 327] on span "anterior" at bounding box center [44, 334] width 27 height 14
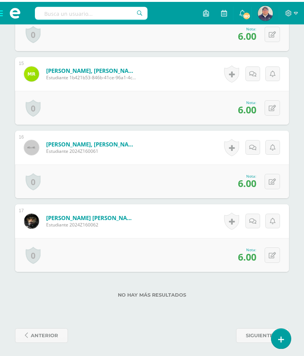
scroll to position [1270, 0]
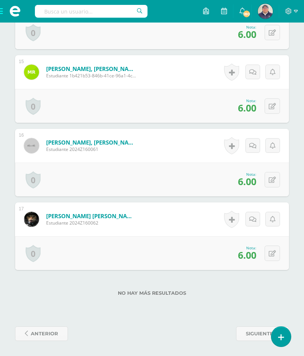
click at [55, 327] on span "anterior" at bounding box center [44, 334] width 27 height 14
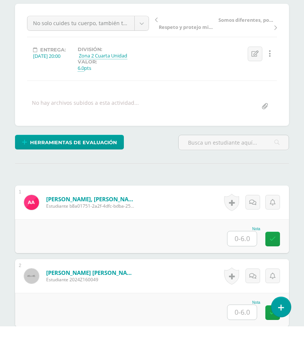
scroll to position [109, 0]
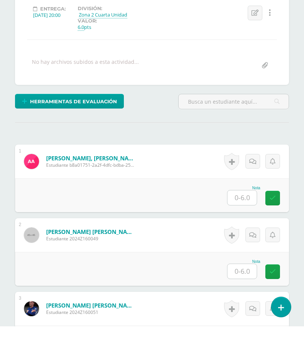
click at [244, 220] on input "text" at bounding box center [241, 227] width 29 height 15
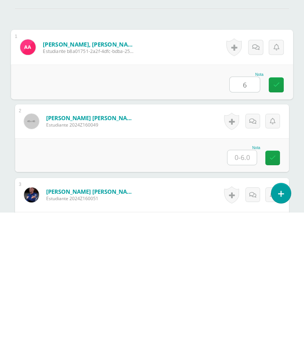
type input "6"
click at [244, 294] on input "text" at bounding box center [241, 301] width 29 height 15
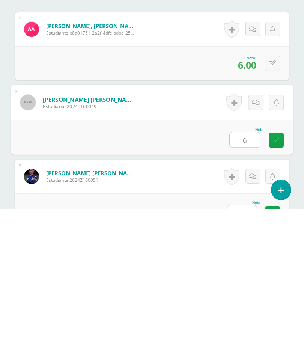
scroll to position [185, 0]
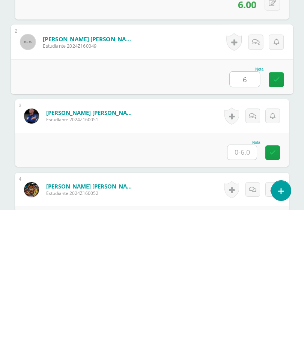
type input "6"
click at [249, 291] on input "text" at bounding box center [241, 298] width 29 height 15
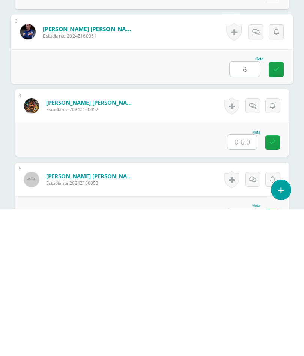
scroll to position [271, 0]
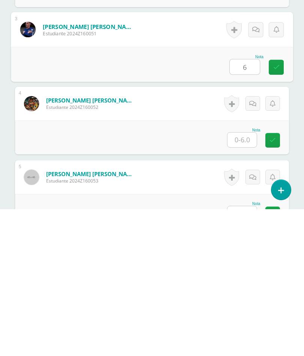
type input "6"
click at [250, 279] on input "text" at bounding box center [241, 286] width 29 height 15
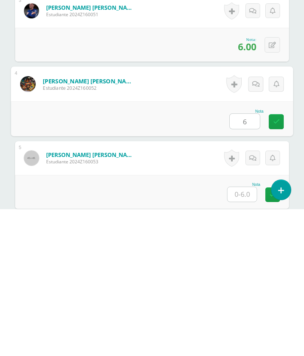
scroll to position [340, 0]
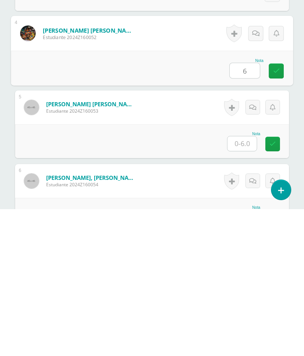
type input "6"
click at [247, 283] on input "text" at bounding box center [241, 290] width 29 height 15
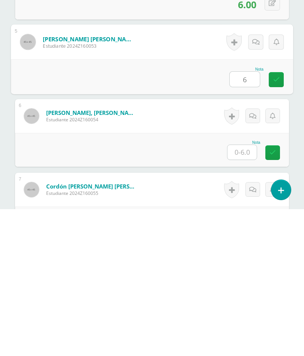
scroll to position [413, 0]
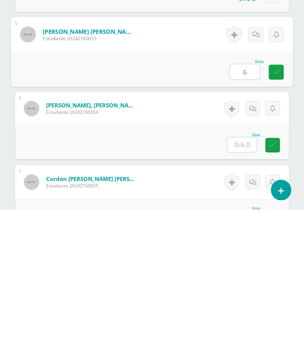
type input "6"
click at [247, 284] on input "text" at bounding box center [241, 291] width 29 height 15
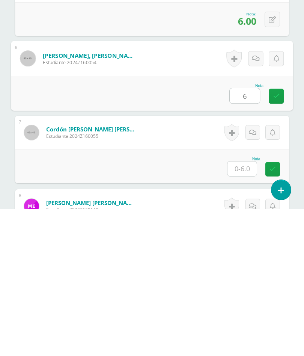
scroll to position [476, 0]
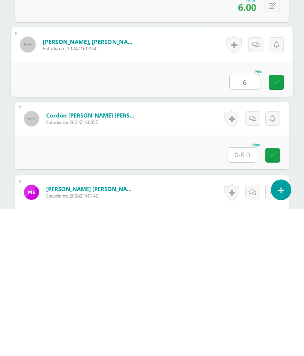
type input "6"
click at [247, 294] on input "text" at bounding box center [241, 301] width 29 height 15
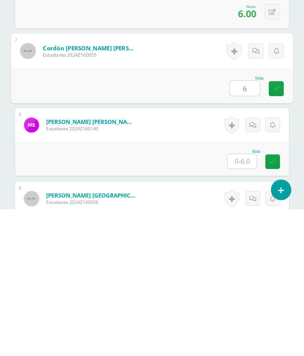
scroll to position [544, 0]
type input "6"
click at [245, 301] on input "text" at bounding box center [241, 308] width 29 height 15
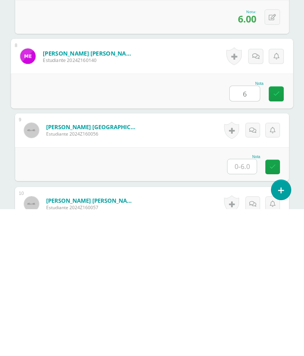
scroll to position [615, 0]
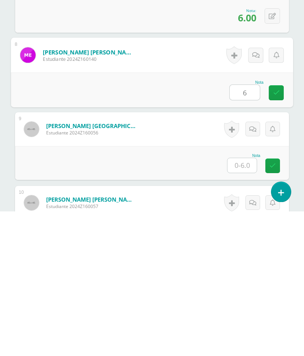
type input "6"
click at [248, 303] on input "text" at bounding box center [241, 310] width 29 height 15
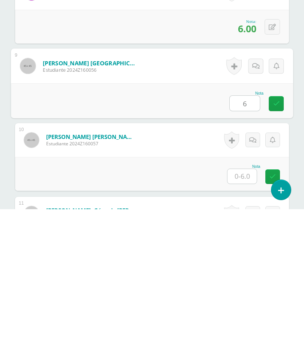
scroll to position [696, 0]
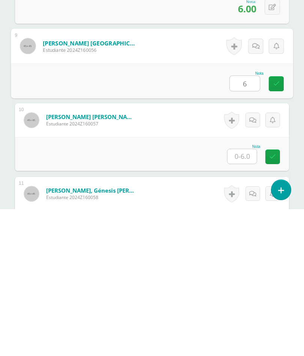
type input "6"
click at [246, 296] on input "text" at bounding box center [241, 303] width 29 height 15
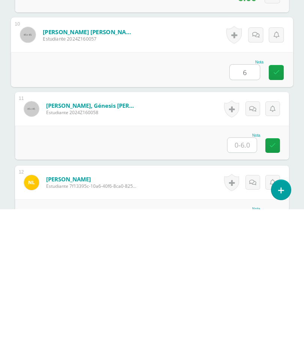
scroll to position [787, 0]
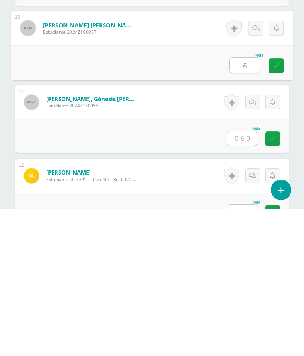
type input "6"
click at [249, 278] on input "text" at bounding box center [241, 285] width 29 height 15
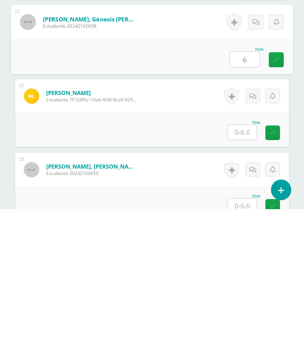
scroll to position [879, 0]
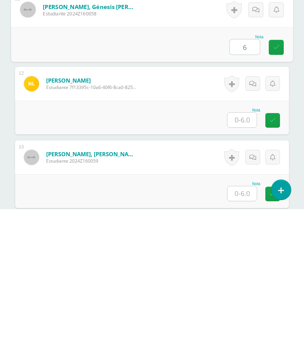
type input "6"
click at [246, 259] on input "text" at bounding box center [241, 266] width 29 height 15
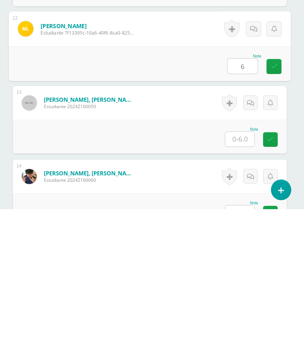
scroll to position [938, 3]
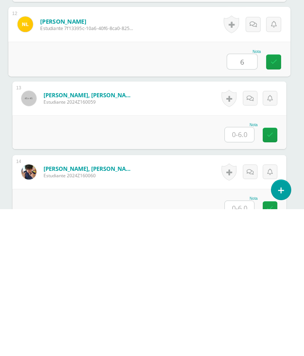
type input "6"
click at [244, 274] on input "text" at bounding box center [239, 281] width 29 height 15
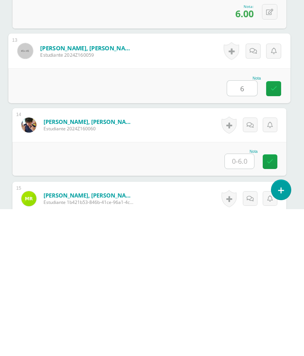
scroll to position [995, 3]
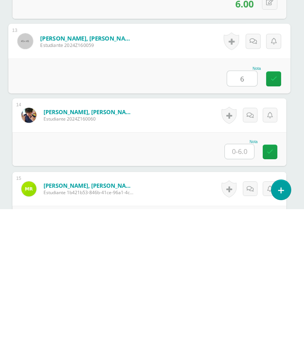
type input "6"
click at [242, 291] on input "text" at bounding box center [239, 298] width 29 height 15
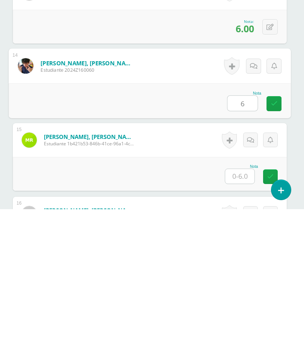
scroll to position [1064, 2]
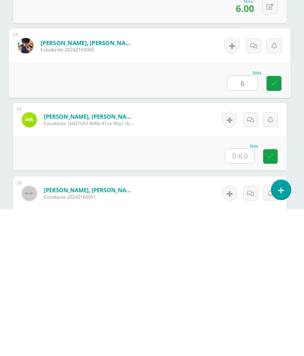
type input "6"
click at [239, 295] on input "text" at bounding box center [239, 302] width 29 height 15
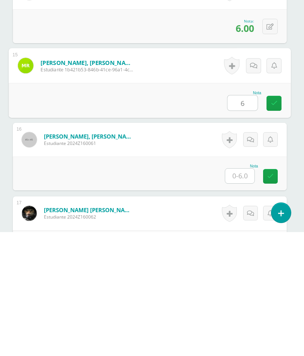
scroll to position [1143, 2]
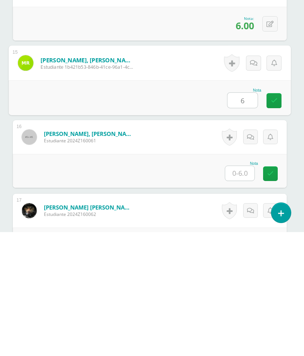
type input "6"
click at [244, 290] on input "text" at bounding box center [239, 297] width 29 height 15
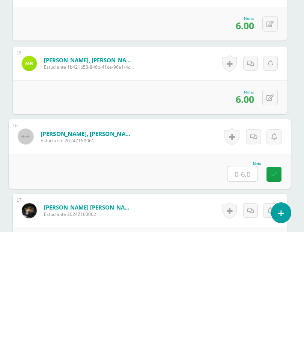
type input "*"
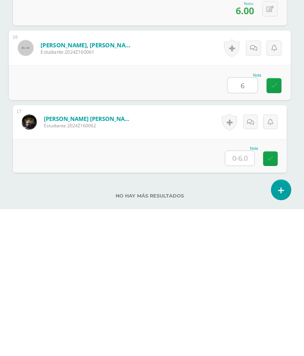
scroll to position [1227, 2]
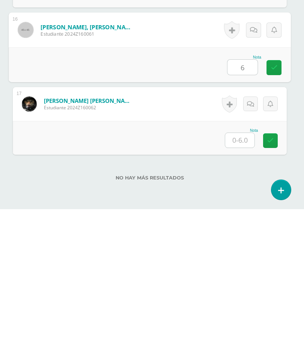
type input "6"
click at [248, 280] on input "text" at bounding box center [239, 287] width 29 height 15
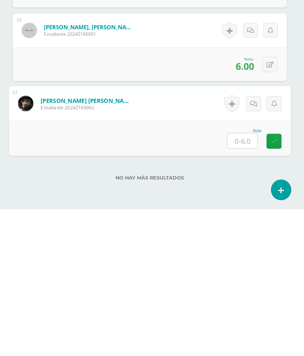
type input "6"
click at [274, 285] on icon at bounding box center [274, 288] width 7 height 6
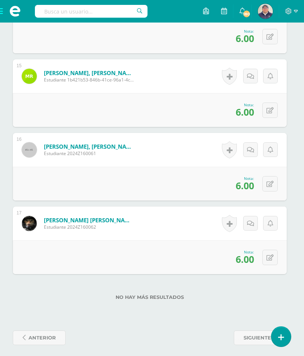
scroll to position [1270, 2]
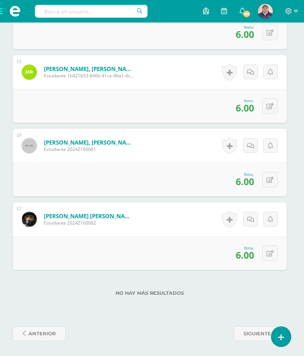
click at [45, 328] on span "anterior" at bounding box center [42, 334] width 27 height 14
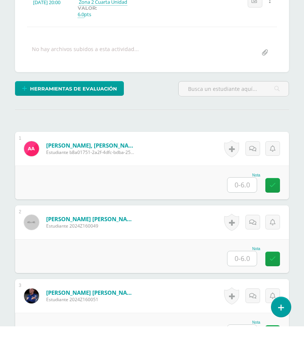
scroll to position [179, 0]
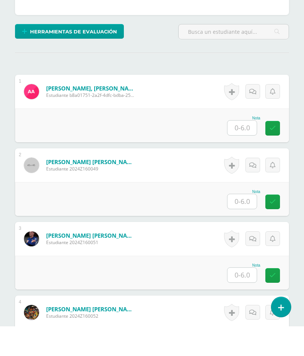
click at [245, 150] on input "text" at bounding box center [241, 157] width 29 height 15
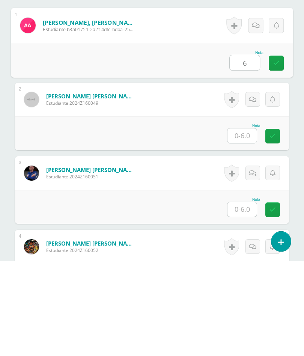
type input "6"
click at [246, 224] on input "text" at bounding box center [241, 231] width 29 height 15
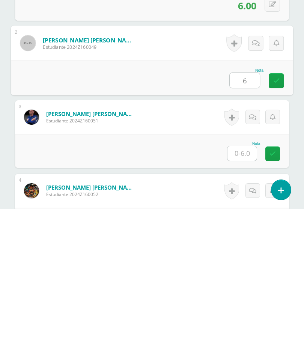
scroll to position [198, 0]
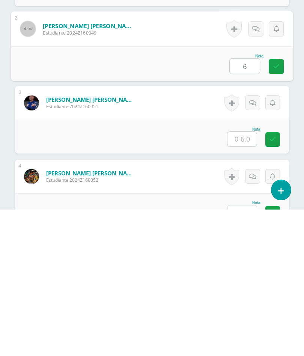
type input "6"
click at [249, 279] on input "text" at bounding box center [241, 286] width 29 height 15
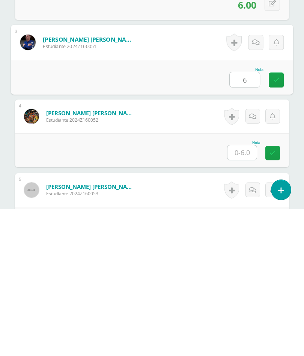
scroll to position [258, 0]
type input "6"
click at [250, 292] on input "text" at bounding box center [241, 299] width 29 height 15
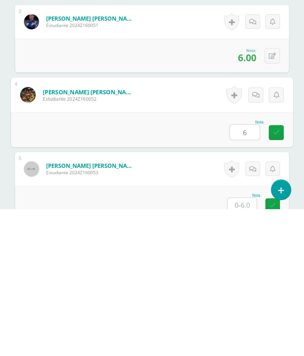
scroll to position [326, 0]
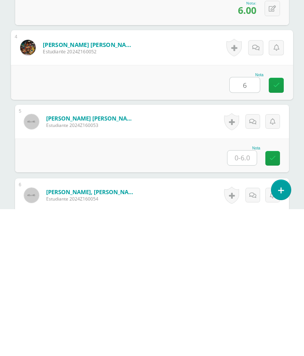
type input "6"
click at [249, 297] on input "text" at bounding box center [241, 304] width 29 height 15
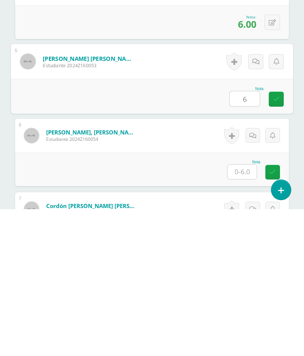
scroll to position [402, 0]
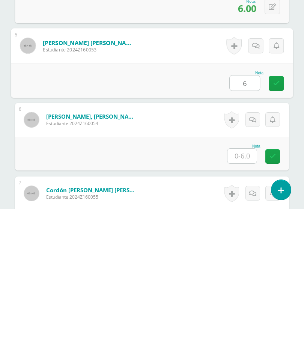
type input "6"
click at [246, 295] on input "text" at bounding box center [241, 302] width 29 height 15
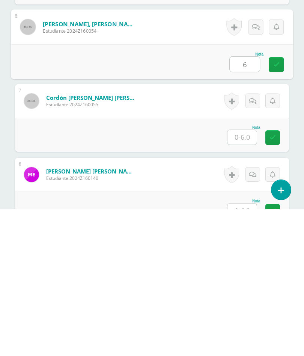
scroll to position [495, 0]
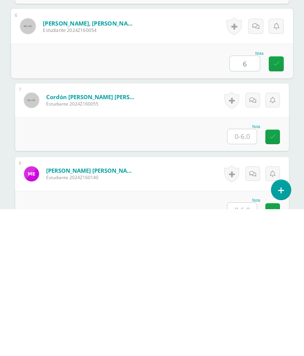
type input "6"
click at [248, 276] on input "text" at bounding box center [241, 283] width 29 height 15
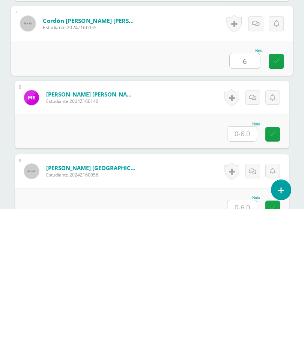
scroll to position [571, 0]
type input "6"
click at [245, 273] on input "text" at bounding box center [241, 280] width 29 height 15
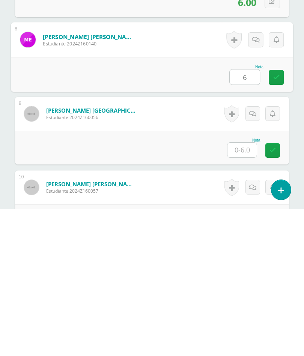
scroll to position [635, 0]
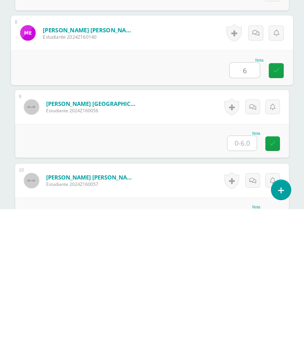
type input "6"
click at [246, 283] on input "text" at bounding box center [241, 290] width 29 height 15
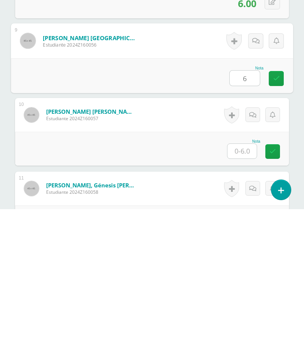
scroll to position [701, 0]
type input "6"
click at [241, 290] on input "text" at bounding box center [241, 297] width 29 height 15
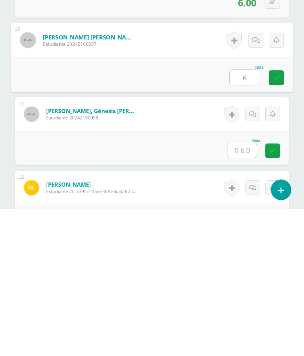
scroll to position [777, 0]
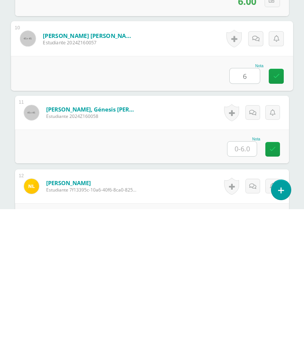
type input "6"
click at [248, 288] on input "text" at bounding box center [241, 295] width 29 height 15
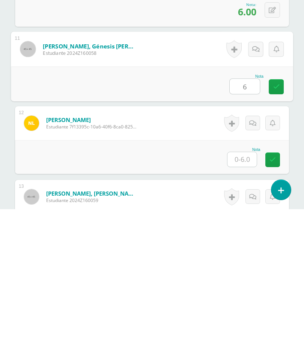
scroll to position [848, 0]
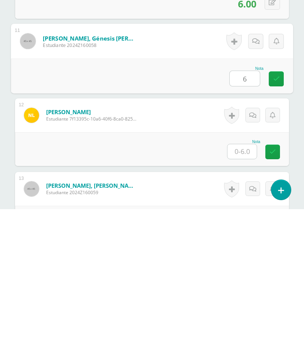
type input "6"
click at [245, 291] on input "text" at bounding box center [241, 298] width 29 height 15
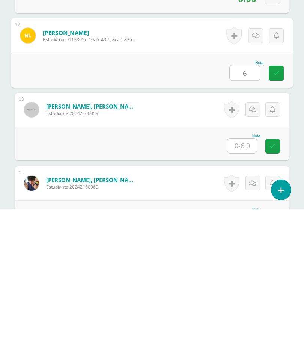
scroll to position [927, 0]
type input "6"
click at [245, 285] on input "text" at bounding box center [241, 292] width 29 height 15
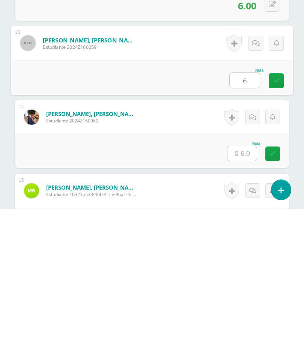
scroll to position [996, 0]
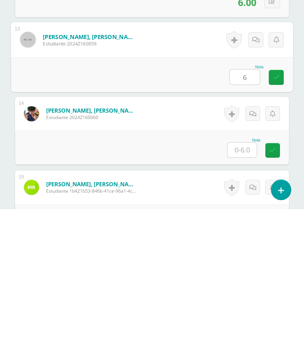
type input "6"
click at [247, 289] on input "text" at bounding box center [241, 296] width 29 height 15
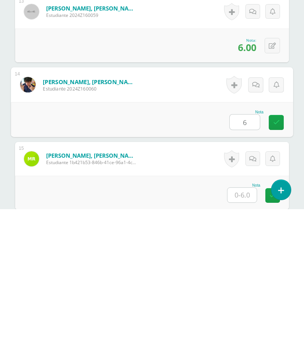
scroll to position [1076, 0]
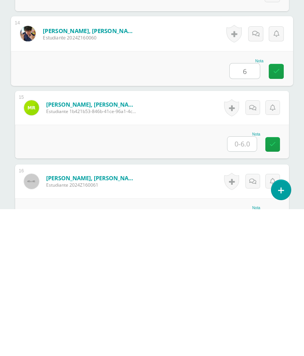
type input "6"
click at [244, 283] on input "text" at bounding box center [241, 290] width 29 height 15
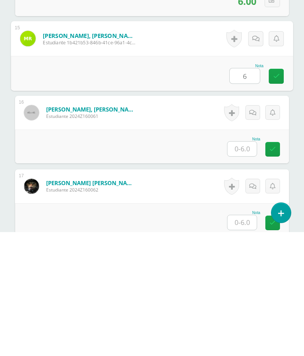
scroll to position [1168, 0]
type input "6"
click at [245, 265] on input "text" at bounding box center [241, 272] width 29 height 15
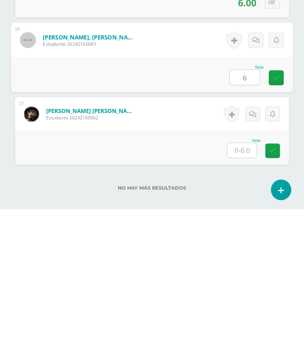
scroll to position [1241, 0]
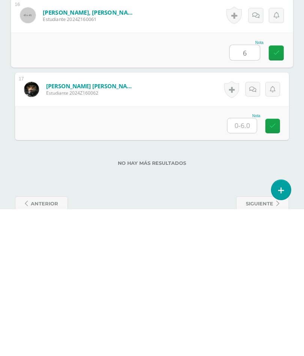
type input "6"
click at [247, 265] on input "text" at bounding box center [241, 272] width 29 height 15
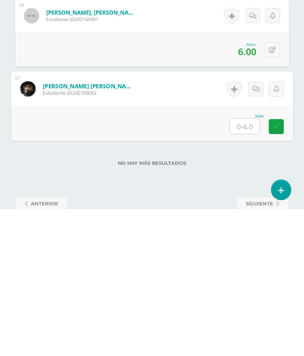
type input "6"
click at [277, 270] on icon at bounding box center [276, 273] width 7 height 6
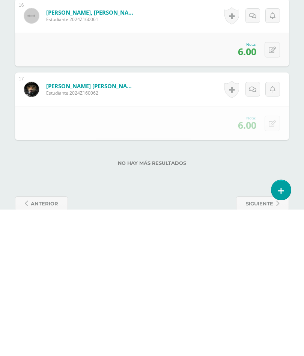
scroll to position [1292, 0]
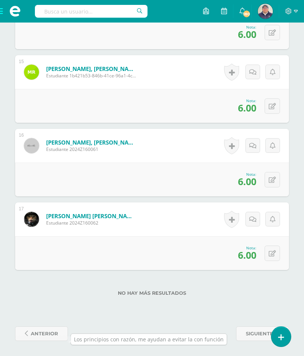
click at [52, 327] on span "anterior" at bounding box center [44, 334] width 27 height 14
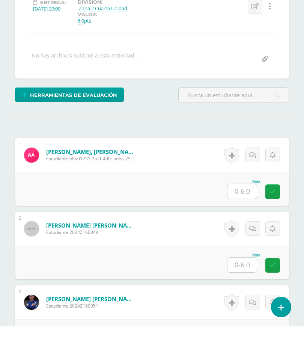
scroll to position [136, 0]
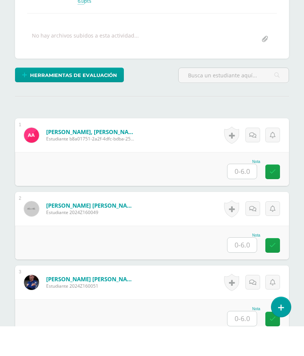
click at [245, 194] on input "text" at bounding box center [241, 201] width 29 height 15
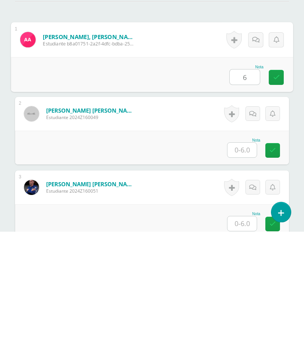
type input "6"
click at [245, 267] on input "text" at bounding box center [241, 274] width 29 height 15
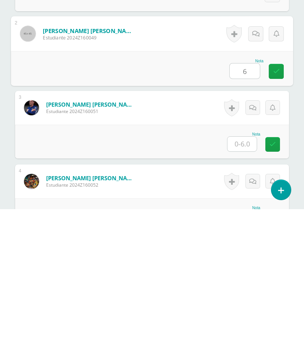
scroll to position [196, 0]
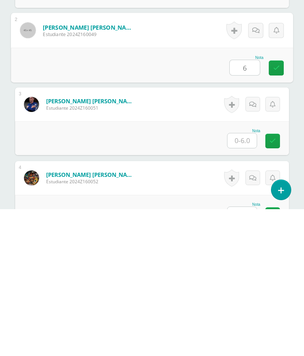
type input "6"
click at [247, 280] on input "text" at bounding box center [241, 287] width 29 height 15
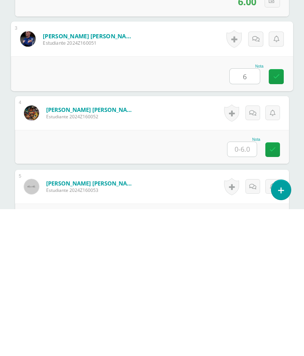
scroll to position [270, 0]
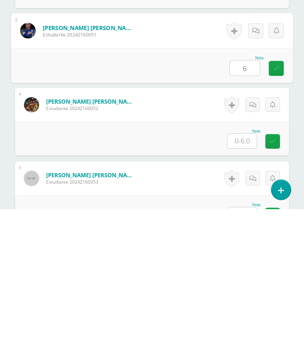
type input "6"
click at [247, 280] on input "text" at bounding box center [241, 287] width 29 height 15
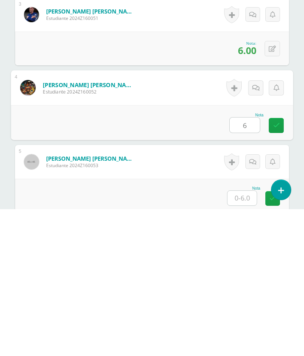
scroll to position [327, 0]
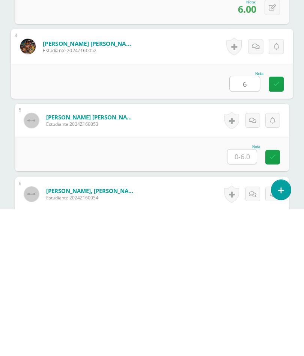
type input "6"
click at [247, 296] on input "text" at bounding box center [241, 303] width 29 height 15
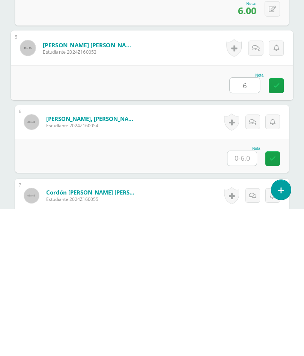
scroll to position [402, 0]
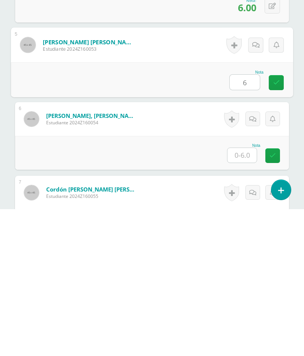
type input "6"
click at [251, 295] on input "text" at bounding box center [241, 302] width 29 height 15
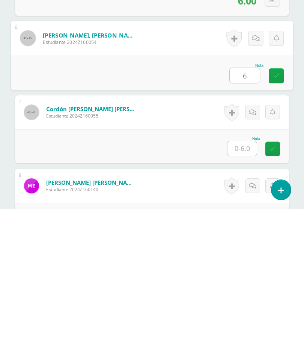
scroll to position [513, 0]
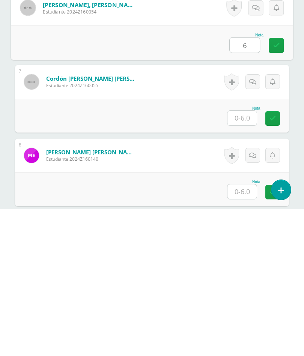
type input "6"
click at [247, 258] on input "text" at bounding box center [241, 265] width 29 height 15
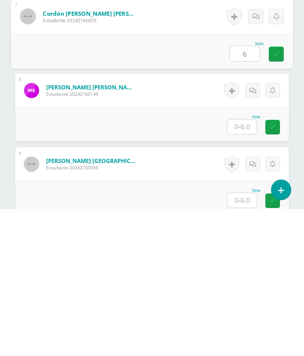
scroll to position [586, 0]
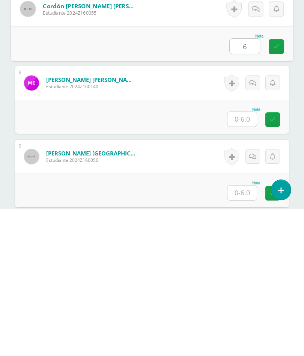
type input "6"
click at [250, 259] on input "text" at bounding box center [241, 266] width 29 height 15
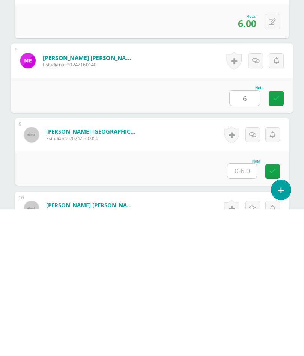
scroll to position [609, 0]
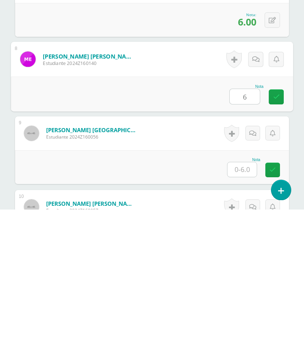
type input "6"
click at [249, 309] on input "text" at bounding box center [241, 316] width 29 height 15
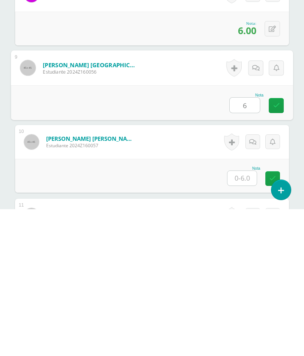
scroll to position [678, 0]
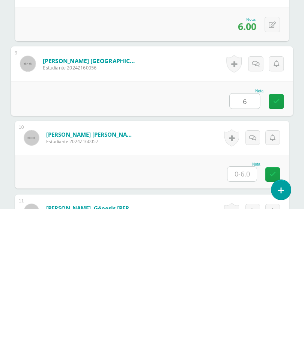
type input "6"
click at [244, 313] on input "text" at bounding box center [241, 320] width 29 height 15
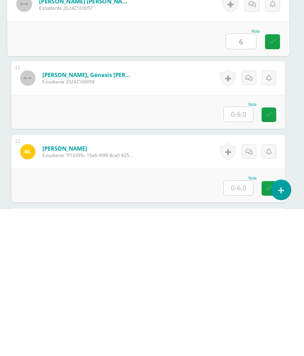
scroll to position [819, 5]
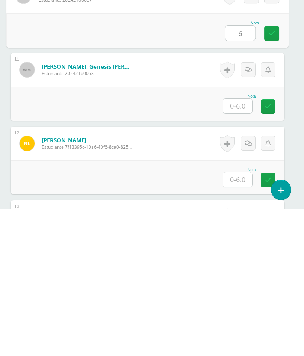
type input "6"
click at [238, 245] on input "text" at bounding box center [237, 252] width 29 height 15
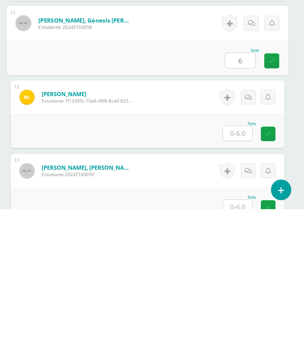
scroll to position [884, 5]
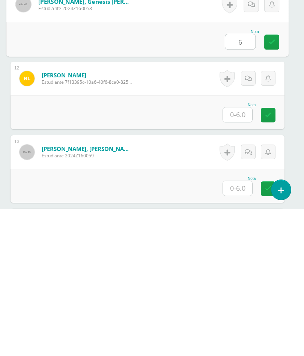
type input "6"
click at [242, 254] on input "text" at bounding box center [237, 261] width 29 height 15
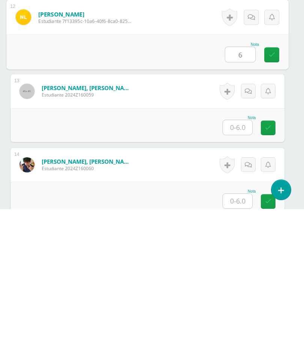
scroll to position [949, 5]
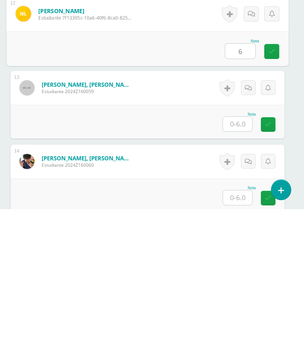
type input "6"
click at [242, 264] on input "text" at bounding box center [237, 271] width 29 height 15
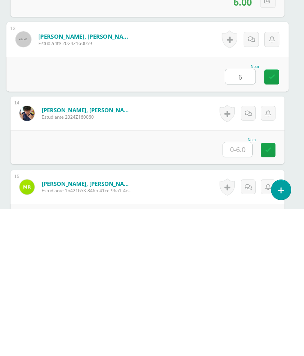
scroll to position [999, 5]
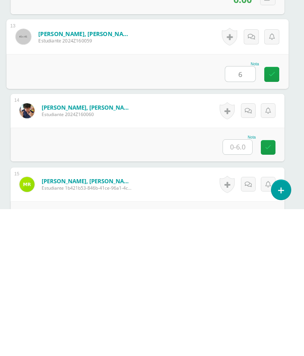
type input "6"
click at [237, 286] on input "text" at bounding box center [237, 293] width 29 height 15
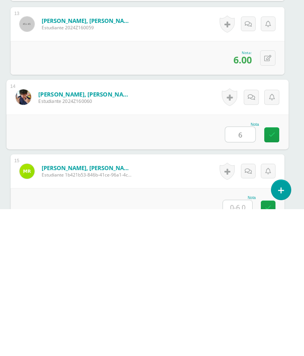
scroll to position [1055, 5]
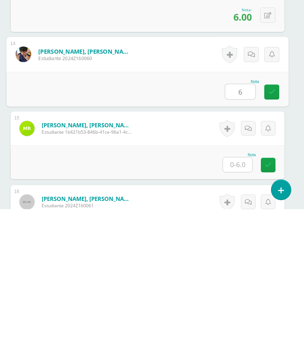
type input "6"
click at [242, 304] on input "text" at bounding box center [237, 311] width 29 height 15
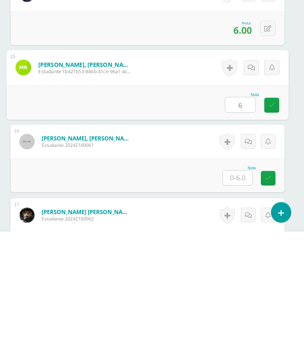
scroll to position [1145, 5]
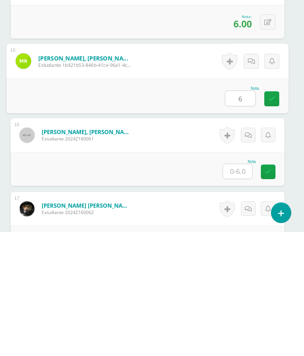
type input "6"
click at [240, 288] on input "text" at bounding box center [237, 295] width 29 height 15
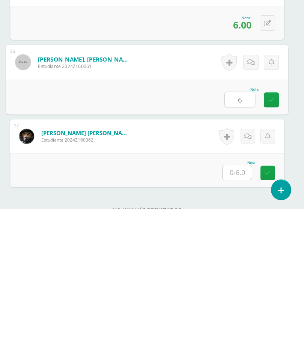
scroll to position [1195, 5]
type input "6"
click at [242, 312] on input "text" at bounding box center [237, 319] width 29 height 15
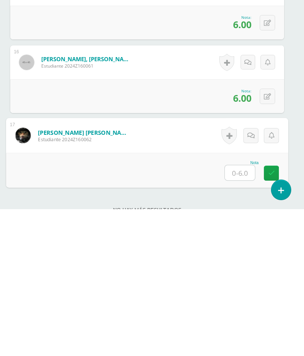
type input "6"
click at [269, 316] on icon at bounding box center [271, 319] width 7 height 6
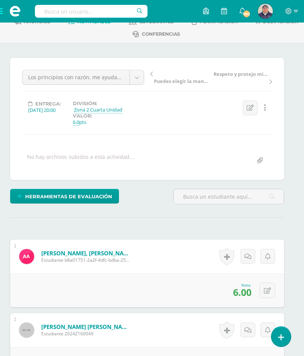
scroll to position [0, 5]
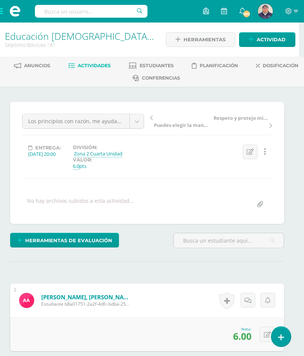
click at [111, 66] on span "Actividades" at bounding box center [94, 66] width 33 height 6
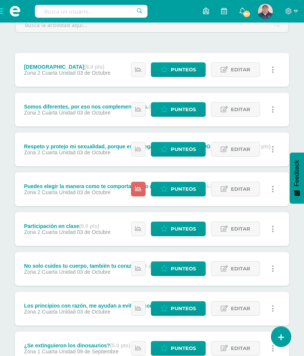
scroll to position [84, 0]
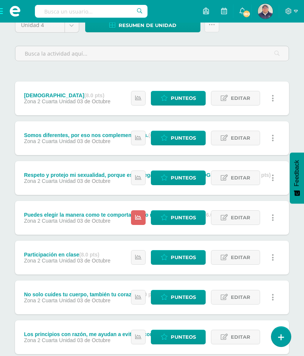
click at [178, 219] on span "Punteos" at bounding box center [183, 218] width 25 height 14
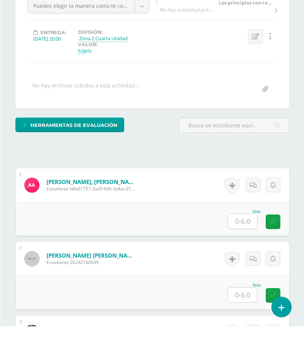
scroll to position [97, 0]
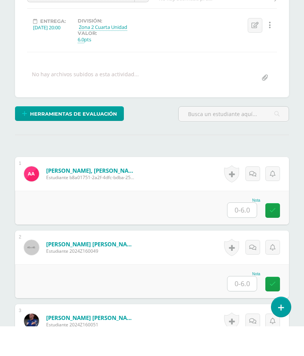
click at [245, 232] on input "text" at bounding box center [241, 239] width 29 height 15
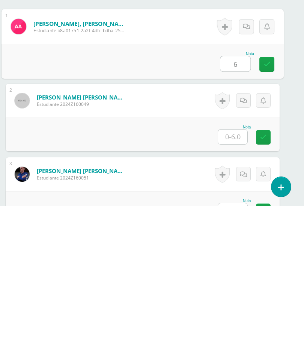
scroll to position [127, 10]
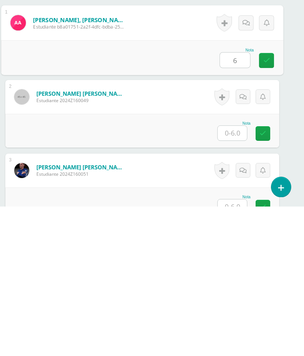
type input "6"
click at [239, 276] on input "text" at bounding box center [232, 283] width 29 height 15
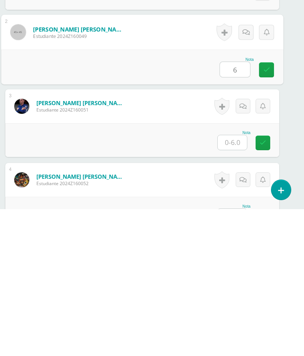
scroll to position [197, 10]
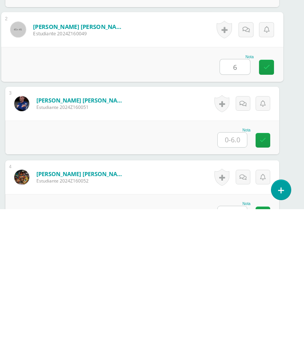
type input "6"
click at [239, 279] on input "text" at bounding box center [232, 286] width 29 height 15
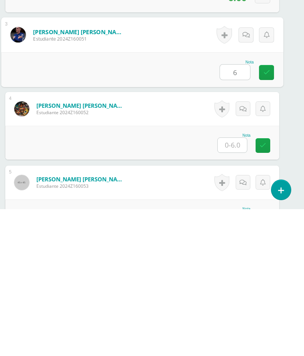
scroll to position [274, 10]
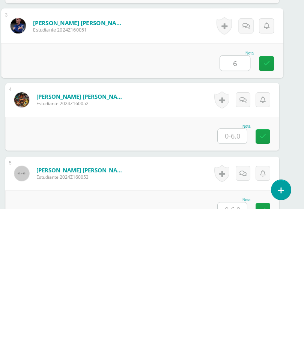
type input "6"
click at [239, 276] on input "text" at bounding box center [232, 283] width 29 height 15
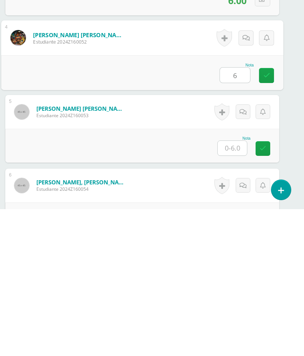
scroll to position [336, 10]
type input "6"
click at [238, 287] on input "text" at bounding box center [232, 294] width 29 height 15
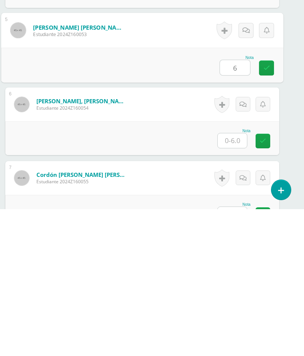
scroll to position [417, 10]
type input "6"
click at [237, 280] on input "text" at bounding box center [232, 287] width 29 height 15
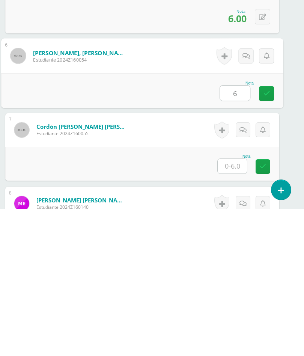
scroll to position [469, 10]
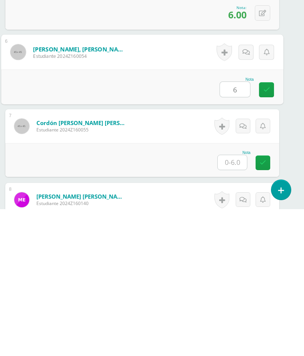
type input "6"
click at [237, 302] on input "text" at bounding box center [232, 309] width 29 height 15
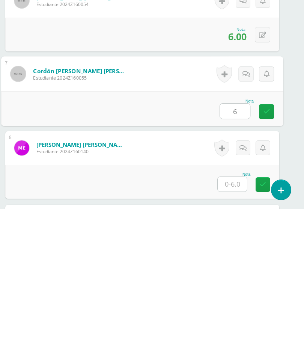
scroll to position [531, 10]
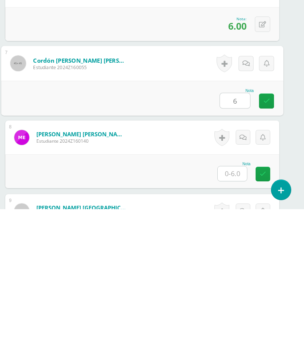
type input "6"
click at [238, 313] on input "text" at bounding box center [232, 320] width 29 height 15
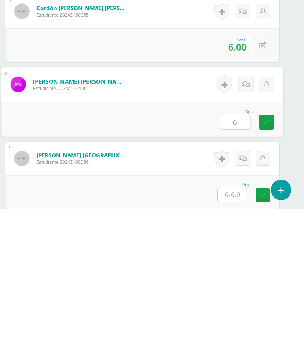
scroll to position [615, 10]
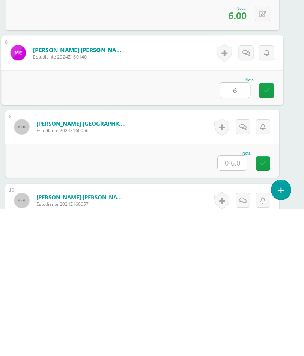
type input "6"
click at [235, 303] on input "text" at bounding box center [232, 310] width 29 height 15
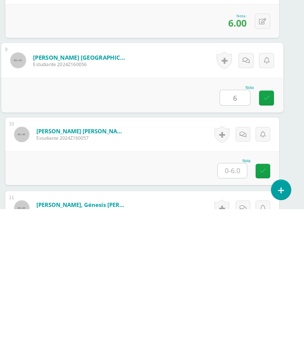
scroll to position [682, 10]
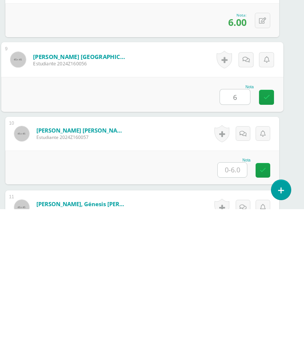
type input "6"
click at [236, 309] on input "text" at bounding box center [232, 316] width 29 height 15
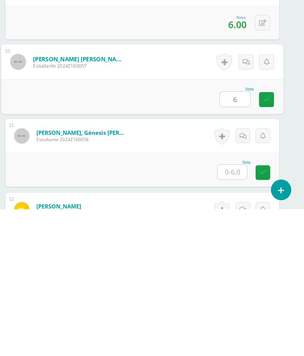
scroll to position [755, 10]
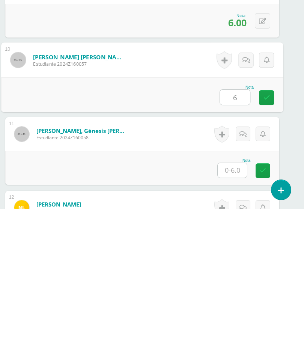
type input "6"
click at [236, 310] on input "text" at bounding box center [232, 317] width 29 height 15
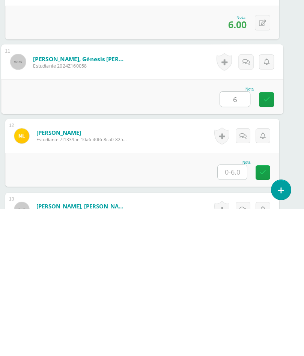
scroll to position [828, 10]
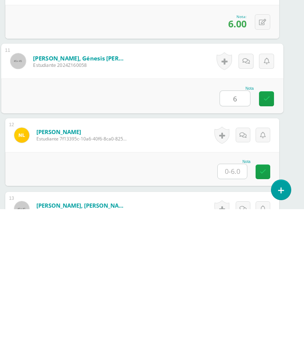
type input "6"
click at [235, 311] on input "text" at bounding box center [232, 318] width 29 height 15
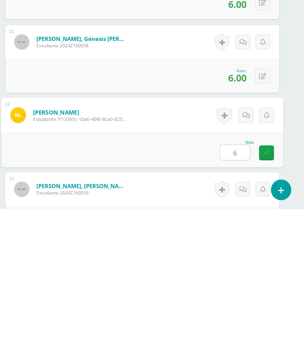
scroll to position [896, 10]
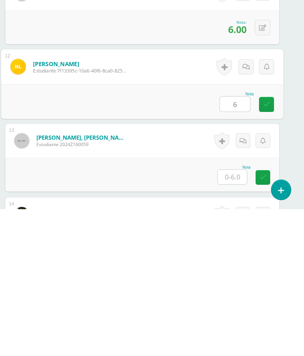
type input "6"
click at [235, 316] on input "text" at bounding box center [232, 323] width 29 height 15
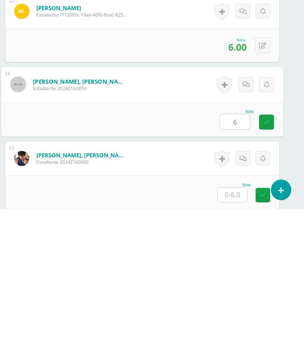
scroll to position [975, 10]
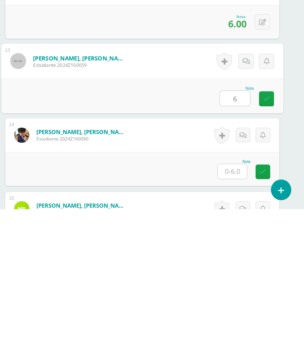
type input "6"
click at [235, 311] on input "text" at bounding box center [232, 318] width 29 height 15
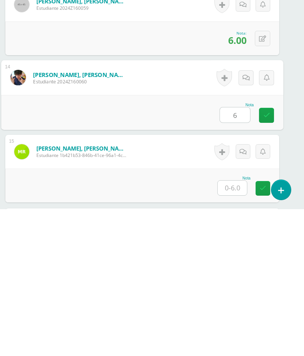
scroll to position [1061, 10]
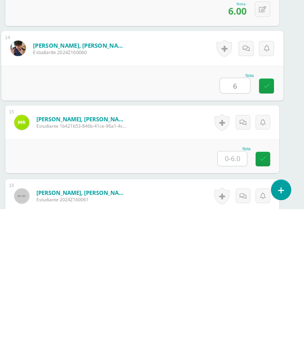
type input "6"
click at [237, 298] on input "text" at bounding box center [232, 305] width 29 height 15
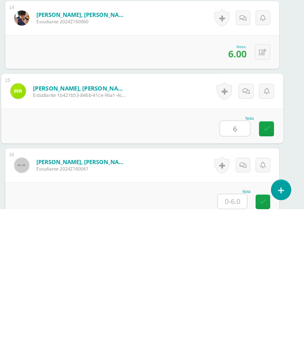
scroll to position [1128, 10]
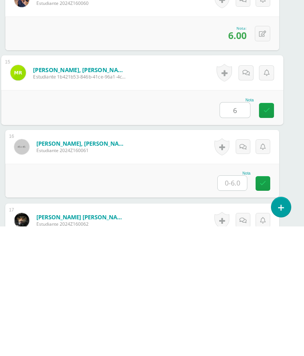
type input "6"
click at [235, 305] on input "text" at bounding box center [232, 312] width 29 height 15
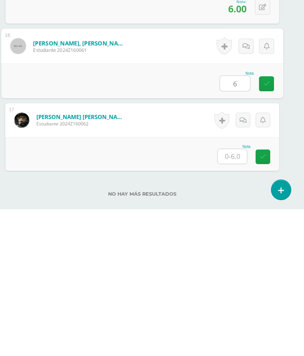
scroll to position [1237, 10]
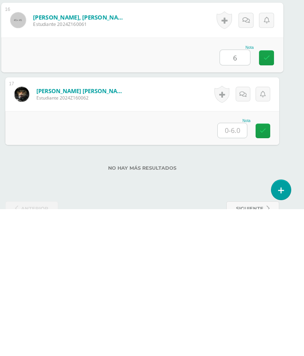
type input "6"
click at [236, 270] on input "text" at bounding box center [232, 277] width 29 height 15
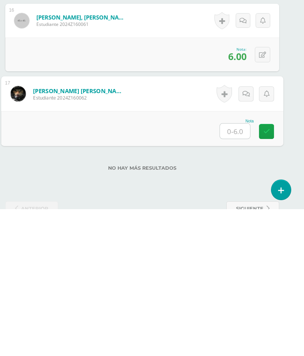
type input "6"
click at [269, 275] on icon at bounding box center [267, 278] width 7 height 6
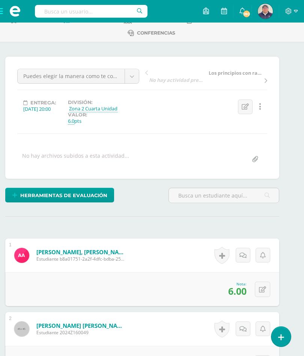
scroll to position [0, 10]
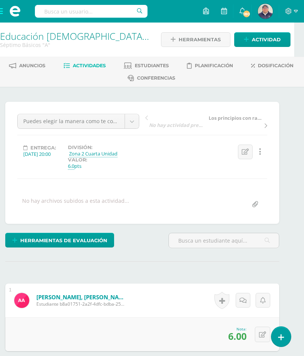
click at [265, 39] on span "Actividad" at bounding box center [266, 40] width 29 height 14
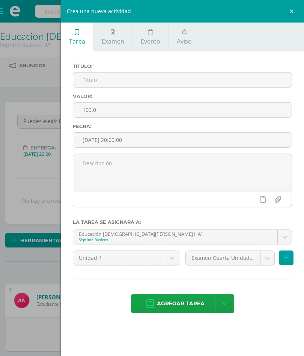
click at [176, 84] on input "text" at bounding box center [182, 79] width 218 height 15
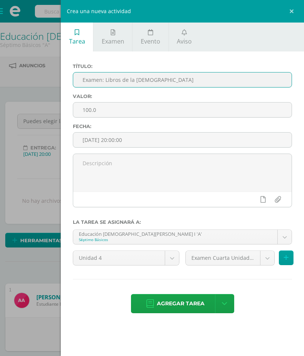
type input "Examen: Libros de la Biblia"
click at [157, 111] on input "100.0" at bounding box center [182, 109] width 218 height 15
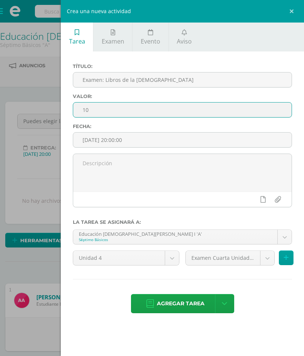
type input "1"
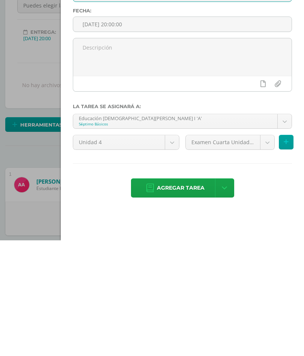
type input "20"
click at [190, 294] on span "Agregar tarea" at bounding box center [181, 303] width 48 height 18
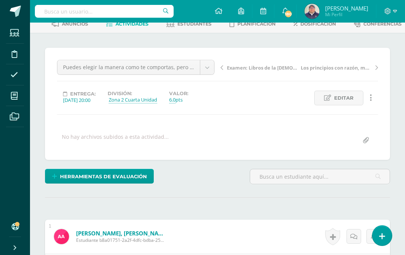
scroll to position [20, 0]
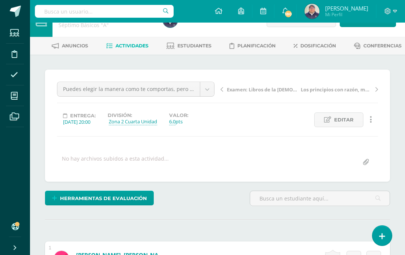
click at [341, 127] on span "Editar" at bounding box center [344, 120] width 20 height 14
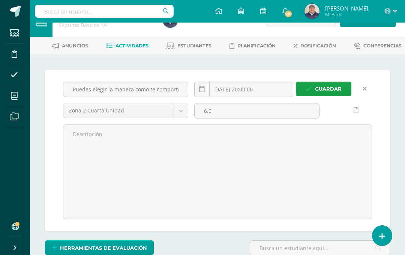
click at [250, 118] on input "6.0" at bounding box center [257, 110] width 125 height 15
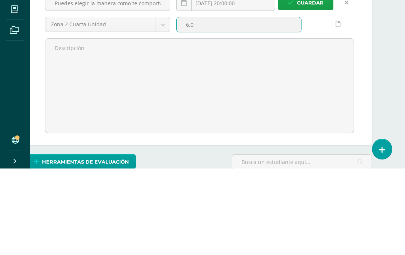
click at [307, 82] on span "Guardar" at bounding box center [310, 89] width 27 height 14
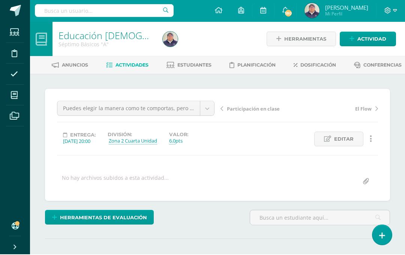
click at [149, 66] on span "Actividades" at bounding box center [132, 66] width 33 height 6
click at [129, 62] on link "Actividades" at bounding box center [127, 66] width 42 height 12
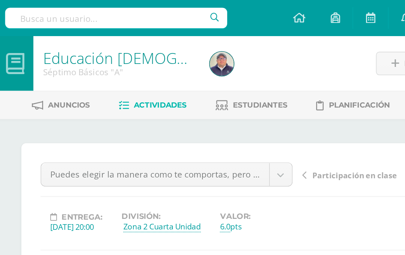
click at [129, 62] on link "Actividades" at bounding box center [127, 66] width 42 height 12
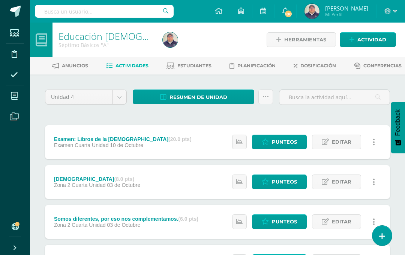
click at [285, 149] on span "Punteos" at bounding box center [284, 142] width 25 height 14
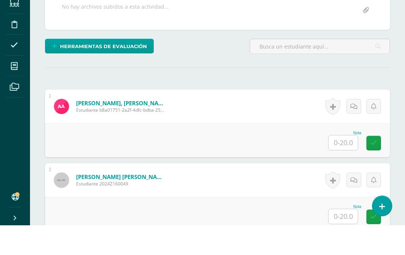
scroll to position [151, 0]
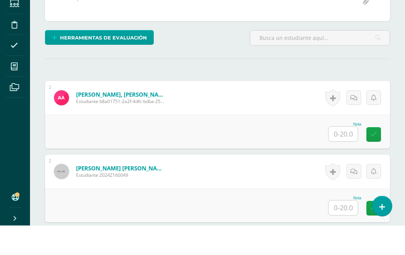
click at [343, 156] on input "text" at bounding box center [343, 163] width 29 height 15
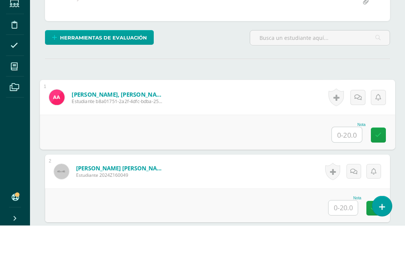
scroll to position [151, 18]
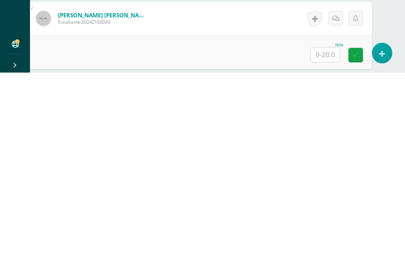
type input "20"
click at [328, 230] on input "text" at bounding box center [325, 237] width 29 height 15
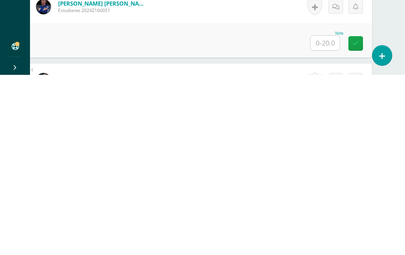
scroll to position [240, 18]
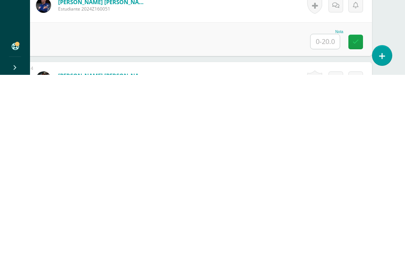
type input "20"
click at [327, 214] on input "text" at bounding box center [325, 221] width 29 height 15
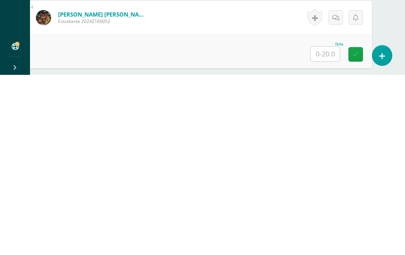
scroll to position [303, 18]
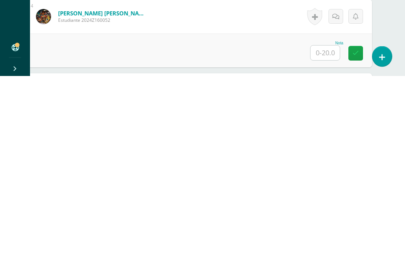
type input "20"
click at [331, 224] on input "text" at bounding box center [325, 231] width 29 height 15
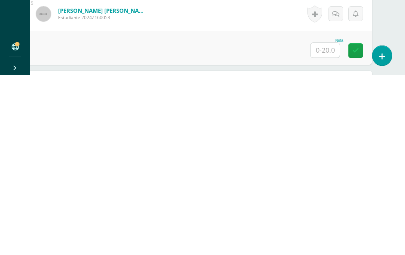
type input "20"
click at [325, 223] on input "text" at bounding box center [325, 230] width 29 height 15
type input "20"
click at [330, 224] on input "text" at bounding box center [325, 231] width 29 height 15
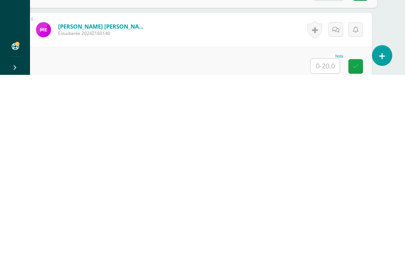
scroll to position [584, 18]
type input "20"
click at [328, 238] on input "text" at bounding box center [325, 245] width 29 height 15
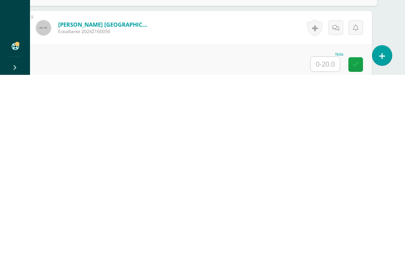
type input "20"
click at [327, 236] on input "text" at bounding box center [325, 243] width 29 height 15
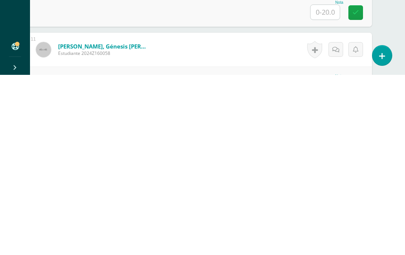
scroll to position [810, 18]
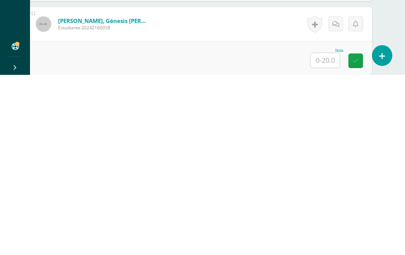
type input "20"
click at [330, 233] on input "text" at bounding box center [325, 240] width 29 height 15
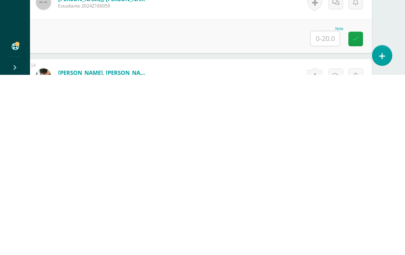
scroll to position [979, 18]
type input "20"
click at [325, 211] on input "text" at bounding box center [325, 218] width 29 height 15
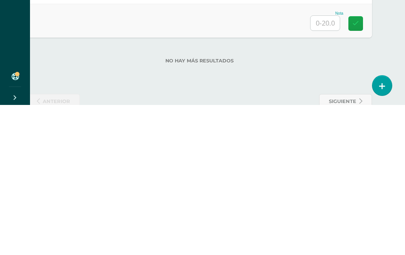
scroll to position [1323, 18]
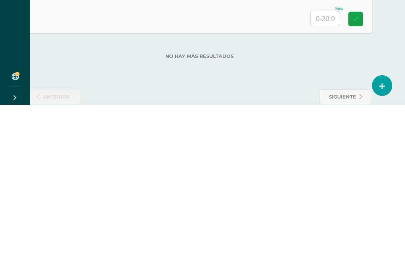
type input "20"
click at [325, 161] on input "text" at bounding box center [325, 168] width 29 height 15
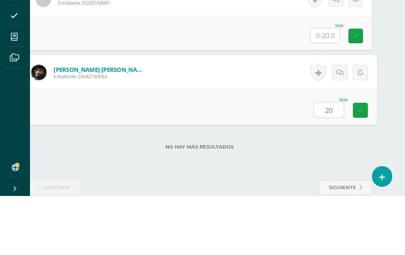
type input "20"
click at [330, 87] on input "text" at bounding box center [325, 94] width 29 height 15
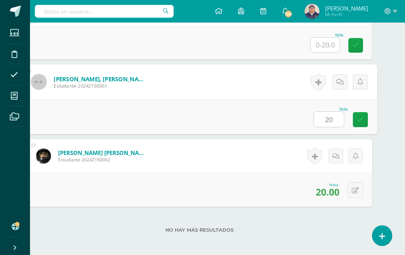
scroll to position [1279, 18]
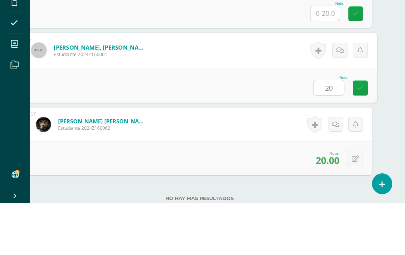
type input "20"
click at [328, 58] on input "text" at bounding box center [325, 65] width 29 height 15
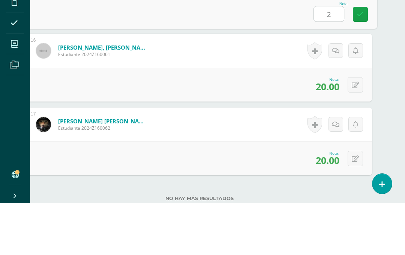
type input "20"
click at [365, 59] on link at bounding box center [360, 66] width 15 height 15
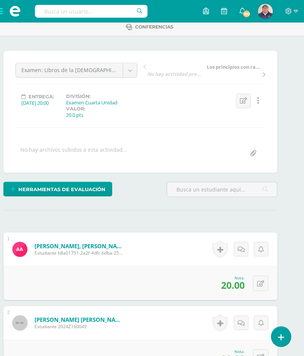
scroll to position [0, 12]
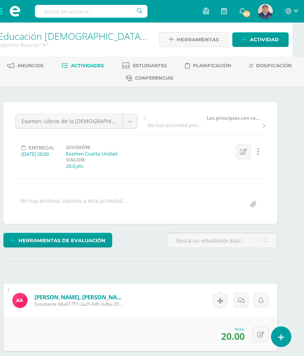
click at [104, 64] on span "Actividades" at bounding box center [87, 66] width 33 height 6
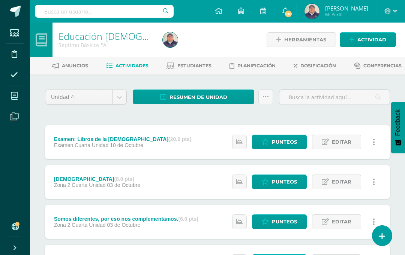
click at [219, 104] on span "Resumen de unidad" at bounding box center [199, 97] width 58 height 14
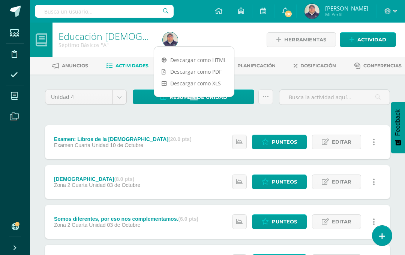
click at [207, 74] on link "Descargar como PDF" at bounding box center [194, 72] width 80 height 12
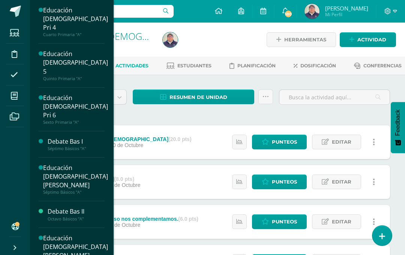
click at [20, 96] on span at bounding box center [14, 95] width 17 height 17
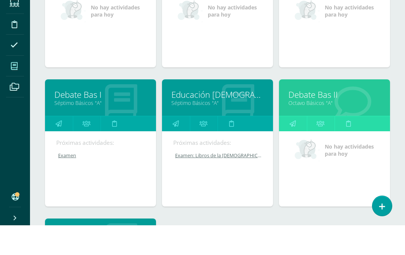
scroll to position [171, 0]
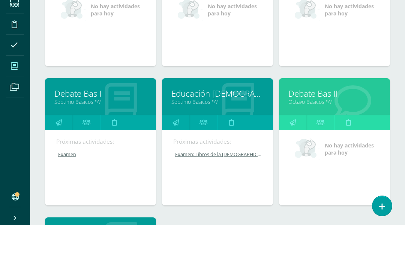
click at [325, 117] on link "Debate Bas II" at bounding box center [335, 123] width 92 height 12
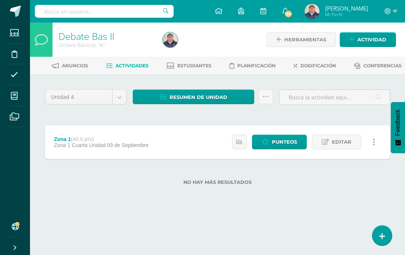
click at [370, 41] on span "Actividad" at bounding box center [372, 40] width 29 height 14
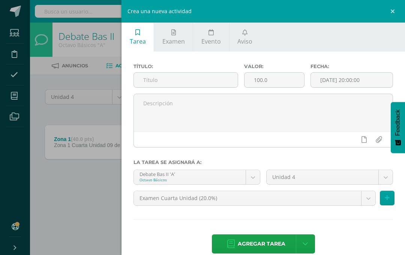
click at [196, 82] on input "text" at bounding box center [186, 79] width 104 height 15
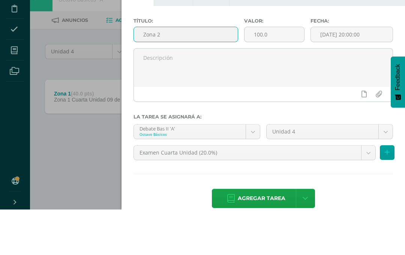
type input "Zona 2"
click at [278, 72] on input "100.0" at bounding box center [275, 79] width 60 height 15
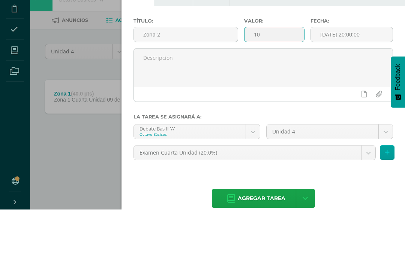
type input "1"
type input "40"
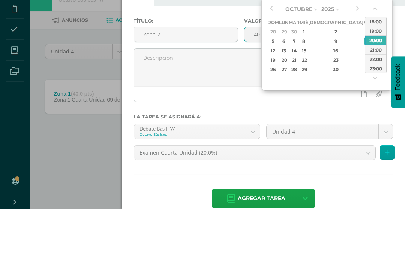
type input "[DATE] 20:00"
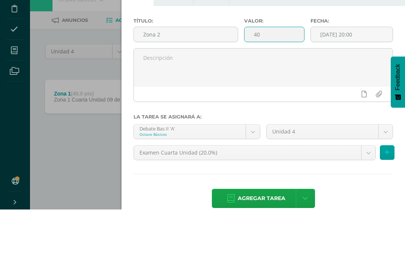
type input "40"
click at [227, 94] on textarea at bounding box center [263, 113] width 259 height 38
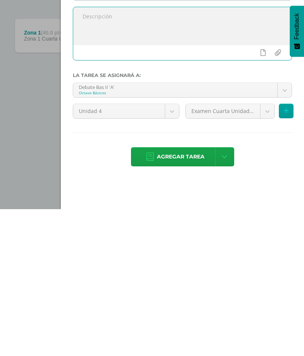
click at [268, 113] on body "Estudiantes Disciplina Asistencia Mis cursos Archivos Soporte Ayuda Reportar un…" at bounding box center [152, 124] width 304 height 249
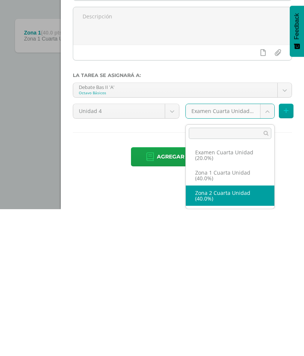
select select "30443"
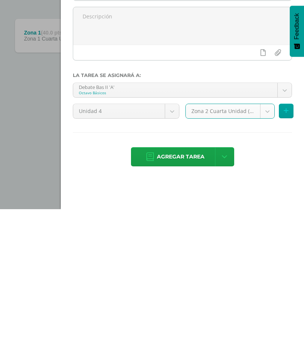
click at [177, 254] on span "Agregar tarea" at bounding box center [181, 303] width 48 height 18
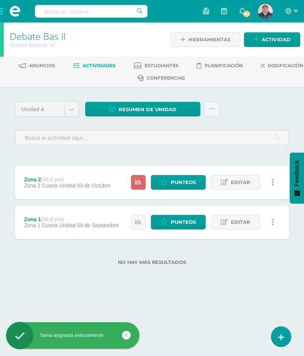
click at [278, 42] on span "Actividad" at bounding box center [276, 40] width 29 height 14
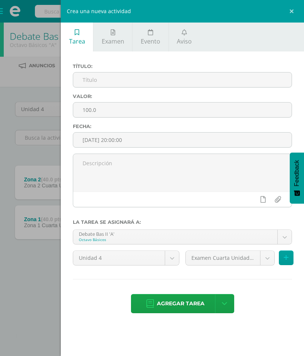
click at [220, 84] on input "text" at bounding box center [182, 79] width 218 height 15
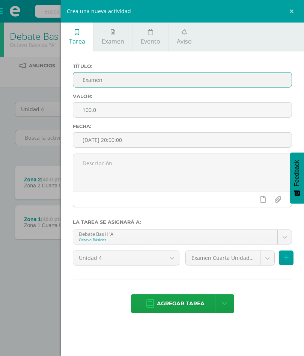
type input "Examen"
click at [142, 113] on input "100.0" at bounding box center [182, 109] width 218 height 15
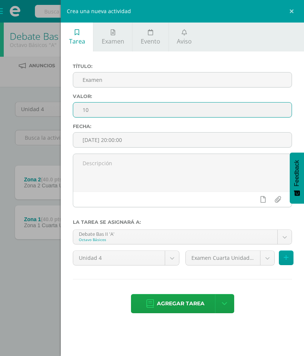
type input "1"
type input "20"
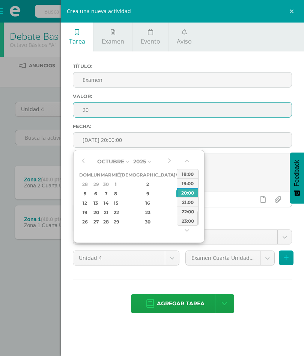
type input "[DATE] 20:00"
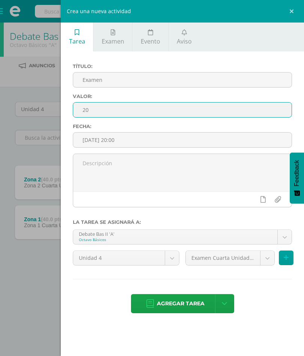
type input "20"
click at [246, 98] on label "Valor:" at bounding box center [182, 96] width 219 height 6
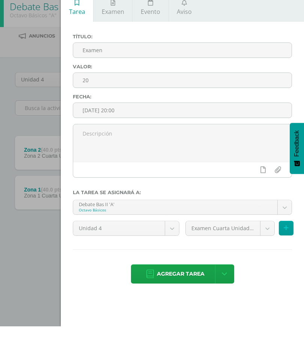
click at [194, 294] on span "Agregar tarea" at bounding box center [181, 303] width 48 height 18
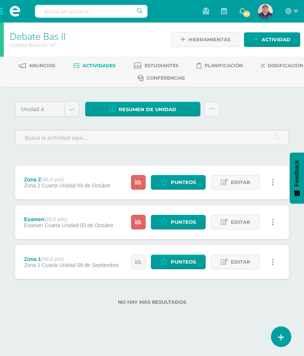
click at [178, 226] on span "Punteos" at bounding box center [183, 222] width 25 height 14
click at [182, 221] on span "Punteos" at bounding box center [183, 222] width 25 height 14
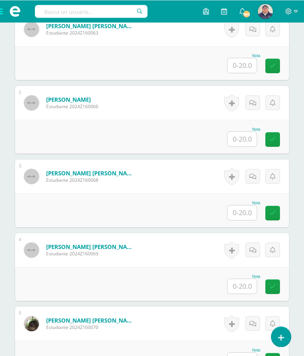
scroll to position [180, 0]
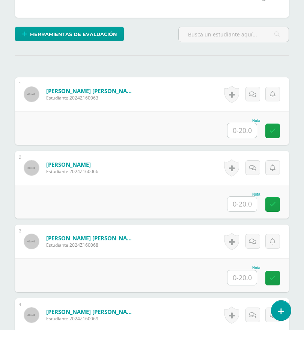
click at [244, 223] on input "text" at bounding box center [241, 230] width 29 height 15
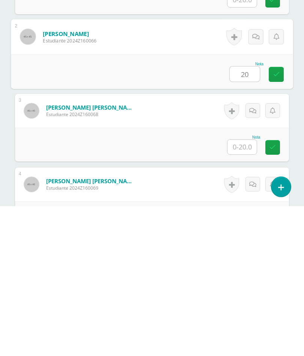
scroll to position [193, 0]
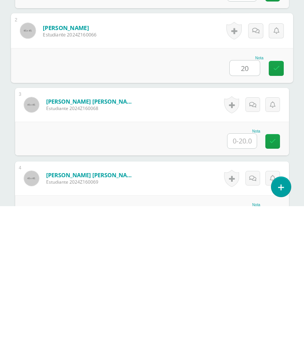
type input "20"
click at [243, 283] on input "text" at bounding box center [241, 290] width 29 height 15
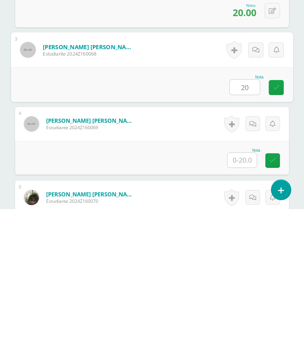
scroll to position [251, 0]
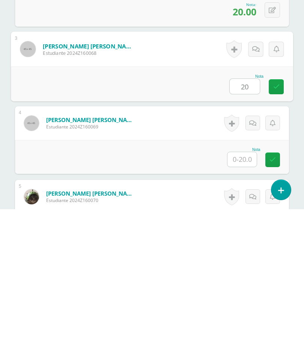
type input "20"
click at [245, 299] on input "text" at bounding box center [241, 306] width 29 height 15
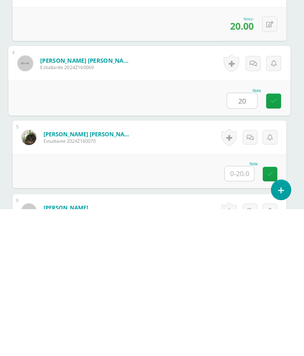
scroll to position [313, 3]
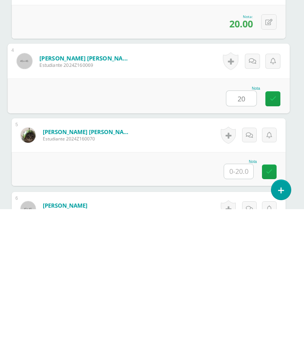
type input "20"
click at [239, 311] on input "text" at bounding box center [238, 318] width 29 height 15
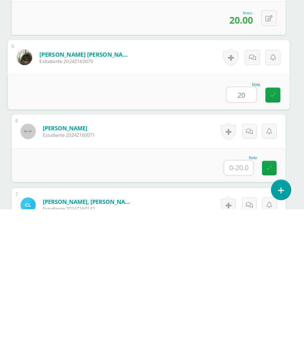
scroll to position [394, 3]
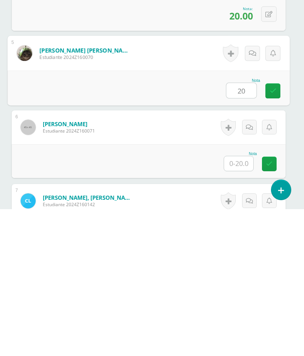
type input "20"
click at [244, 303] on input "text" at bounding box center [238, 310] width 29 height 15
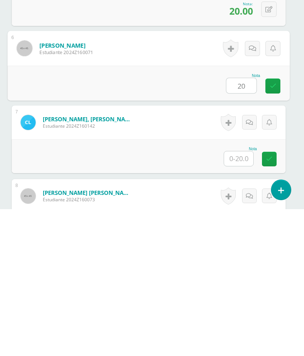
scroll to position [474, 3]
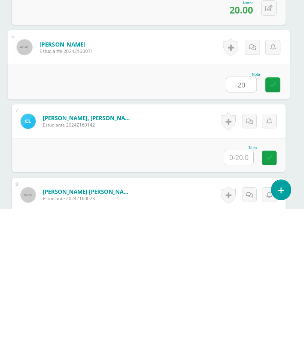
type input "20"
click at [241, 297] on input "text" at bounding box center [238, 304] width 29 height 15
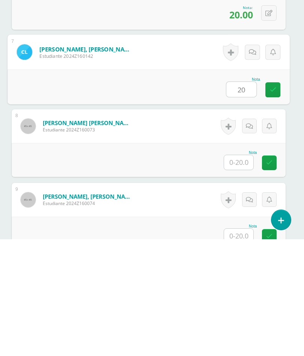
scroll to position [573, 3]
type input "20"
click at [239, 271] on input "text" at bounding box center [238, 278] width 29 height 15
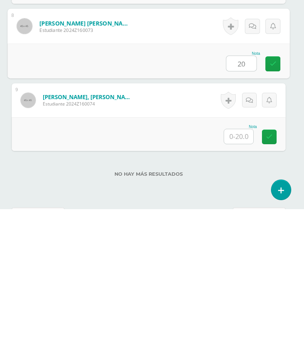
scroll to position [643, 3]
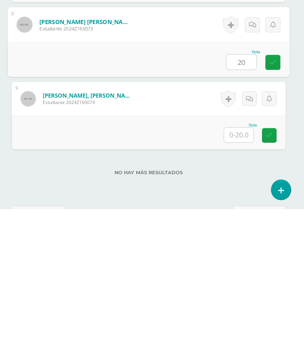
type input "20"
click at [239, 274] on input "text" at bounding box center [238, 281] width 29 height 15
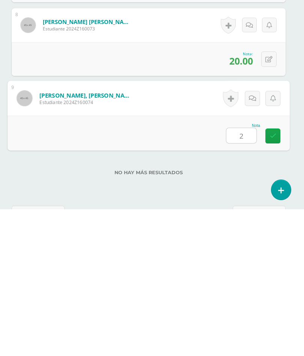
type input "20"
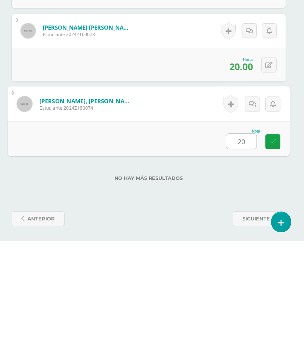
scroll to position [674, 4]
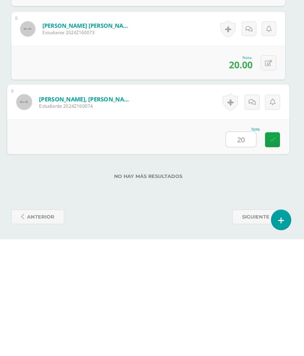
click at [270, 253] on icon at bounding box center [273, 256] width 7 height 6
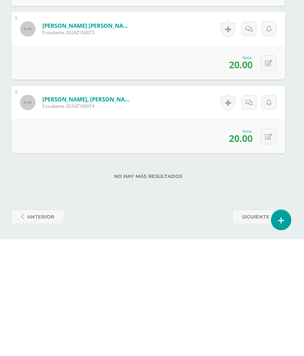
scroll to position [674, 4]
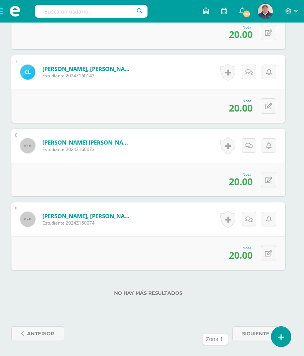
click at [253, 333] on span "siguiente" at bounding box center [255, 334] width 27 height 14
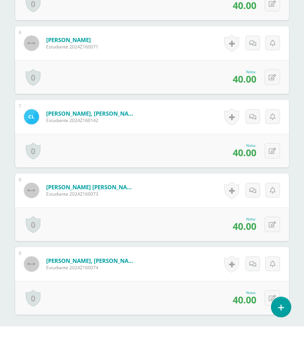
scroll to position [674, 0]
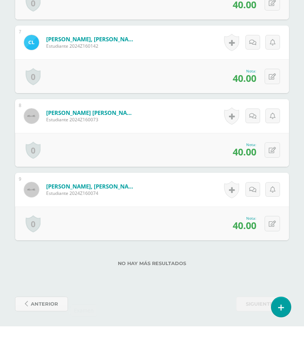
click at [49, 327] on span "anterior" at bounding box center [44, 334] width 27 height 14
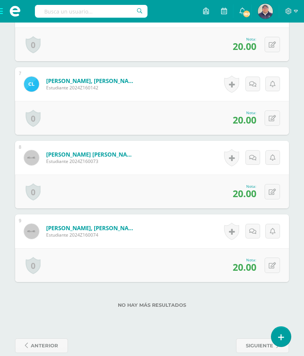
scroll to position [674, 0]
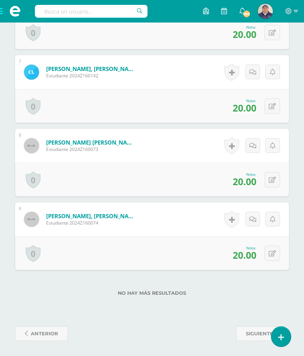
click at [50, 333] on span "anterior" at bounding box center [44, 334] width 27 height 14
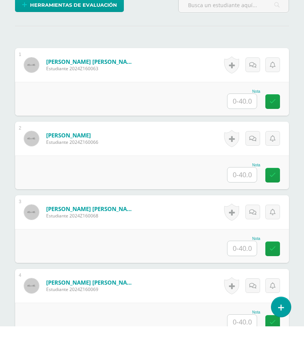
scroll to position [206, 0]
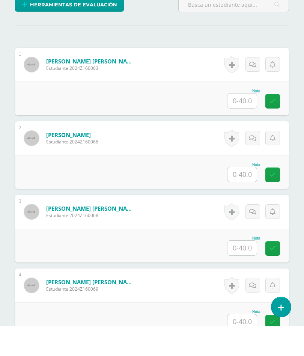
click at [245, 197] on input "text" at bounding box center [241, 204] width 29 height 15
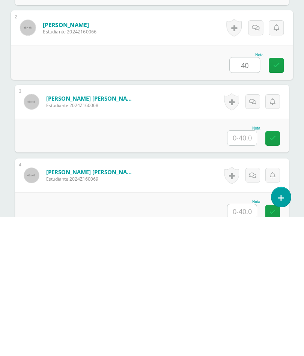
type input "40"
click at [244, 270] on input "text" at bounding box center [241, 277] width 29 height 15
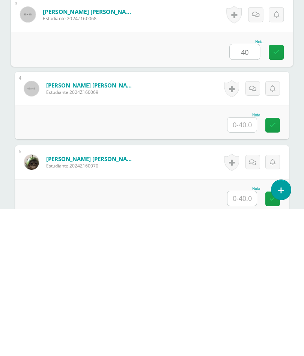
scroll to position [286, 0]
type input "40"
click at [240, 264] on input "text" at bounding box center [241, 271] width 29 height 15
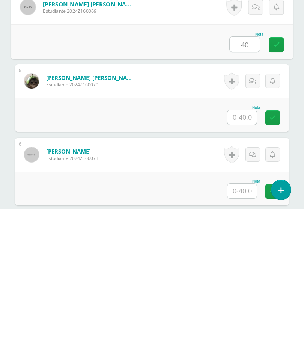
scroll to position [371, 0]
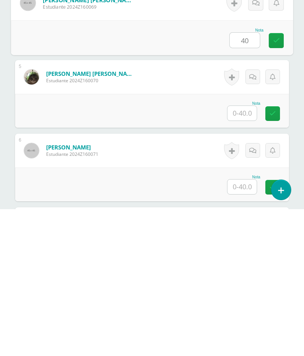
type input "40"
click at [250, 253] on input "text" at bounding box center [241, 260] width 29 height 15
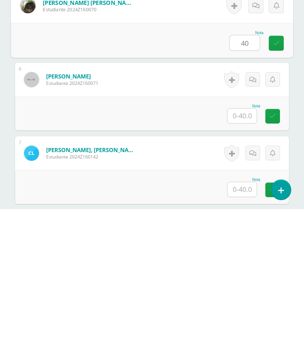
scroll to position [444, 0]
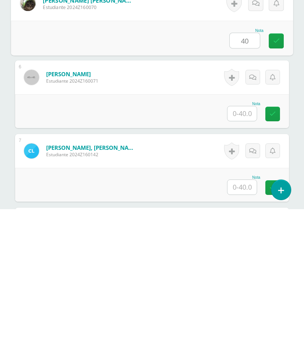
type input "40"
click at [248, 253] on input "text" at bounding box center [241, 260] width 29 height 15
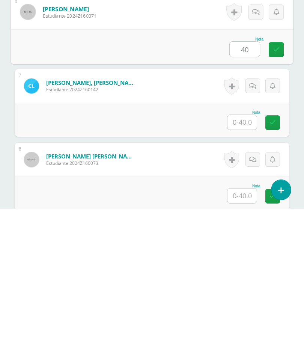
scroll to position [511, 0]
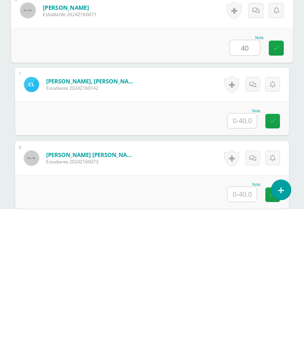
type input "40"
click at [247, 260] on input "text" at bounding box center [241, 267] width 29 height 15
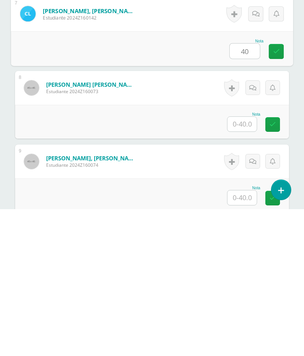
scroll to position [584, 0]
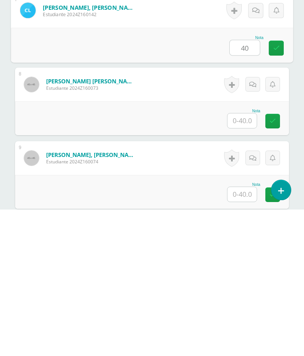
type input "40"
click at [250, 260] on input "text" at bounding box center [241, 267] width 29 height 15
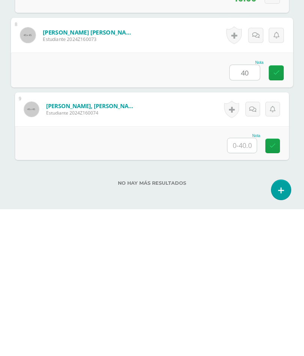
scroll to position [642, 0]
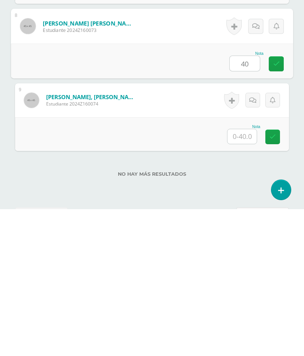
type input "40"
click at [245, 276] on input "text" at bounding box center [241, 283] width 29 height 15
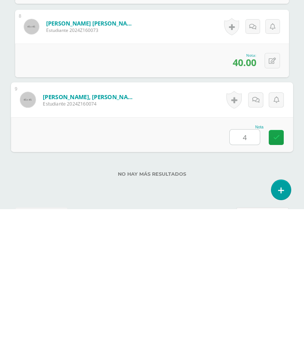
type input "40"
click at [274, 281] on icon at bounding box center [276, 284] width 7 height 6
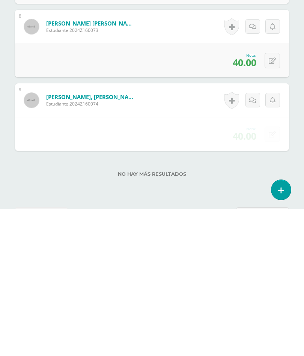
scroll to position [674, 0]
